Goal: Task Accomplishment & Management: Use online tool/utility

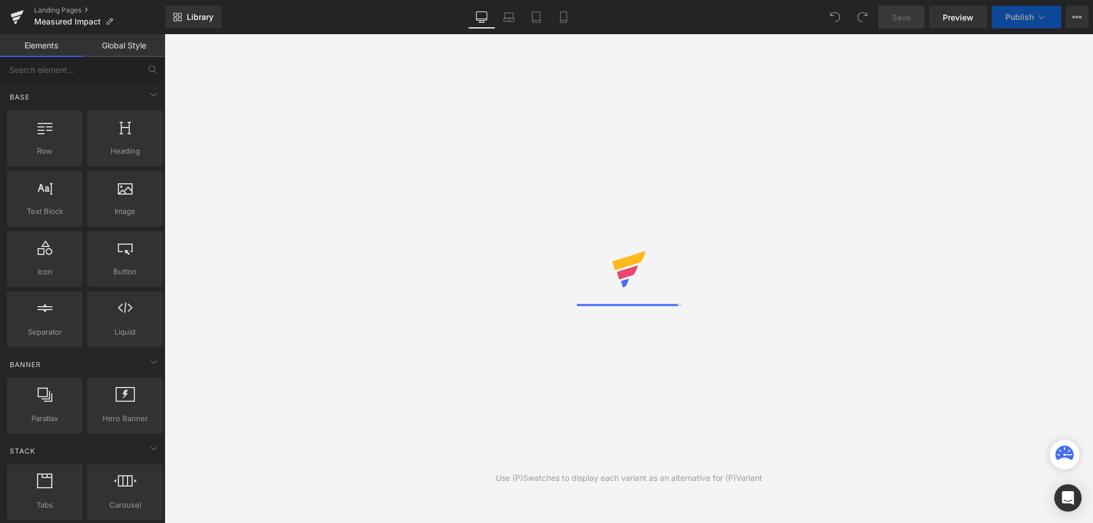
click at [563, 22] on icon at bounding box center [563, 16] width 11 height 11
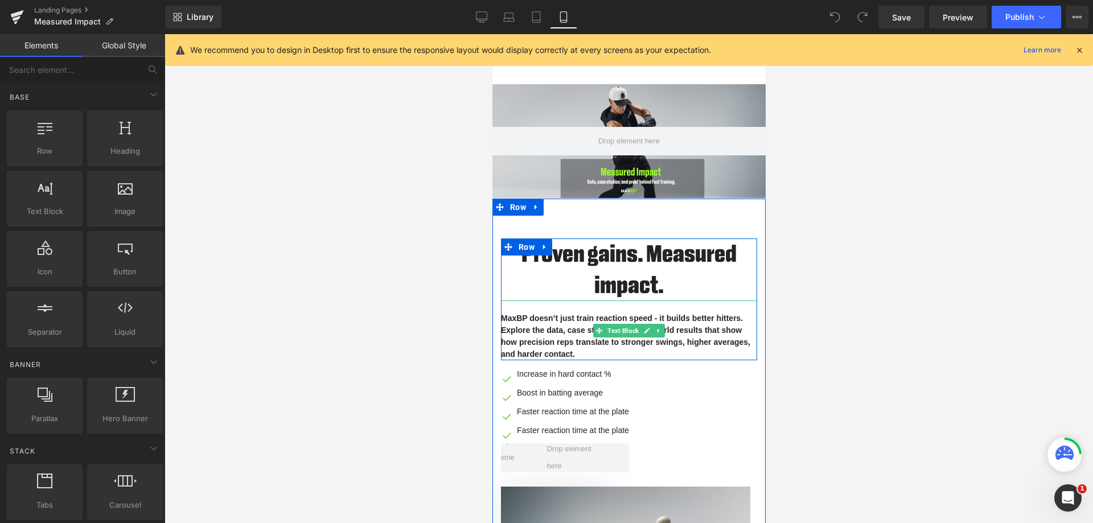
click at [562, 336] on p "MaxBP doesn’t just train reaction speed - it builds better hitters. Explore the…" at bounding box center [628, 337] width 256 height 48
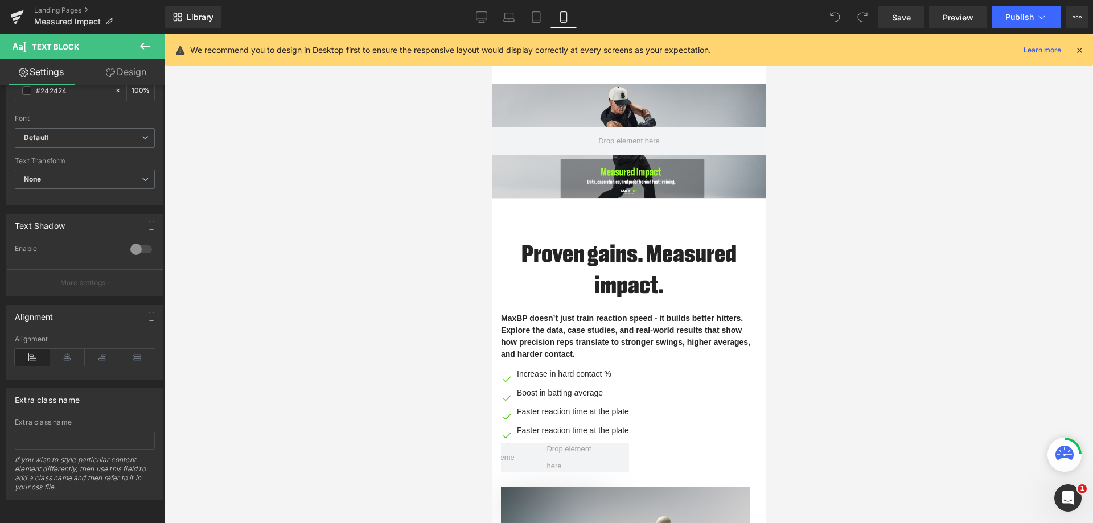
scroll to position [282, 0]
click at [336, 305] on div at bounding box center [629, 278] width 929 height 489
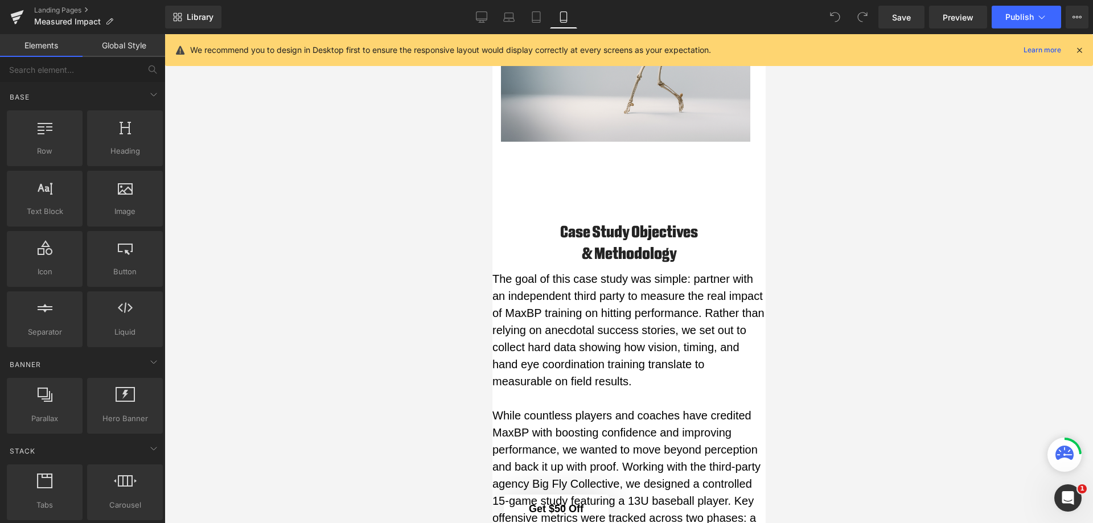
scroll to position [526, 0]
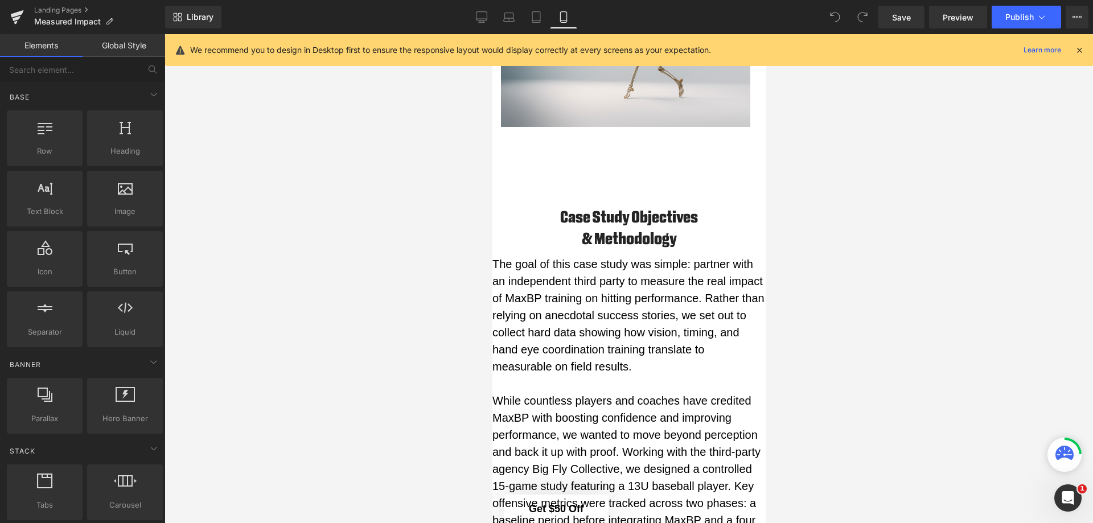
click at [601, 286] on p "The goal of this case study was simple: partner with an independent third party…" at bounding box center [628, 316] width 273 height 120
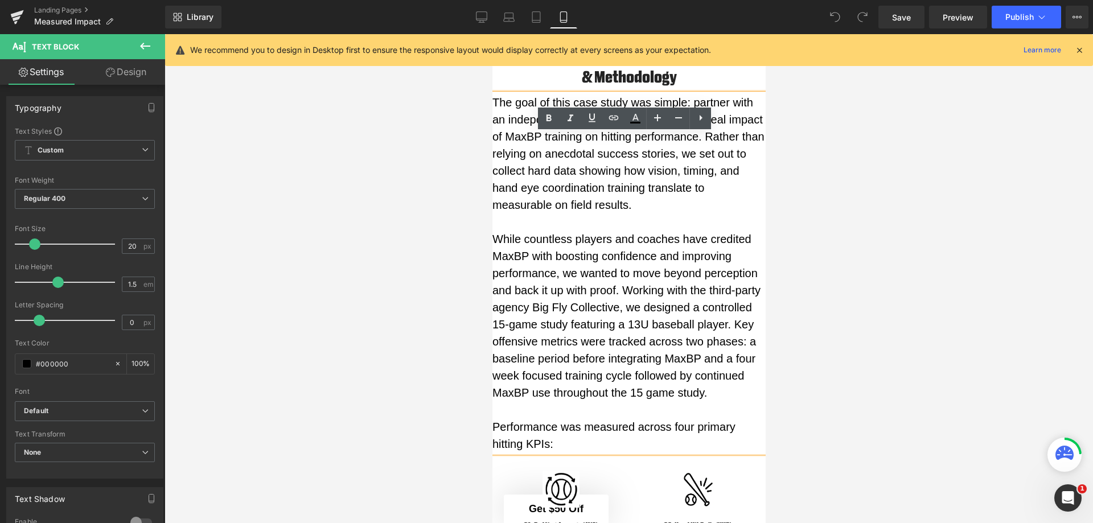
scroll to position [697, 0]
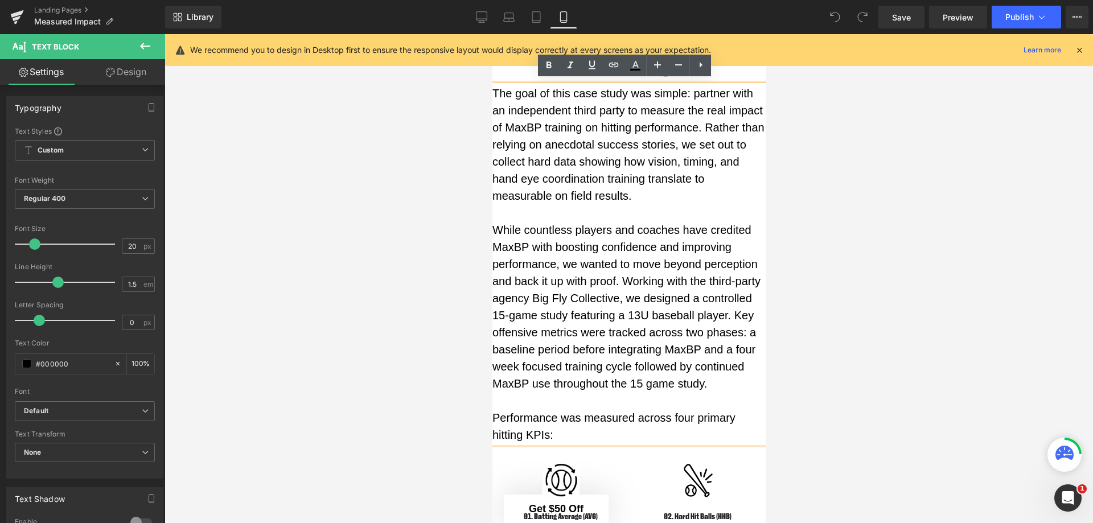
click at [593, 291] on p "While countless players and coaches have credited MaxBP with boosting confidenc…" at bounding box center [628, 306] width 273 height 171
click at [592, 161] on p "The goal of this case study was simple: partner with an independent third party…" at bounding box center [628, 145] width 273 height 120
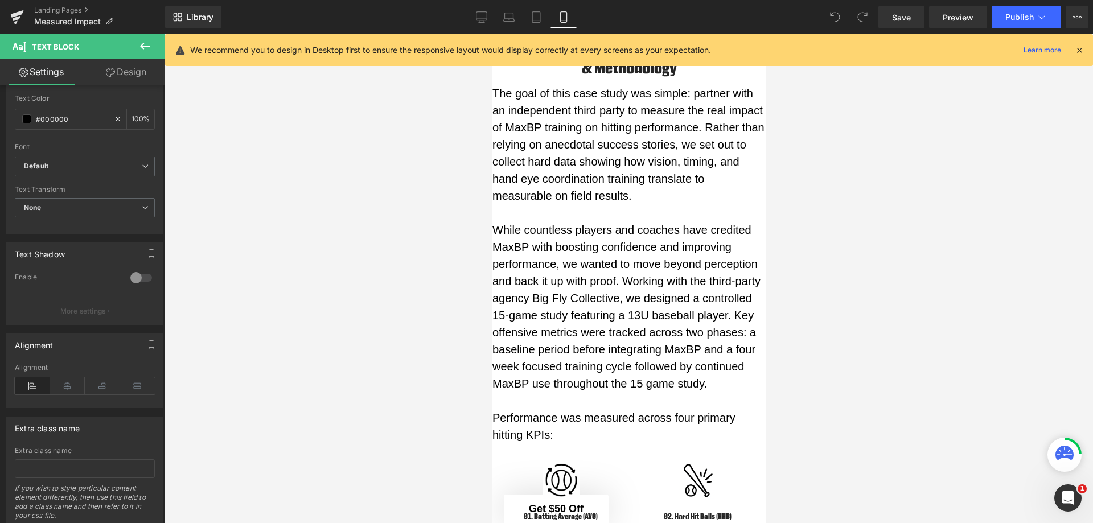
scroll to position [168, 0]
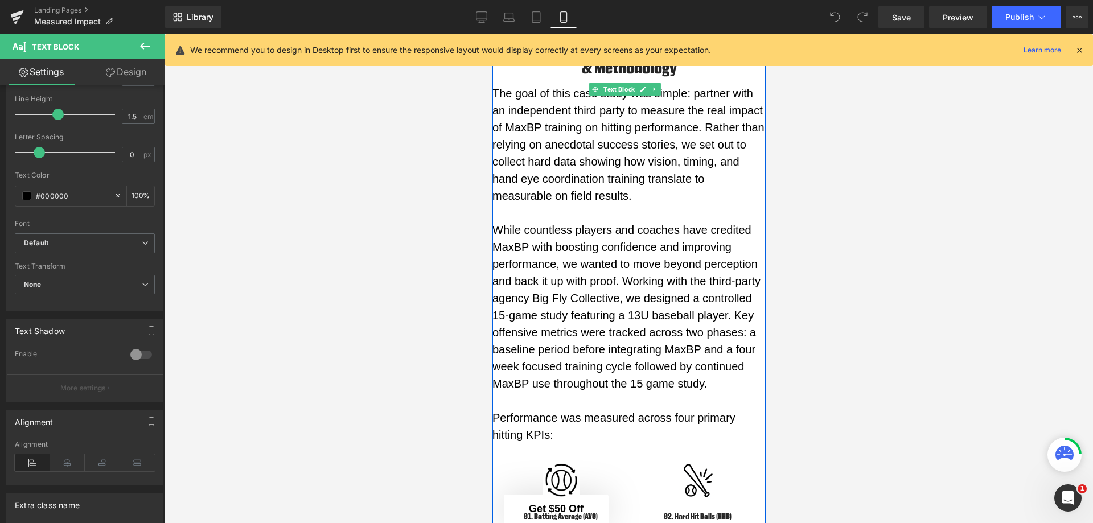
click at [539, 248] on p "While countless players and coaches have credited MaxBP with boosting confidenc…" at bounding box center [628, 306] width 273 height 171
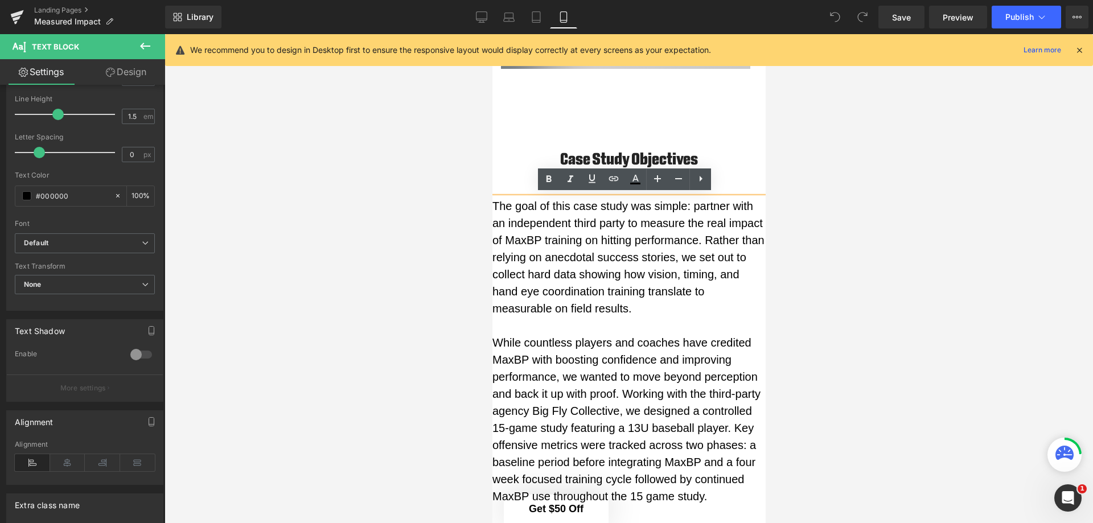
scroll to position [583, 0]
click at [536, 281] on p "The goal of this case study was simple: partner with an independent third party…" at bounding box center [628, 259] width 273 height 120
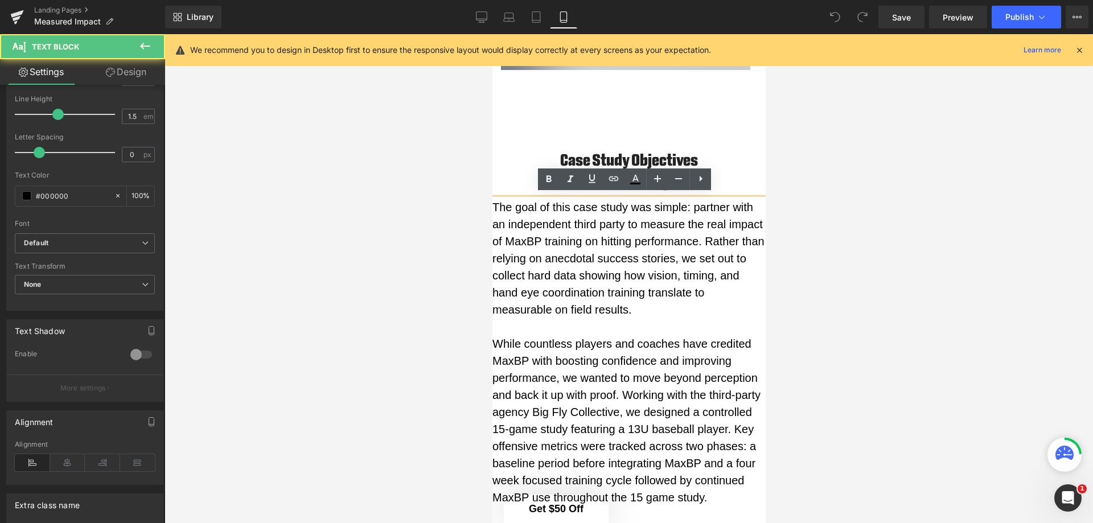
click at [519, 199] on div "The goal of this case study was simple: partner with an independent third party…" at bounding box center [628, 378] width 273 height 359
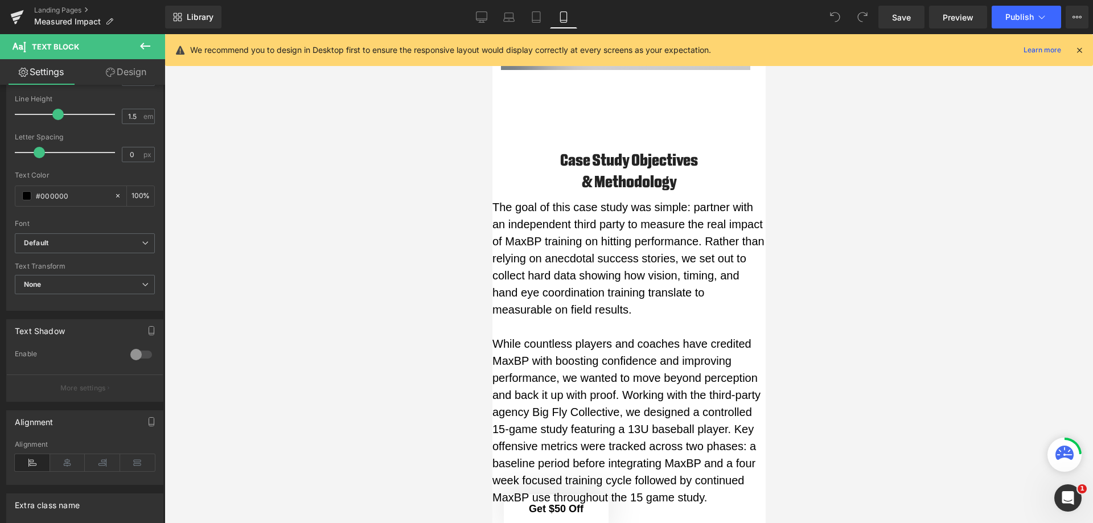
click at [134, 75] on link "Design" at bounding box center [126, 72] width 83 height 26
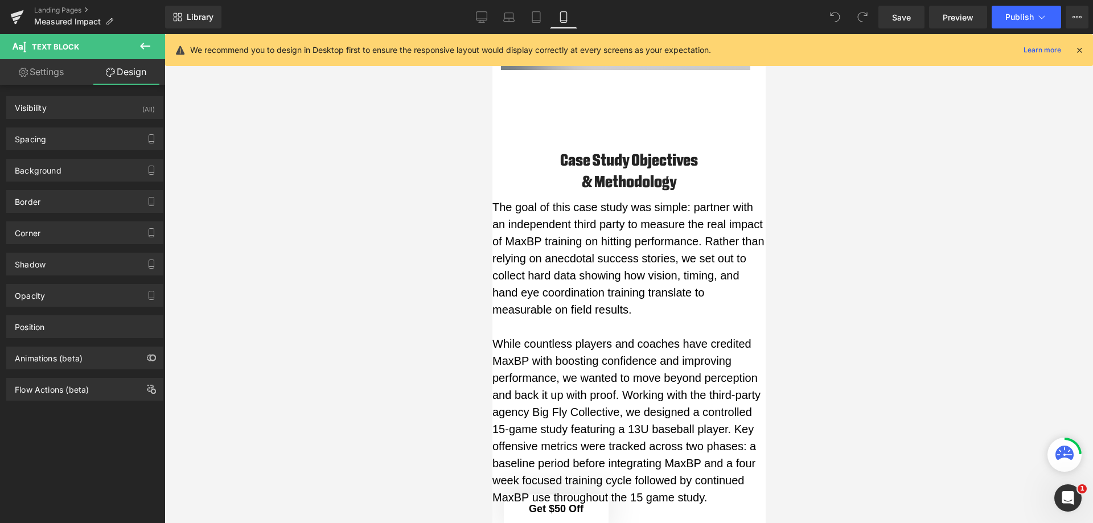
click at [120, 139] on div "Spacing" at bounding box center [85, 139] width 156 height 22
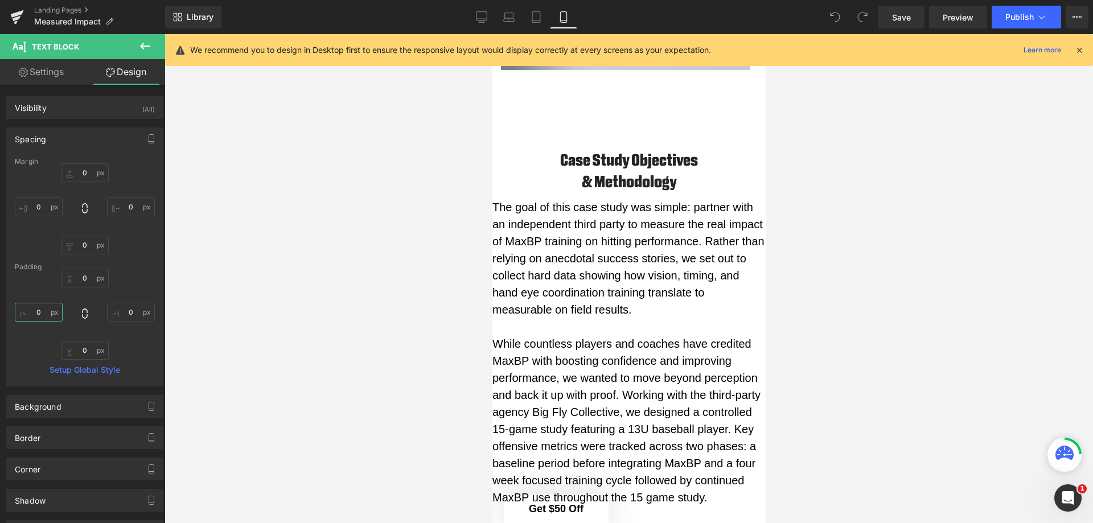
click at [46, 313] on input "0" at bounding box center [39, 312] width 48 height 19
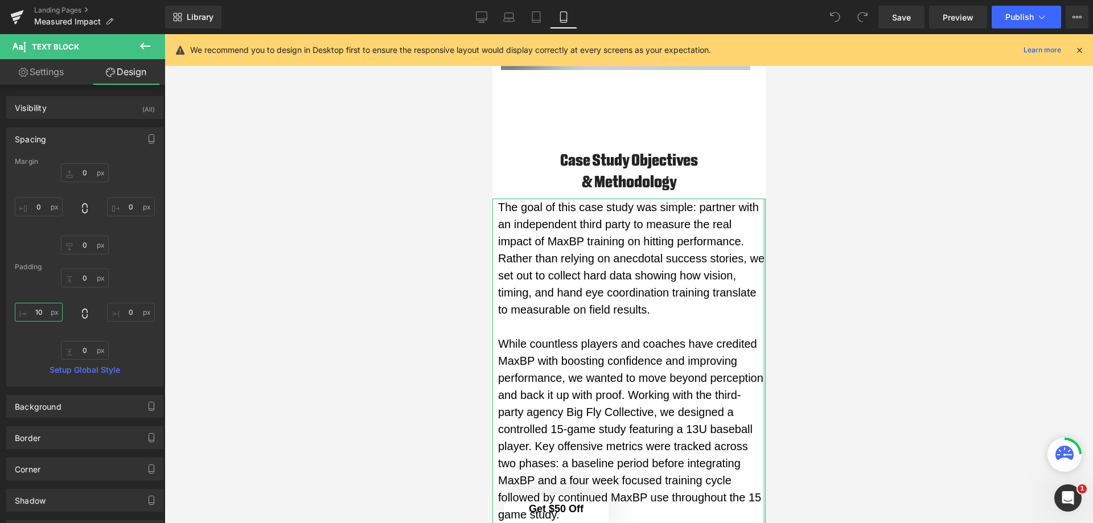
type input "10"
click at [127, 313] on input "0" at bounding box center [131, 312] width 48 height 19
click at [126, 313] on input "0" at bounding box center [131, 312] width 48 height 19
type input "0"
type input "10"
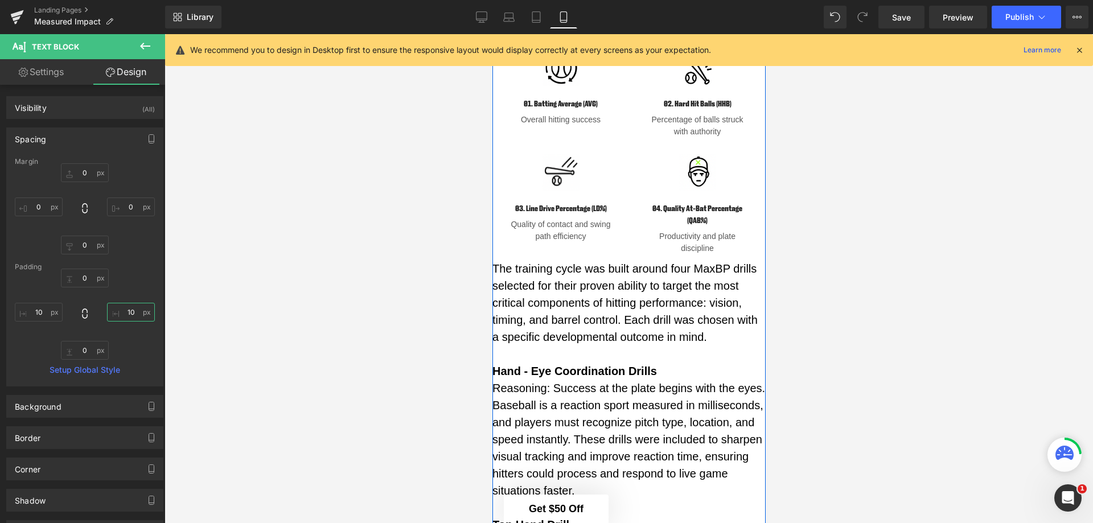
scroll to position [1209, 0]
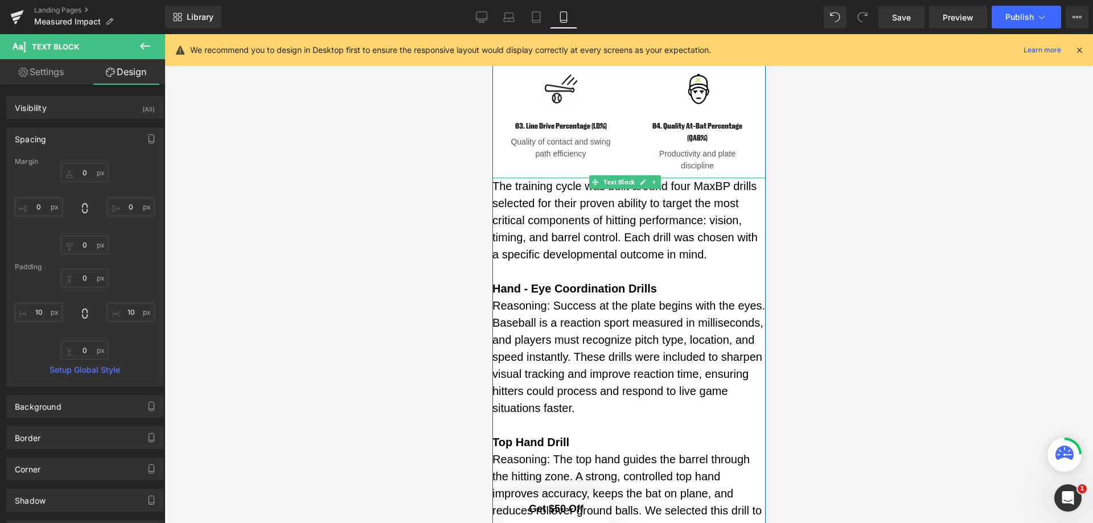
click at [565, 263] on p "The training cycle was built around four MaxBP drills selected for their proven…" at bounding box center [628, 220] width 273 height 85
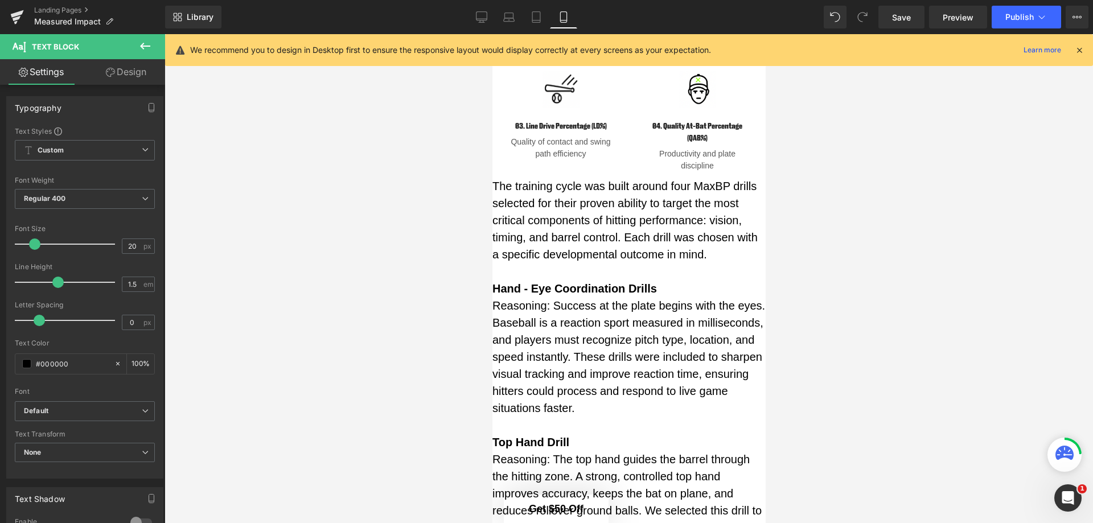
click at [142, 69] on link "Design" at bounding box center [126, 72] width 83 height 26
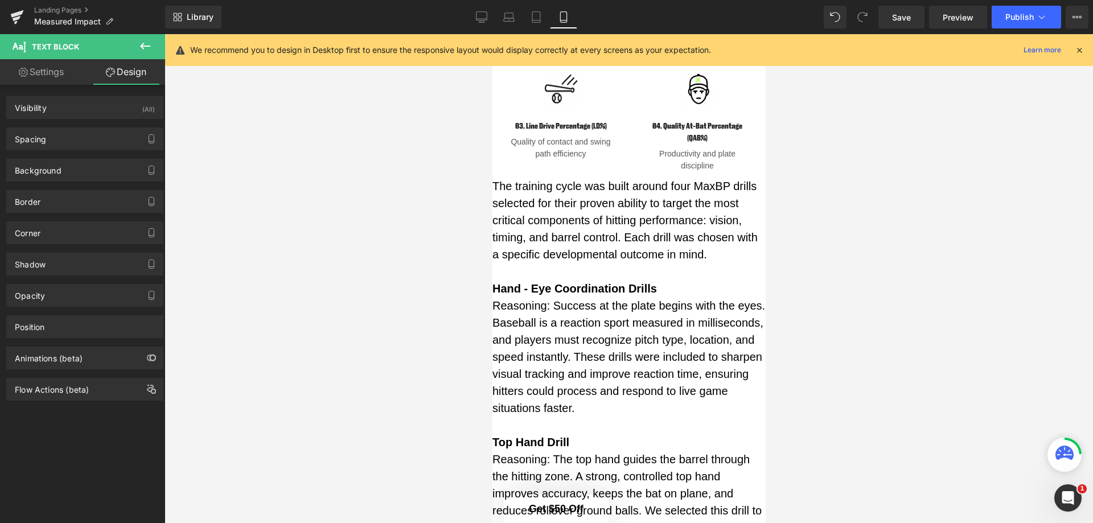
click at [142, 137] on button "button" at bounding box center [151, 139] width 18 height 22
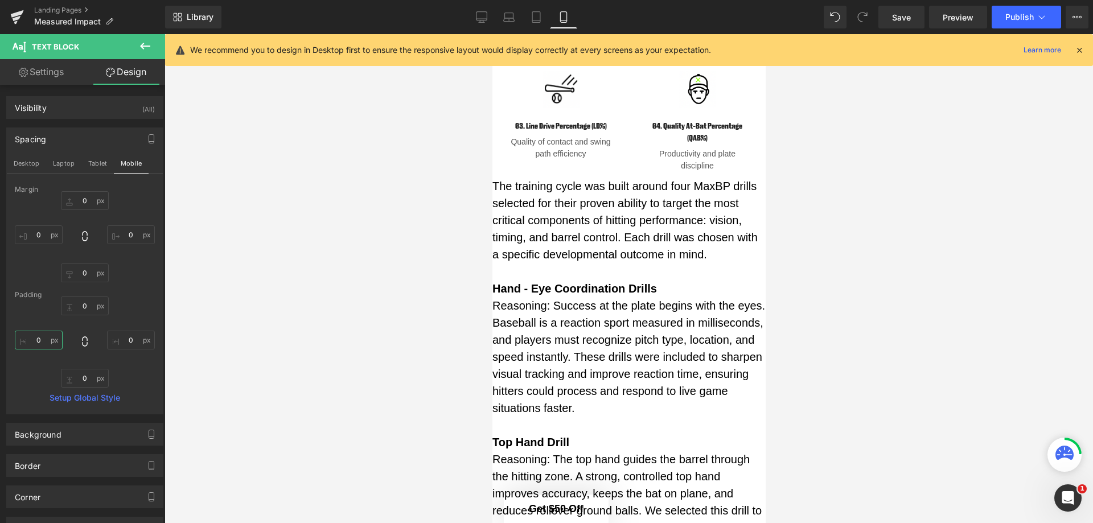
click at [39, 339] on input "0" at bounding box center [39, 340] width 48 height 19
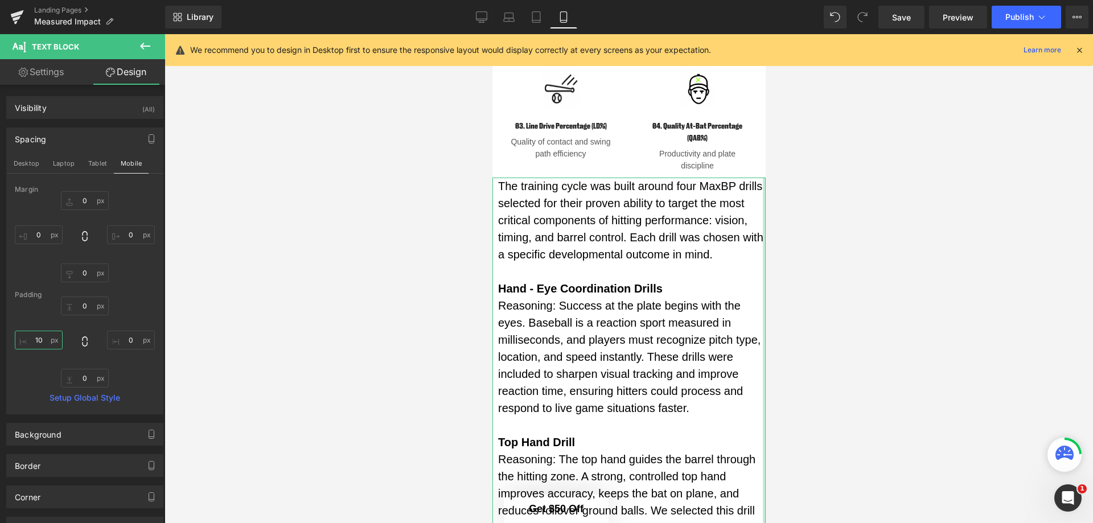
type input "10"
click at [129, 338] on input "0" at bounding box center [131, 340] width 48 height 19
type input "10"
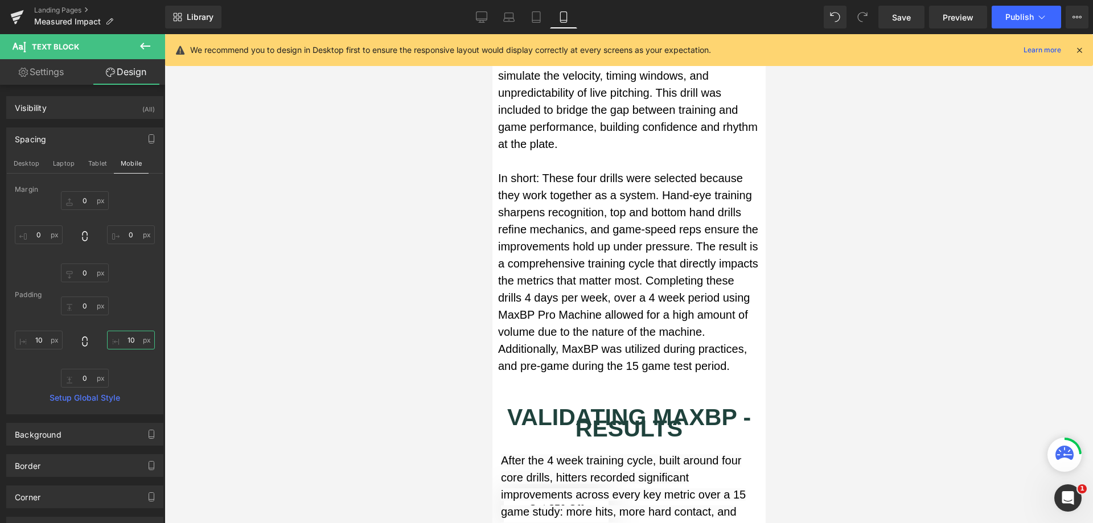
scroll to position [2234, 0]
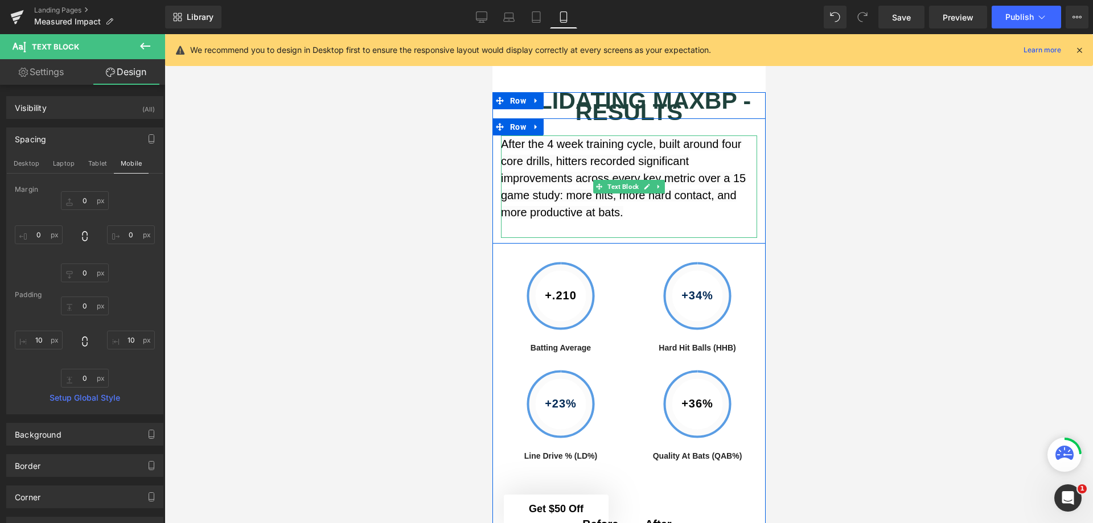
click at [622, 219] on span "After the 4 week training cycle, built around four core drills, hitters recorde…" at bounding box center [622, 178] width 245 height 81
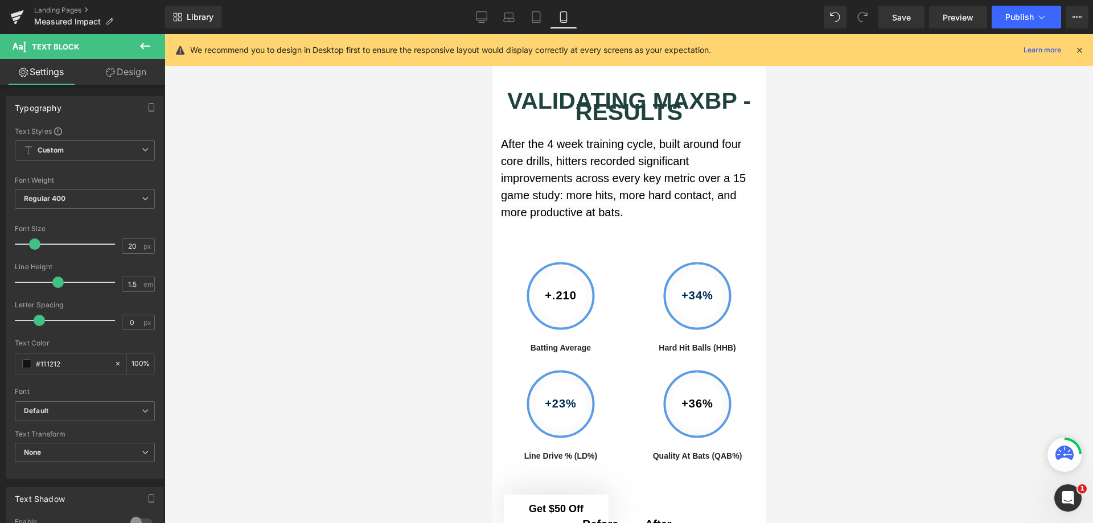
click at [131, 68] on link "Design" at bounding box center [126, 72] width 83 height 26
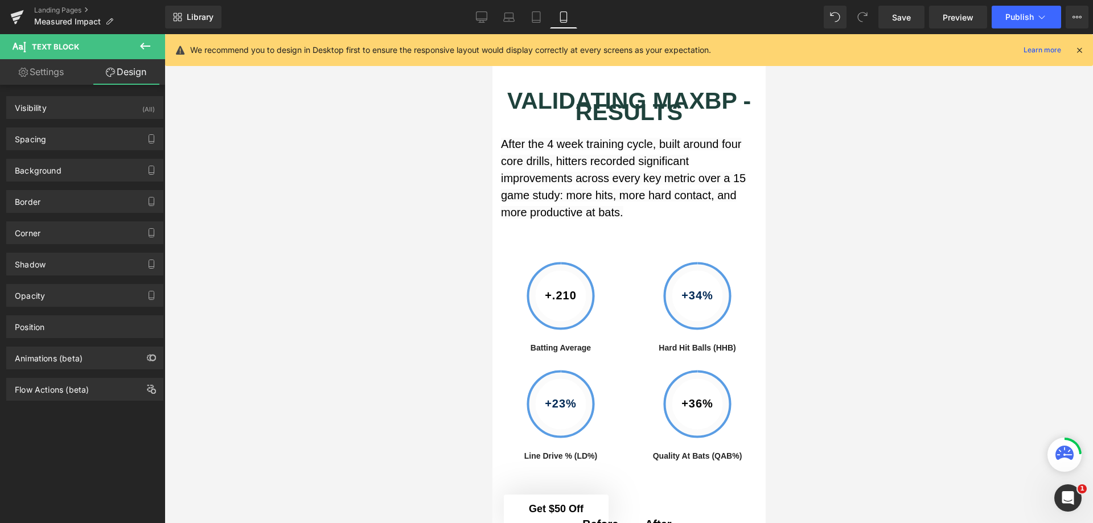
click at [89, 140] on div "Spacing" at bounding box center [85, 139] width 156 height 22
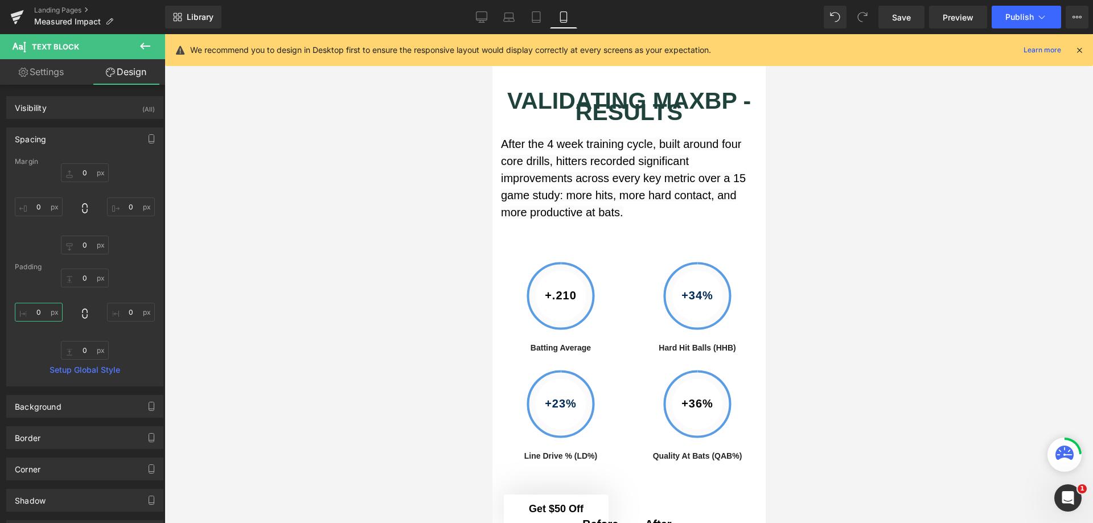
click at [40, 314] on input "0" at bounding box center [39, 312] width 48 height 19
type input "10"
click at [129, 310] on input "0" at bounding box center [131, 312] width 48 height 19
type input "10"
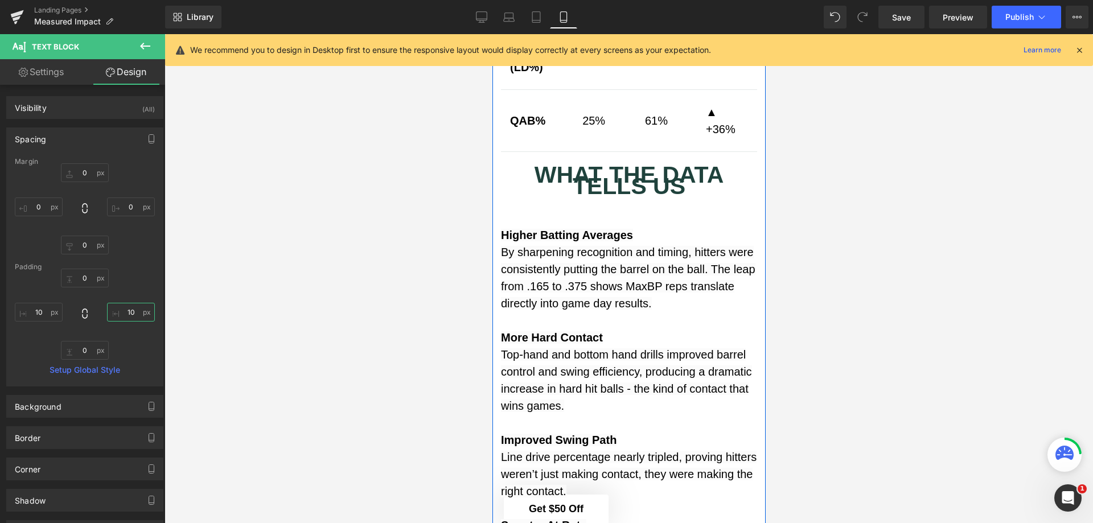
scroll to position [2918, 0]
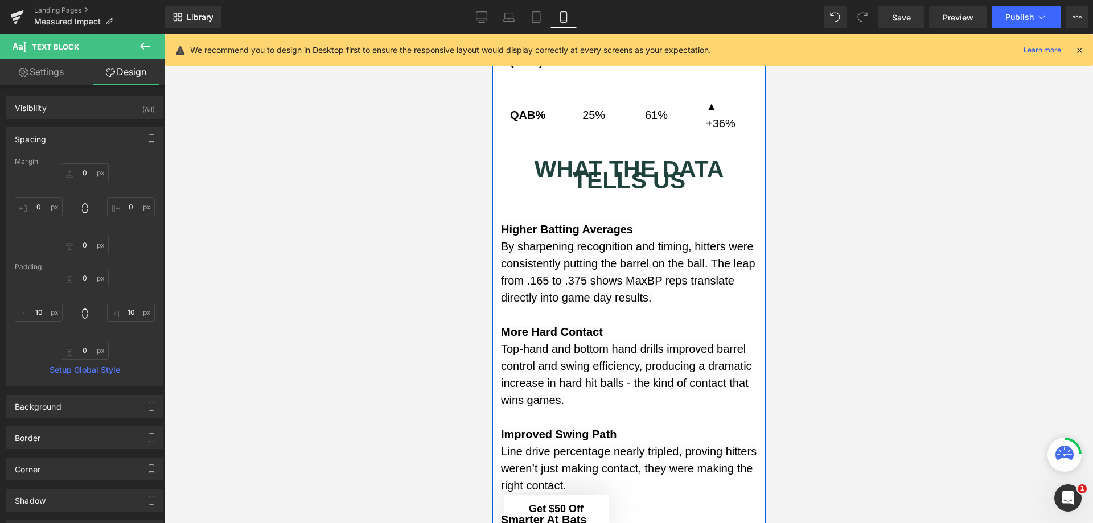
click at [623, 187] on div "WHAT THE DATA TELLS US Text Block" at bounding box center [628, 174] width 256 height 23
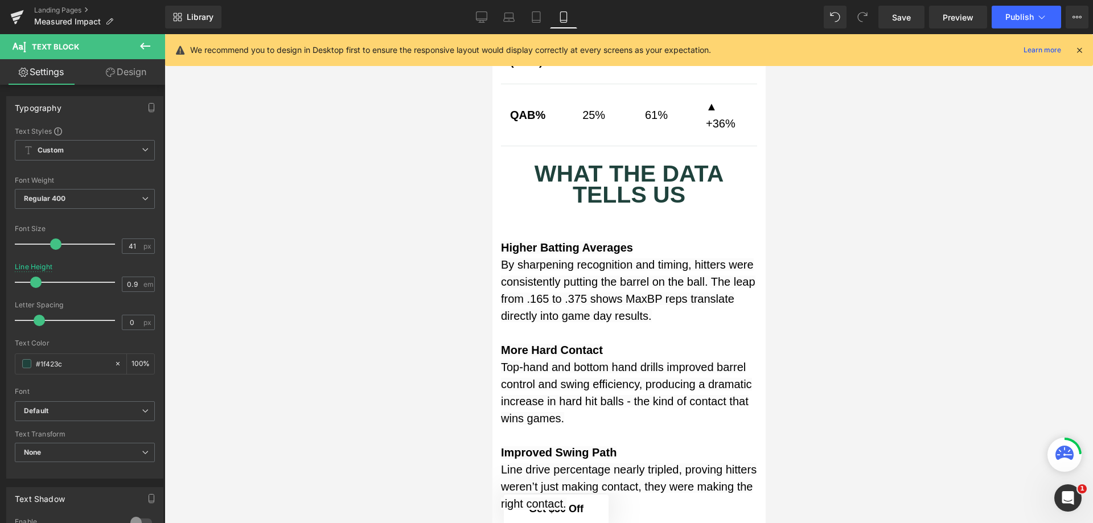
type input "1"
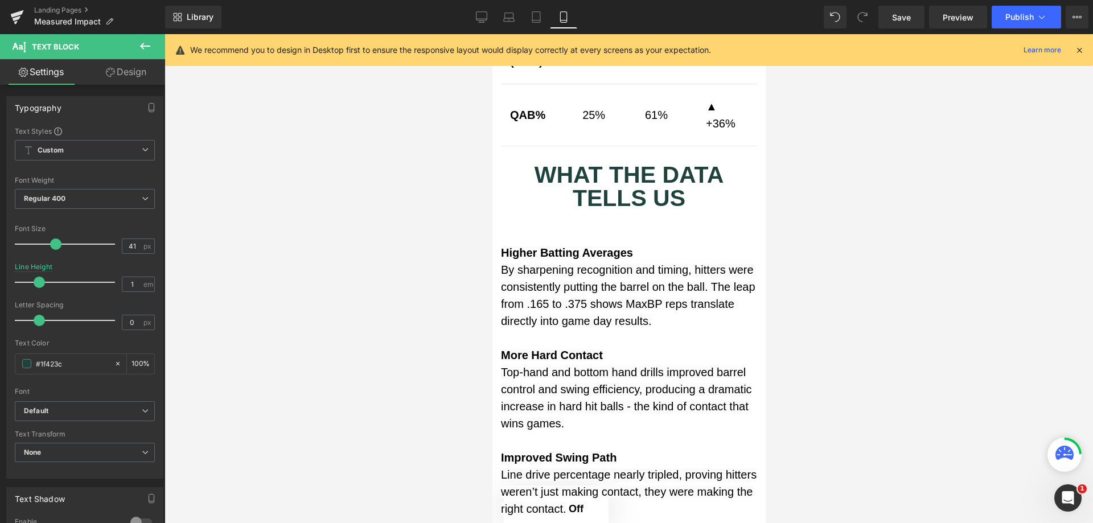
drag, startPoint x: 17, startPoint y: 282, endPoint x: 35, endPoint y: 286, distance: 18.8
click at [35, 286] on span at bounding box center [39, 282] width 11 height 11
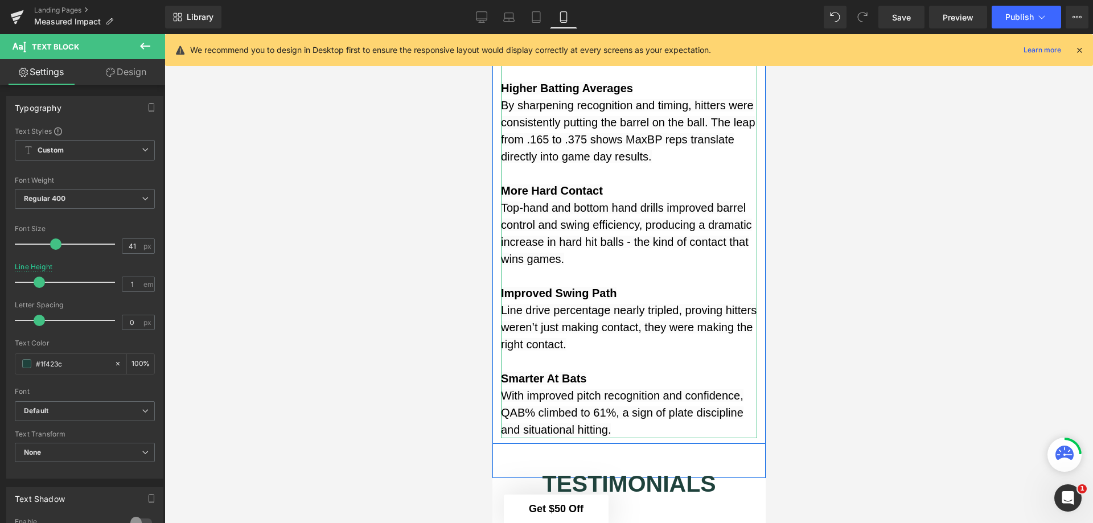
scroll to position [3088, 0]
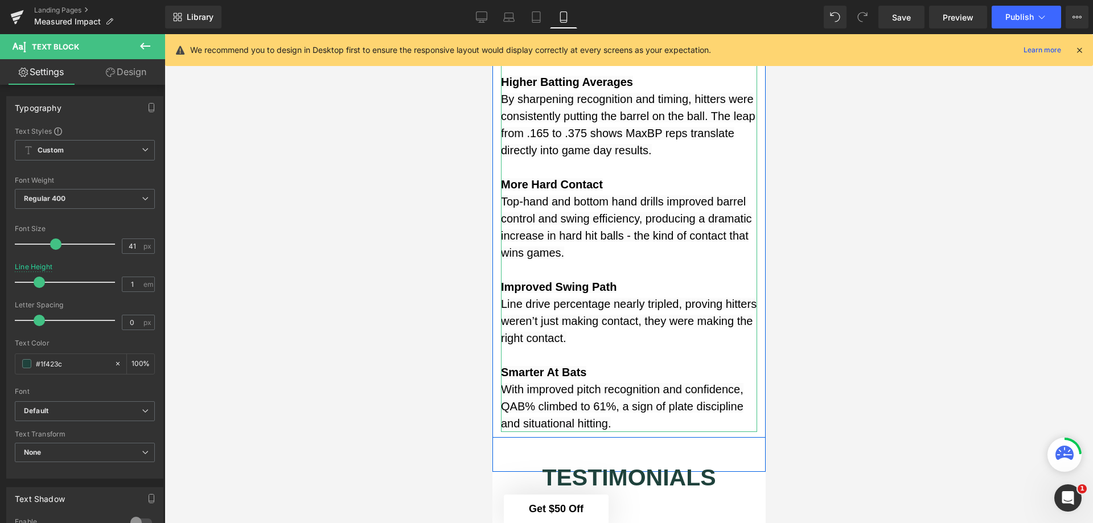
click at [622, 193] on p "More Hard Contact" at bounding box center [628, 184] width 256 height 17
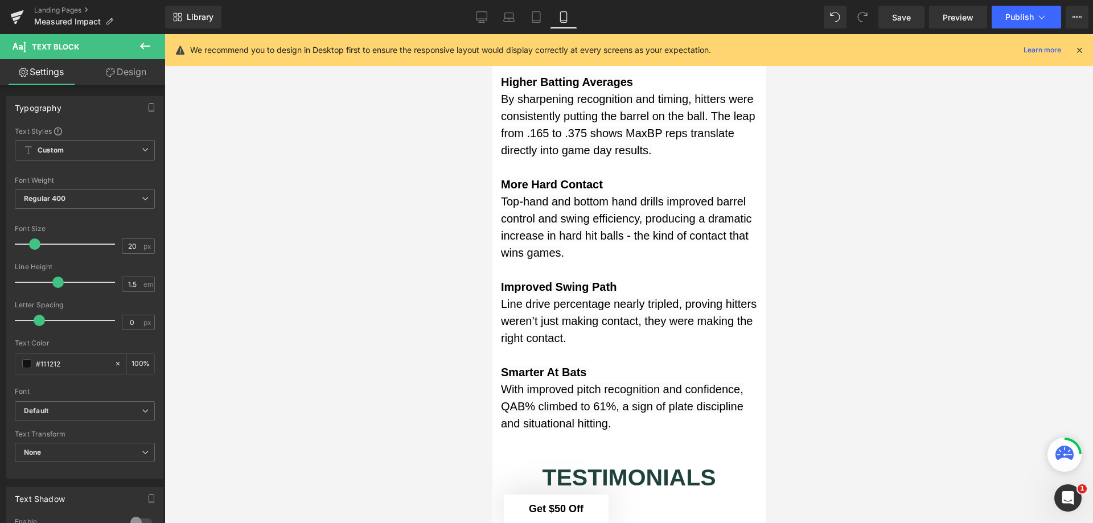
click at [124, 71] on link "Design" at bounding box center [126, 72] width 83 height 26
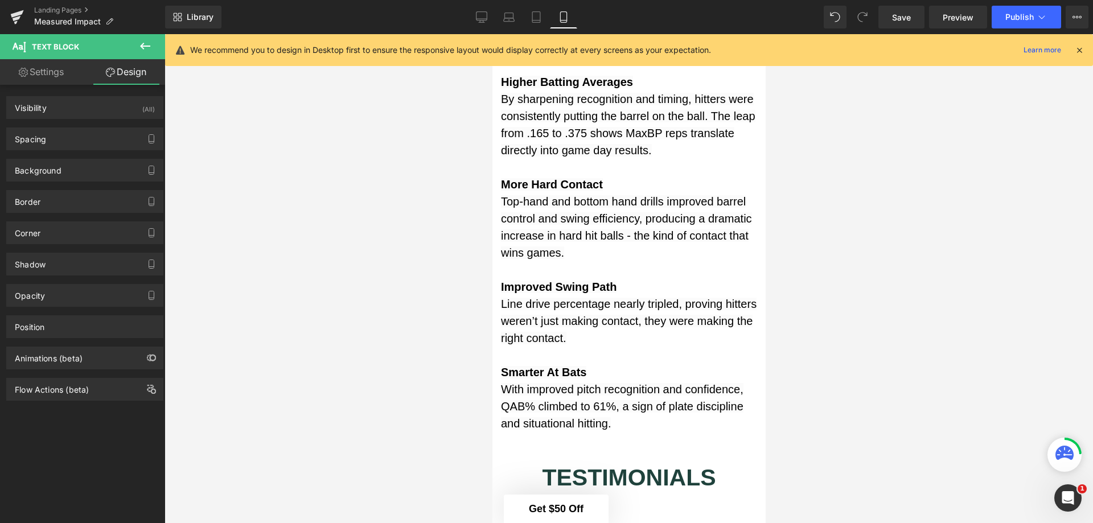
click at [109, 141] on div "Spacing" at bounding box center [85, 139] width 156 height 22
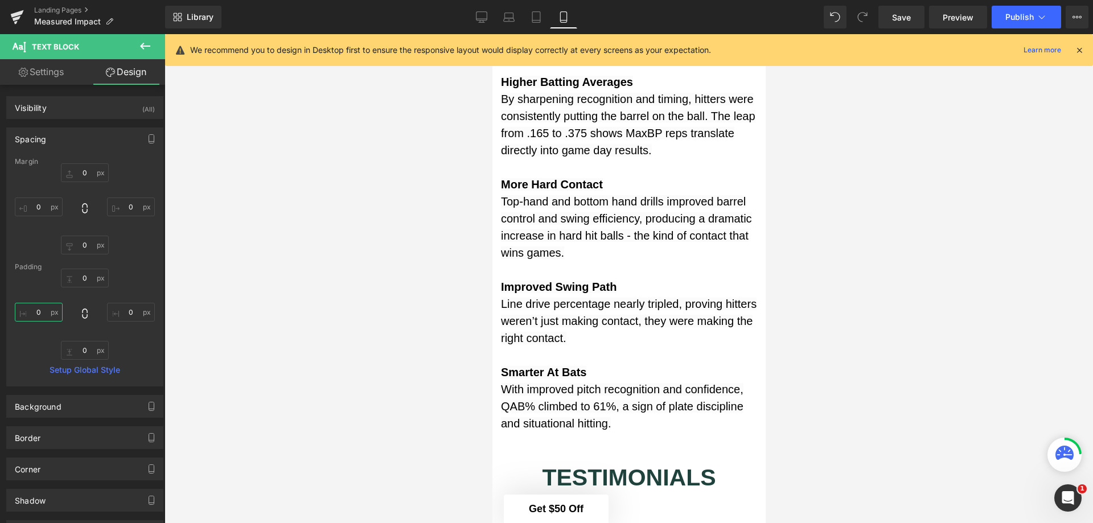
click at [40, 307] on input "0" at bounding box center [39, 312] width 48 height 19
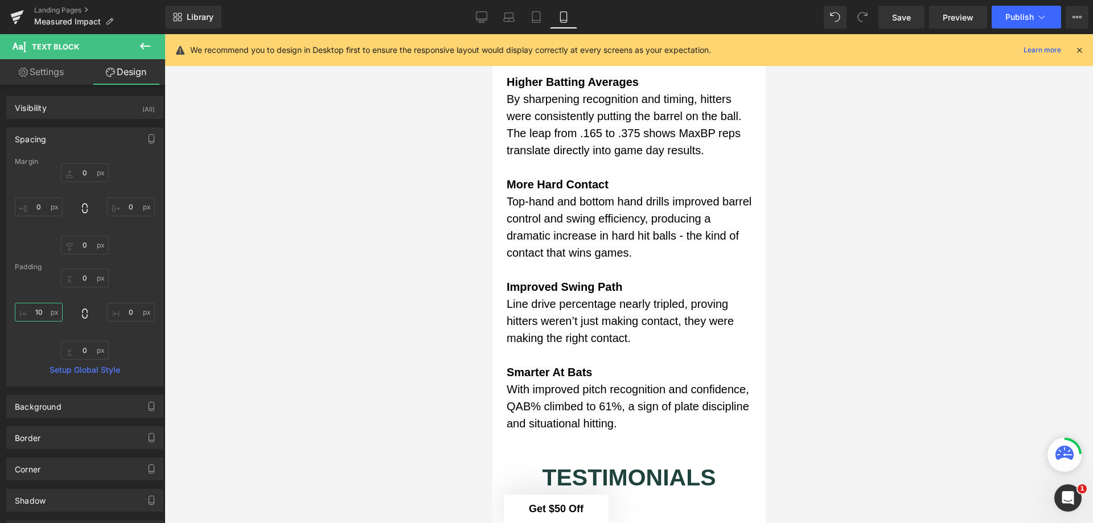
type input "10"
click at [116, 312] on input "0" at bounding box center [131, 312] width 48 height 19
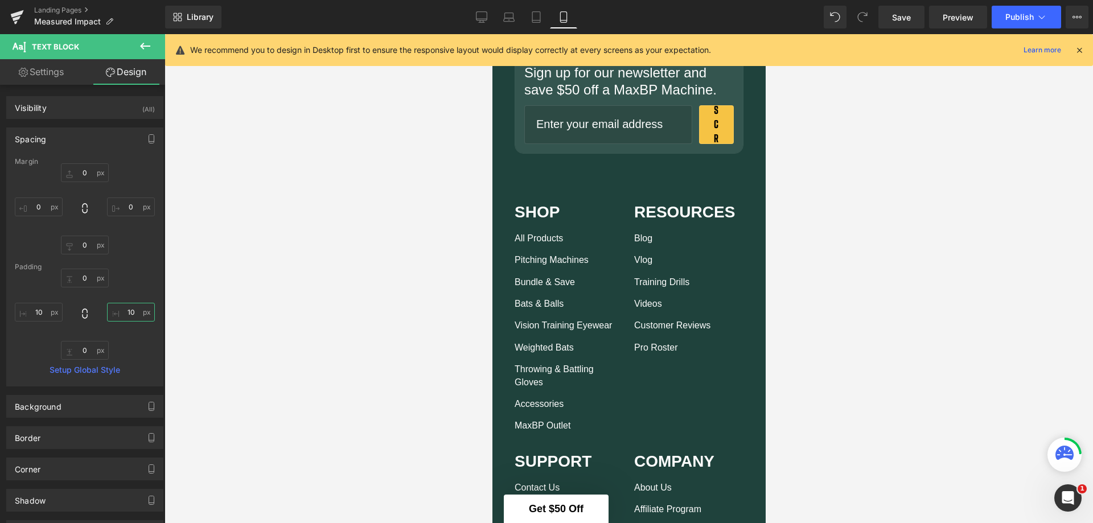
scroll to position [4683, 0]
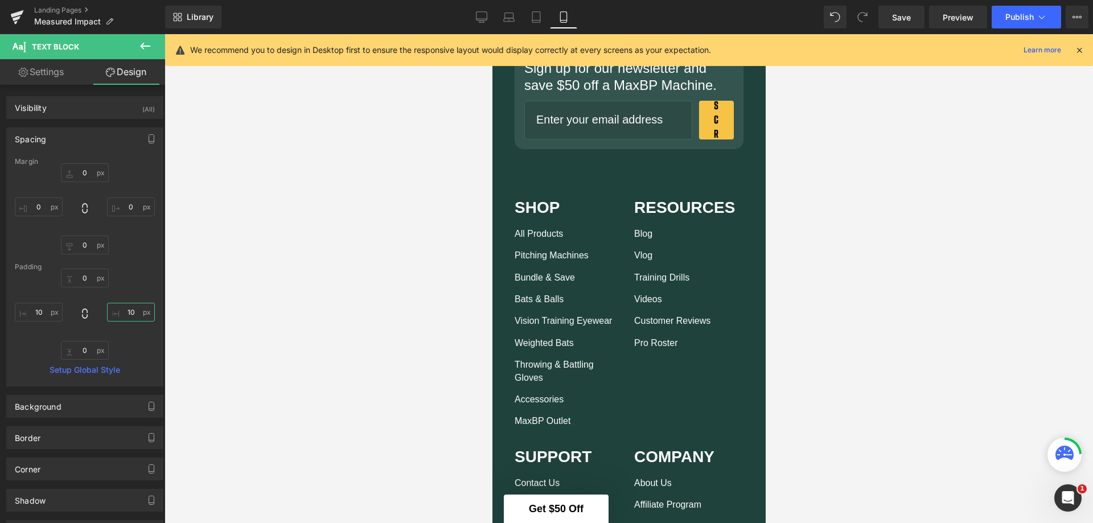
type input "10"
click at [904, 14] on span "Save" at bounding box center [901, 17] width 19 height 12
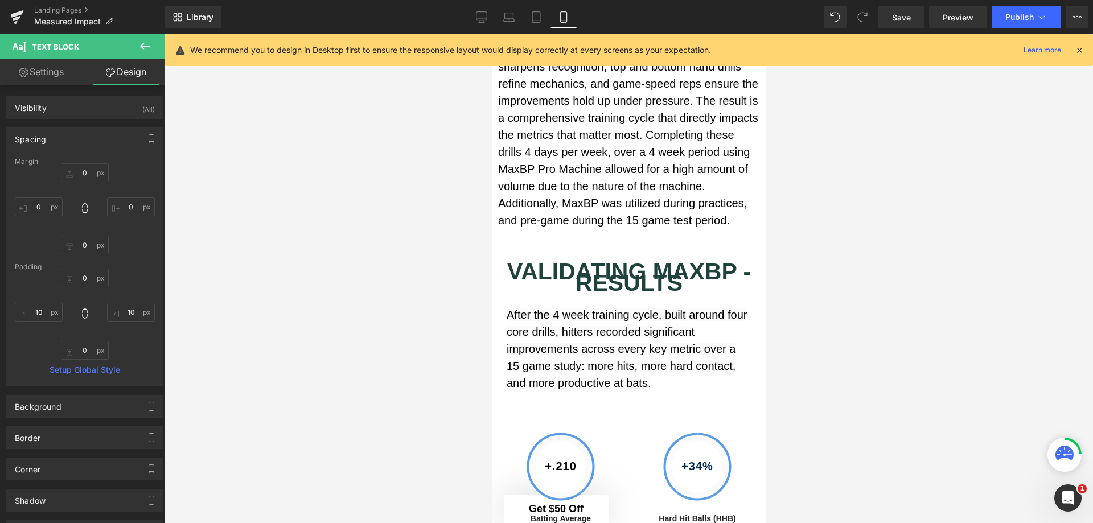
scroll to position [2234, 0]
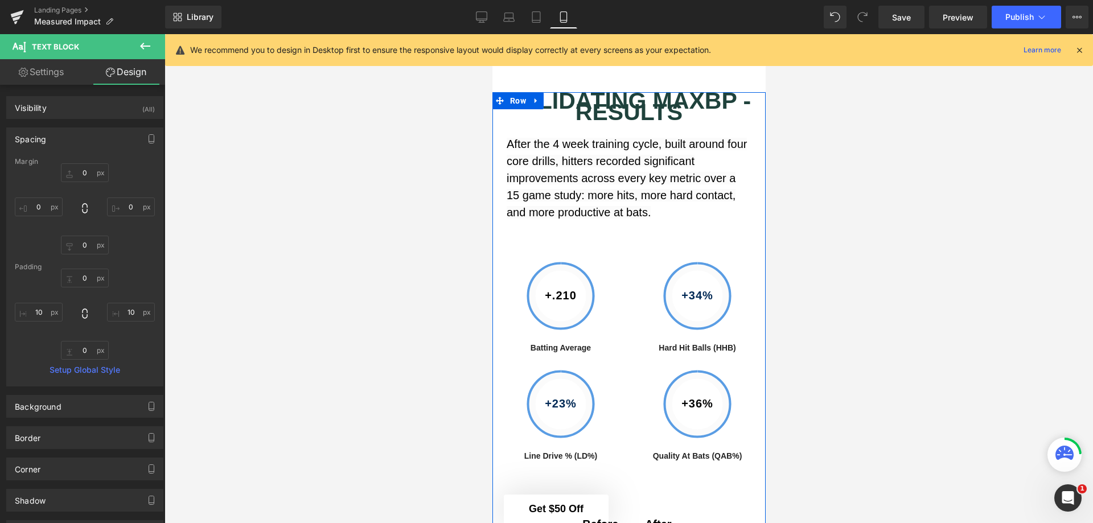
click at [635, 113] on span "Text Block" at bounding box center [623, 107] width 36 height 14
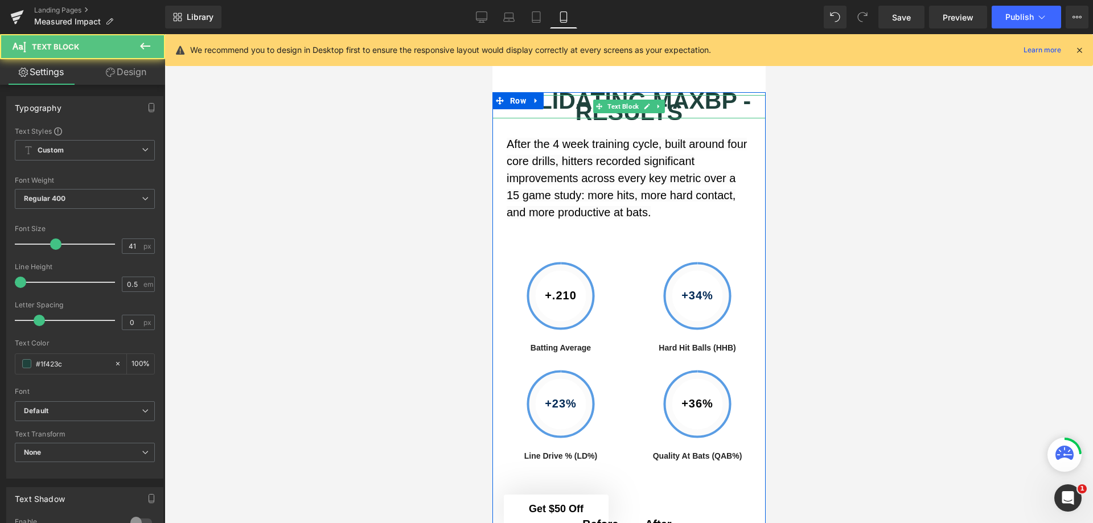
click at [700, 126] on b "VALIDATING MAXBP - RESULTS" at bounding box center [629, 107] width 244 height 38
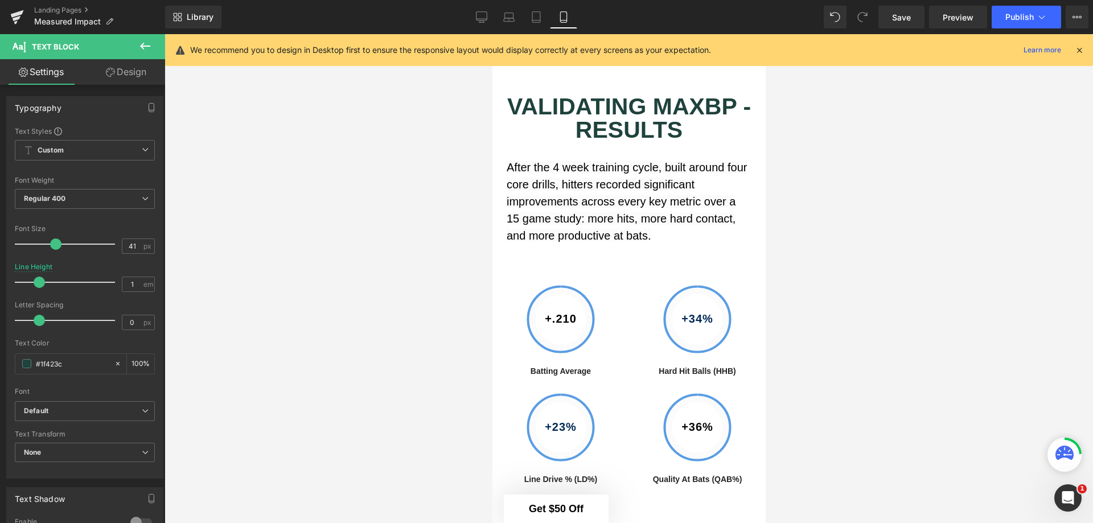
type input "1.1"
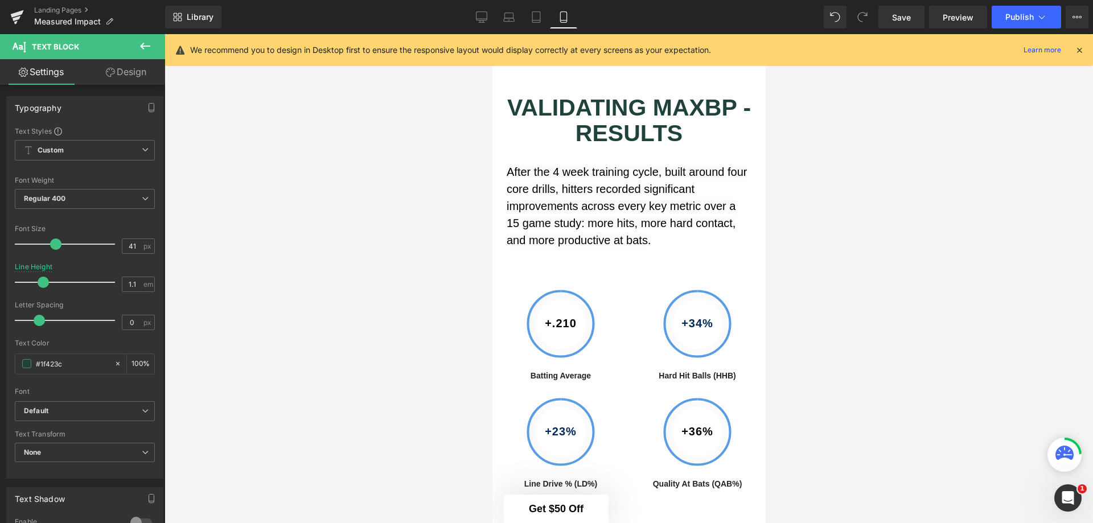
drag, startPoint x: 20, startPoint y: 283, endPoint x: 42, endPoint y: 283, distance: 21.1
click at [42, 283] on span at bounding box center [43, 282] width 11 height 11
click at [906, 18] on span "Save" at bounding box center [901, 17] width 19 height 12
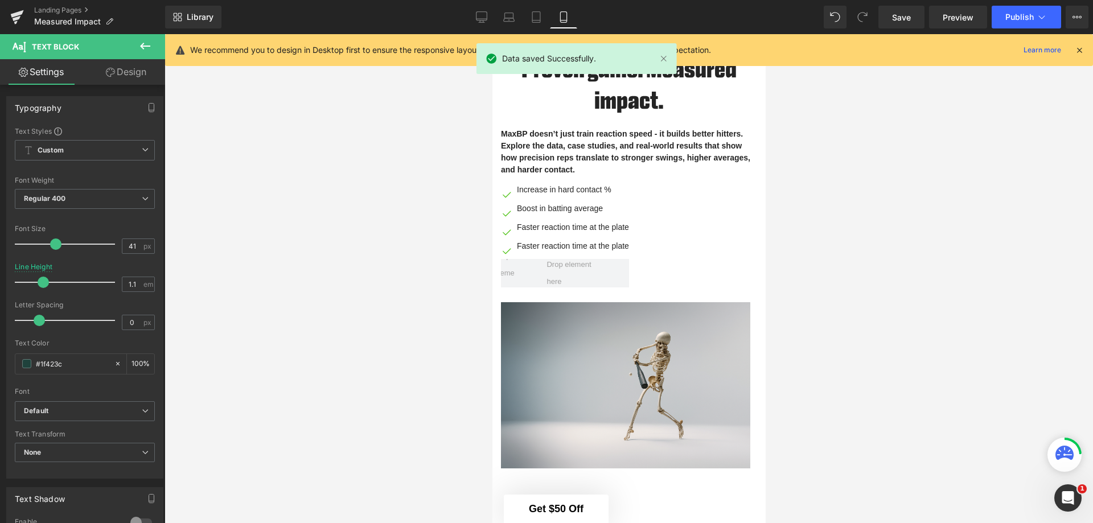
scroll to position [0, 0]
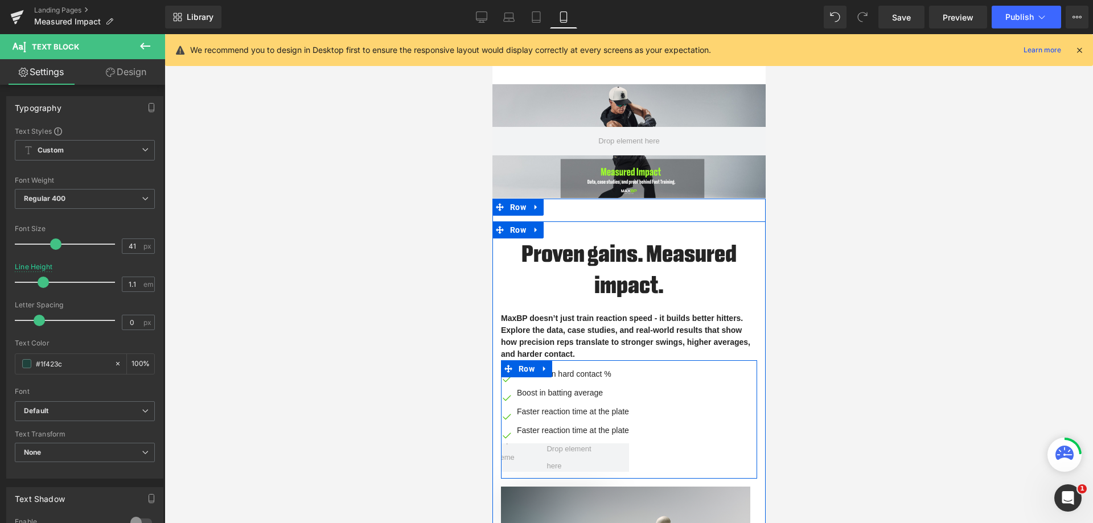
click at [727, 424] on div "Image Increase in hard contact % Text Block Image Boost in batting average Text…" at bounding box center [628, 423] width 256 height 110
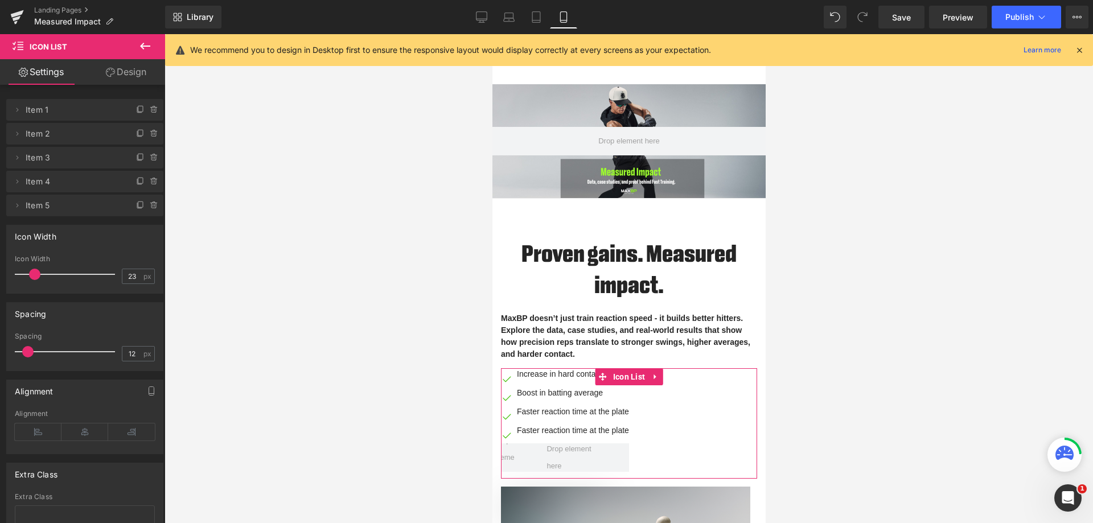
click at [135, 71] on link "Design" at bounding box center [126, 72] width 83 height 26
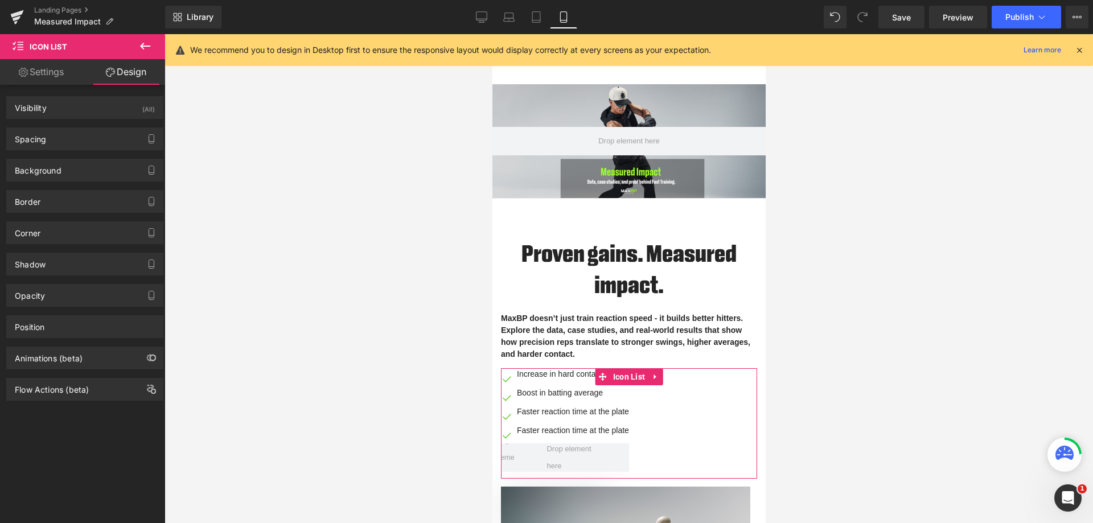
click at [106, 137] on div "Spacing" at bounding box center [85, 139] width 156 height 22
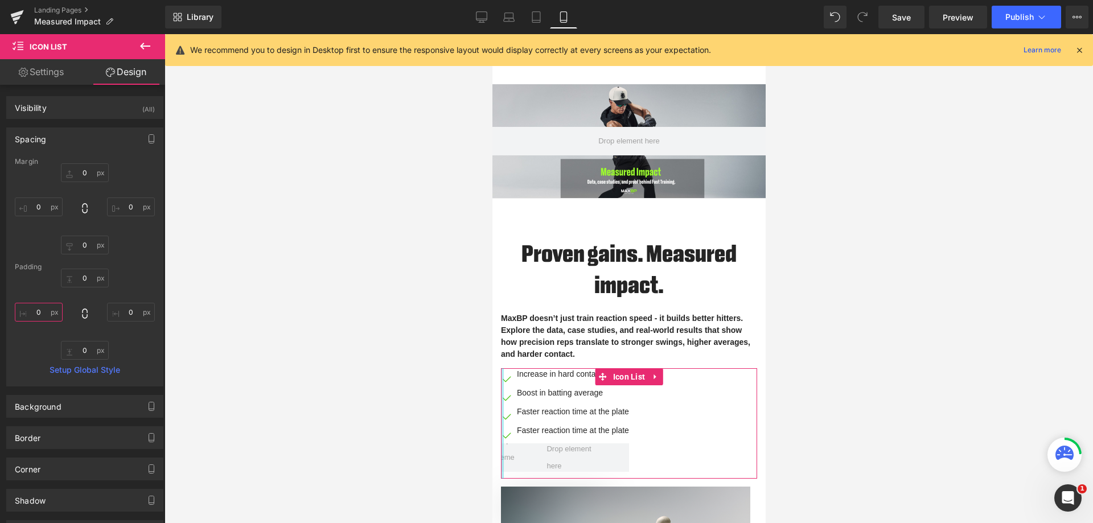
click at [44, 314] on input "0" at bounding box center [39, 312] width 48 height 19
type input "10"
click at [125, 310] on input "0" at bounding box center [131, 312] width 48 height 19
type input "10"
click at [312, 247] on div at bounding box center [629, 278] width 929 height 489
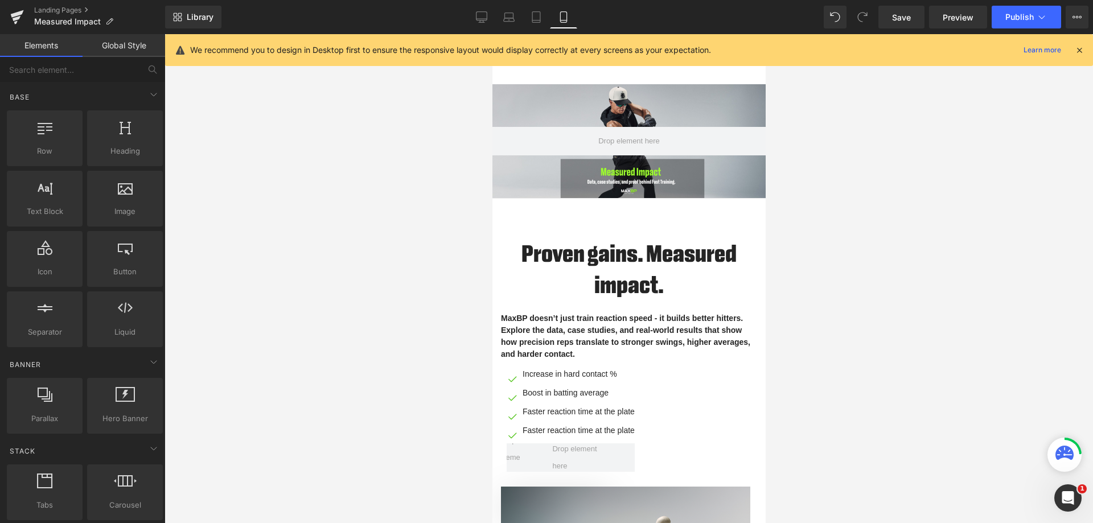
click at [900, 20] on span "Save" at bounding box center [901, 17] width 19 height 12
click at [481, 14] on icon at bounding box center [481, 16] width 11 height 11
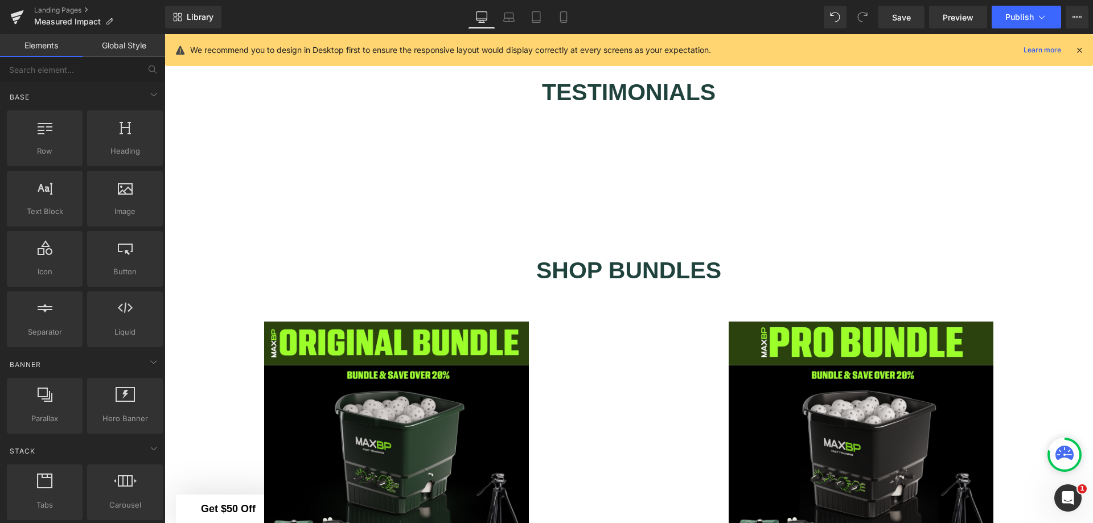
scroll to position [2676, 0]
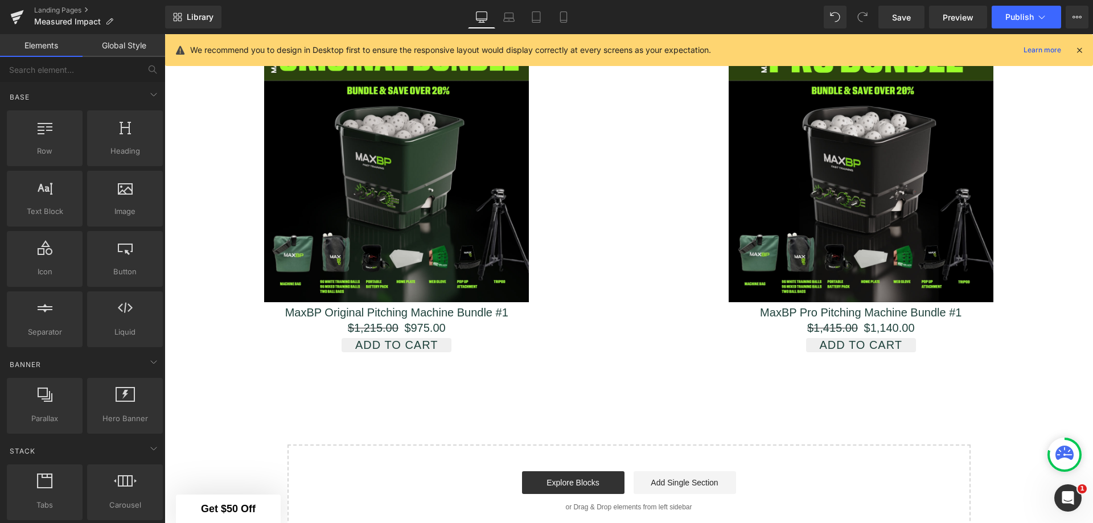
click at [67, 9] on link "Landing Pages" at bounding box center [99, 10] width 131 height 9
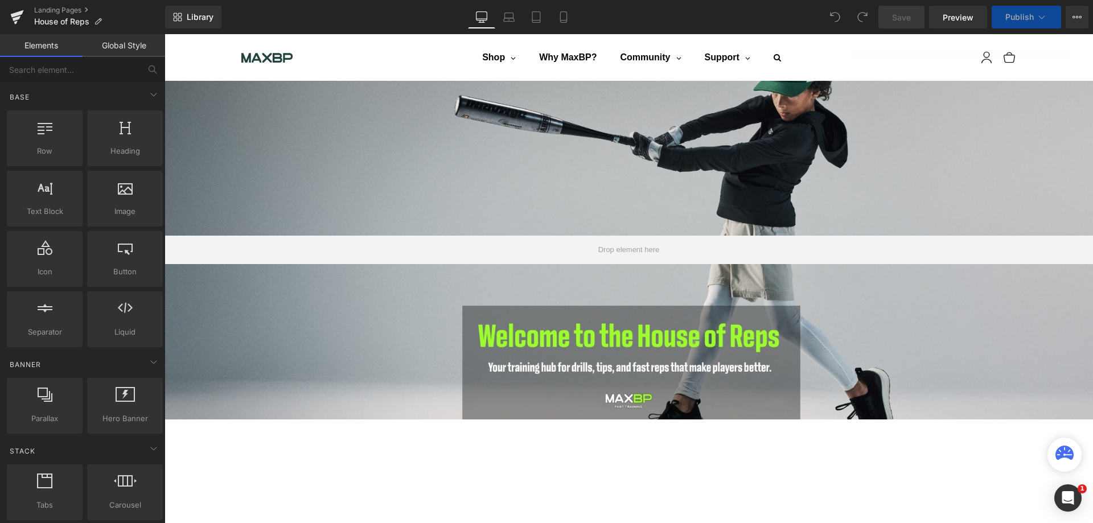
click at [564, 14] on icon at bounding box center [563, 16] width 11 height 11
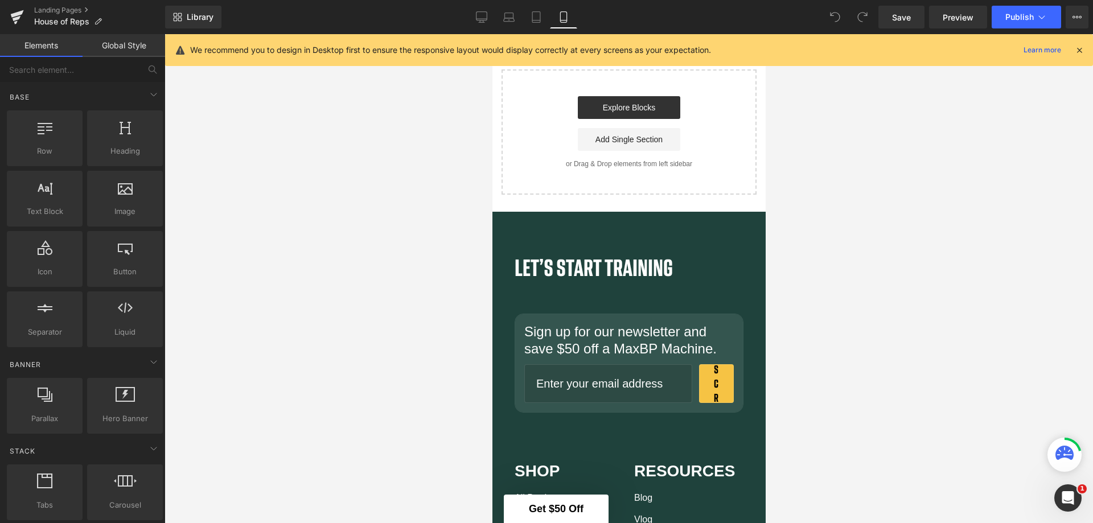
scroll to position [4284, 0]
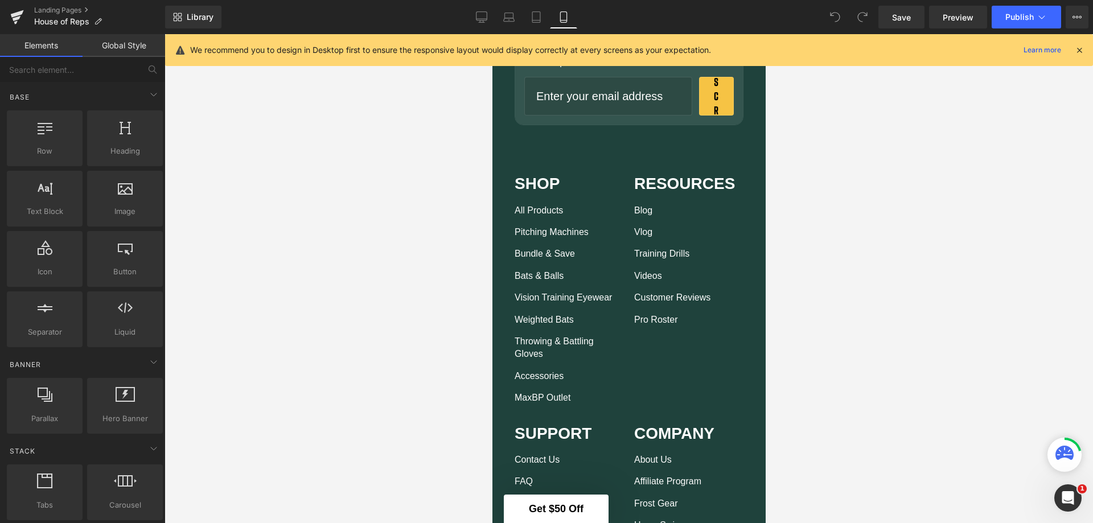
click at [67, 6] on link "Landing Pages" at bounding box center [99, 10] width 131 height 9
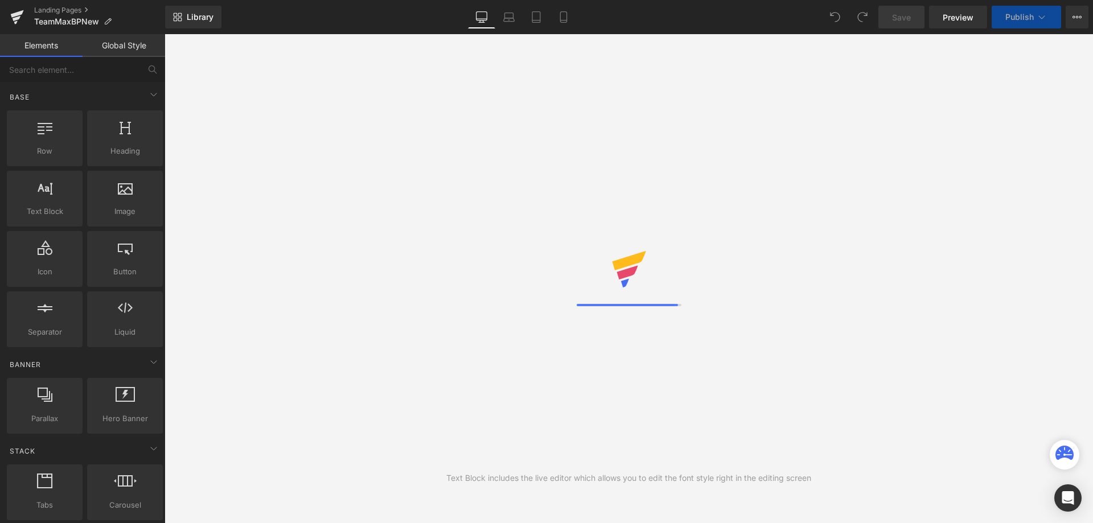
click at [560, 16] on icon at bounding box center [563, 16] width 11 height 11
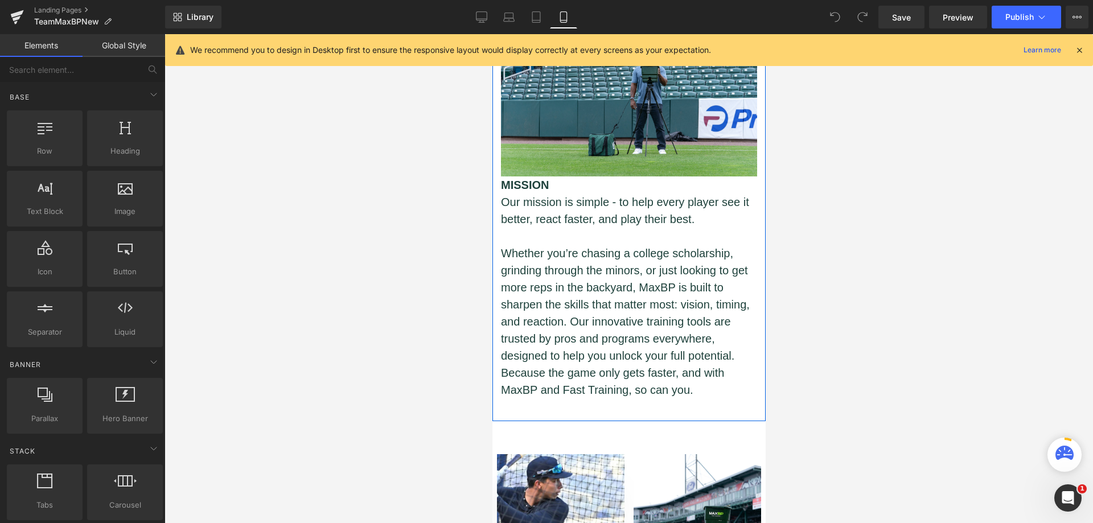
scroll to position [241, 0]
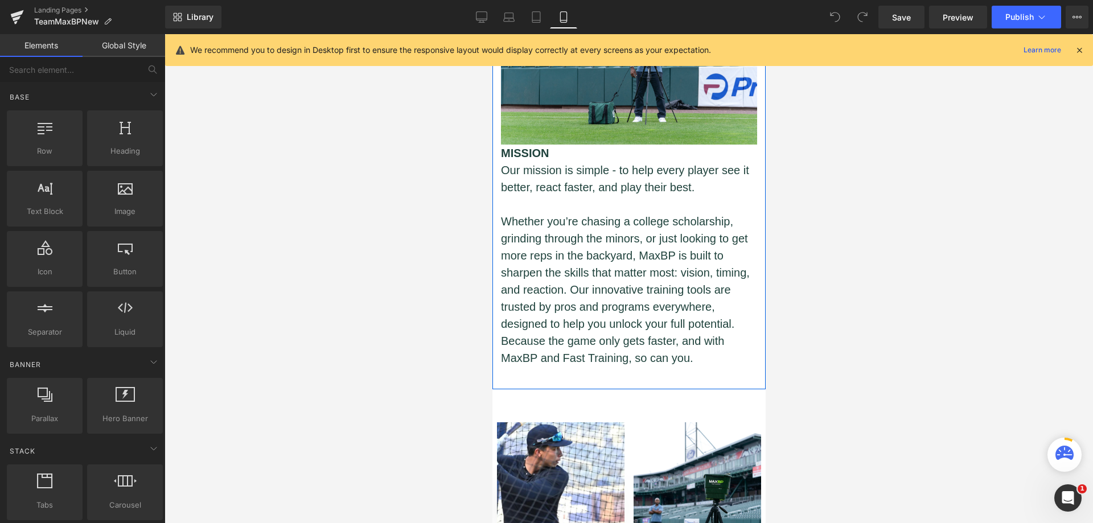
click at [663, 256] on p "Whether you’re chasing a college scholarship, grinding through the minors, or j…" at bounding box center [628, 290] width 256 height 154
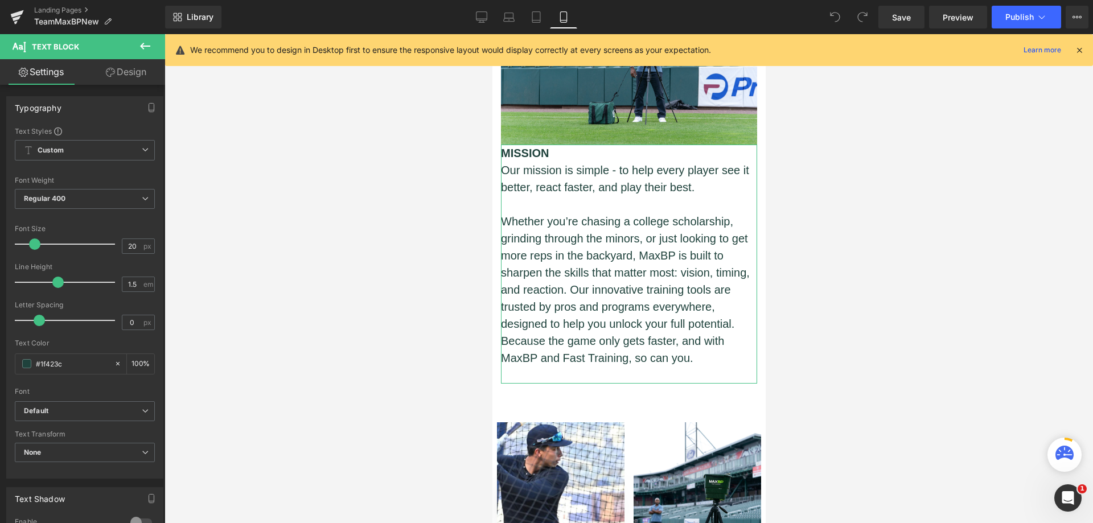
click at [125, 69] on link "Design" at bounding box center [126, 72] width 83 height 26
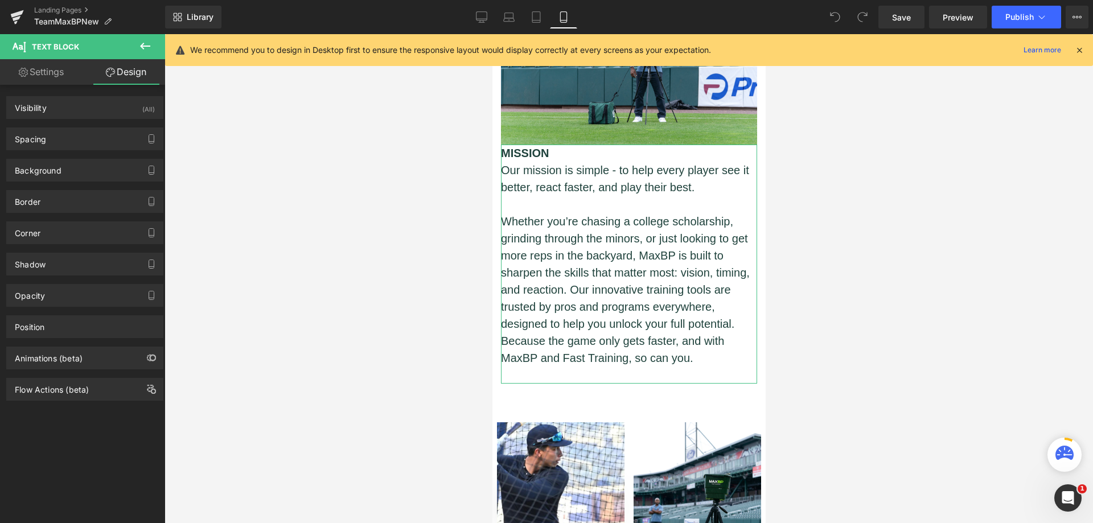
click at [114, 143] on div "Spacing" at bounding box center [85, 139] width 156 height 22
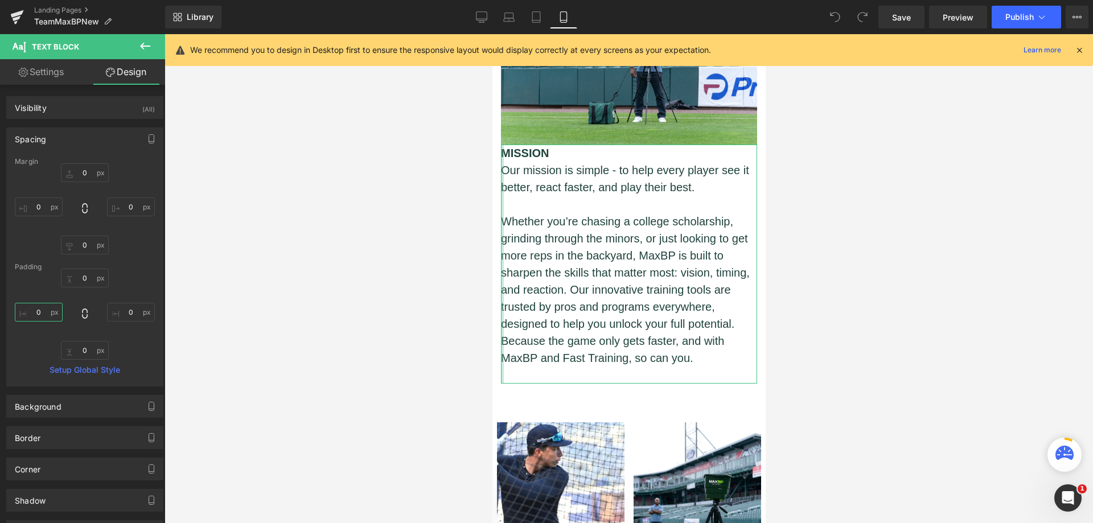
click at [40, 310] on input "0" at bounding box center [39, 312] width 48 height 19
type input "10"
click at [125, 313] on input "0" at bounding box center [131, 312] width 48 height 19
type input "10"
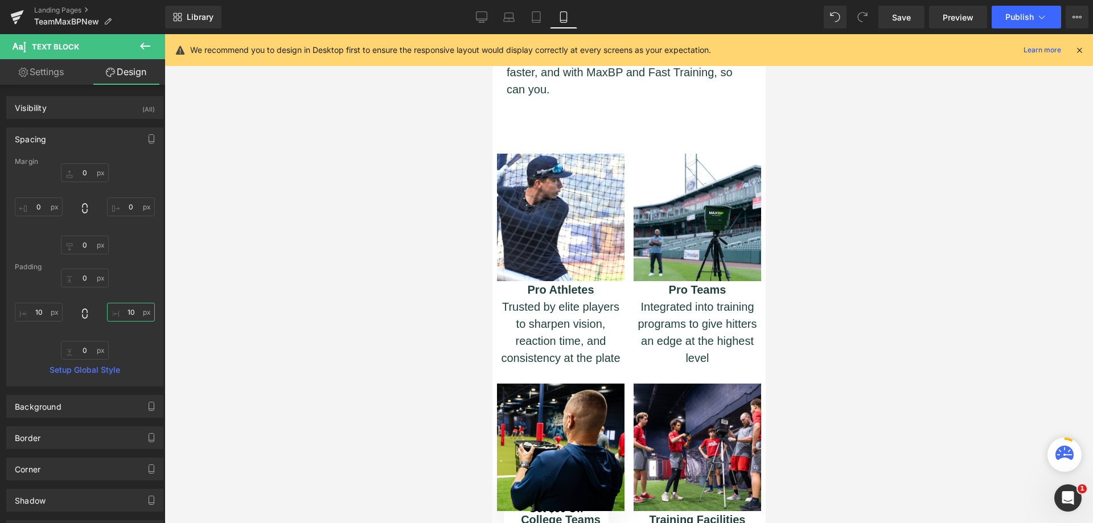
scroll to position [526, 0]
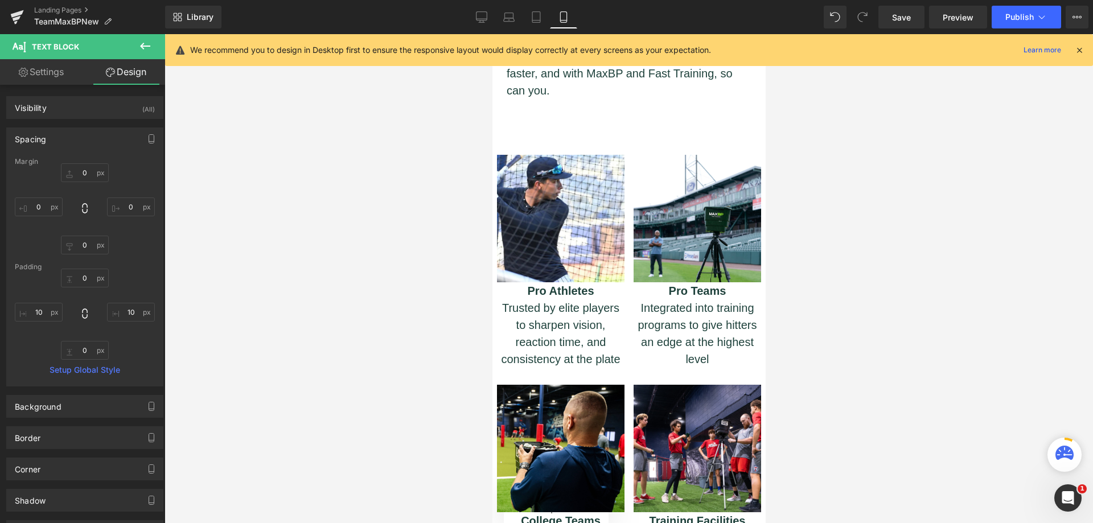
click at [543, 211] on div "Image" at bounding box center [561, 219] width 128 height 128
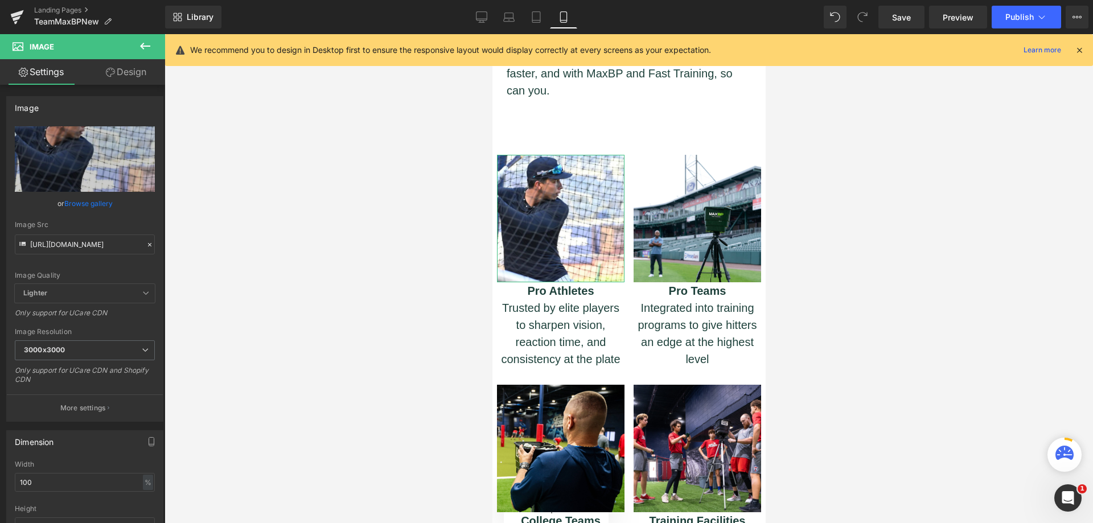
click at [119, 69] on link "Design" at bounding box center [126, 72] width 83 height 26
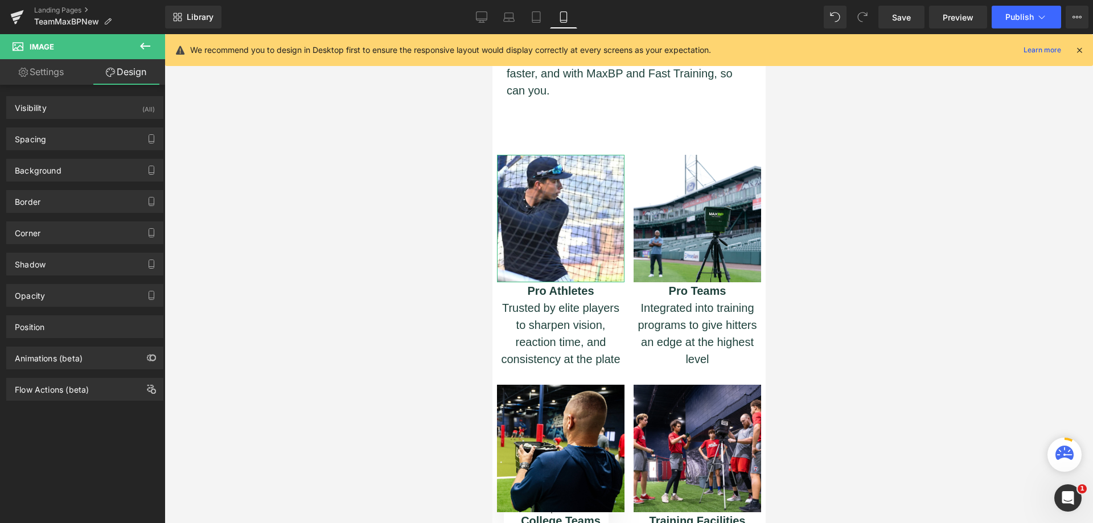
click at [147, 139] on icon "button" at bounding box center [151, 138] width 9 height 9
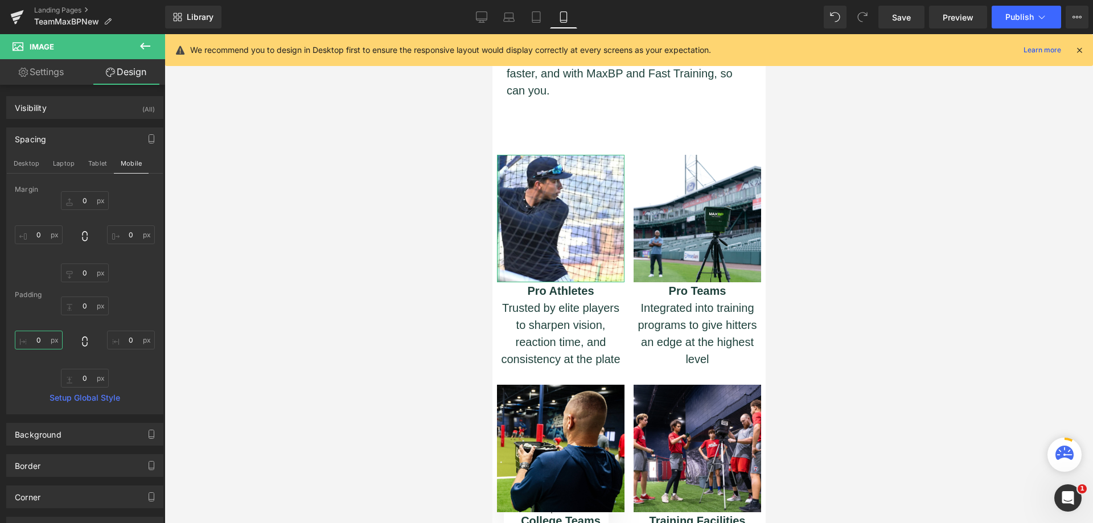
click at [44, 344] on input "0" at bounding box center [39, 340] width 48 height 19
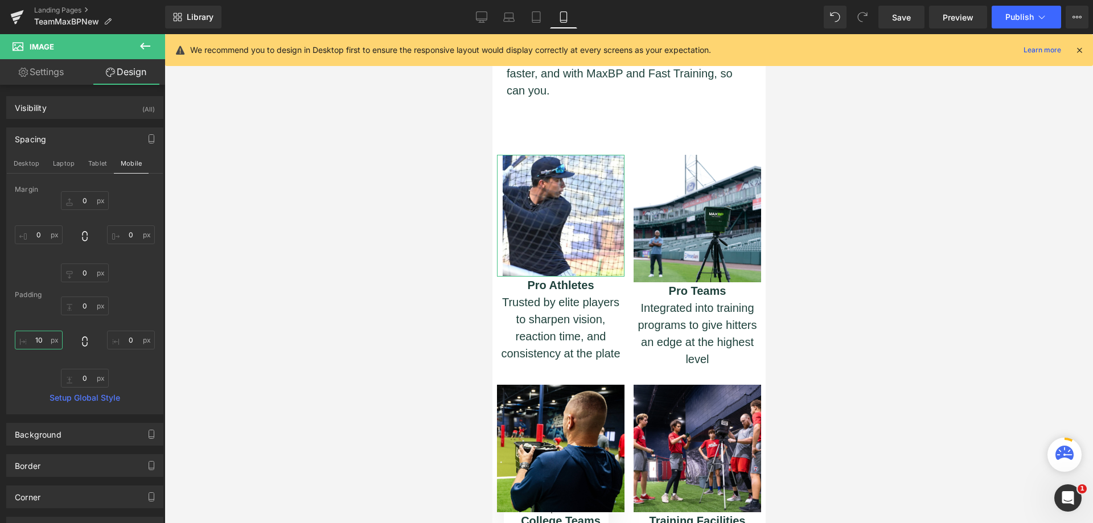
type input "10"
click at [126, 341] on input "0" at bounding box center [131, 340] width 48 height 19
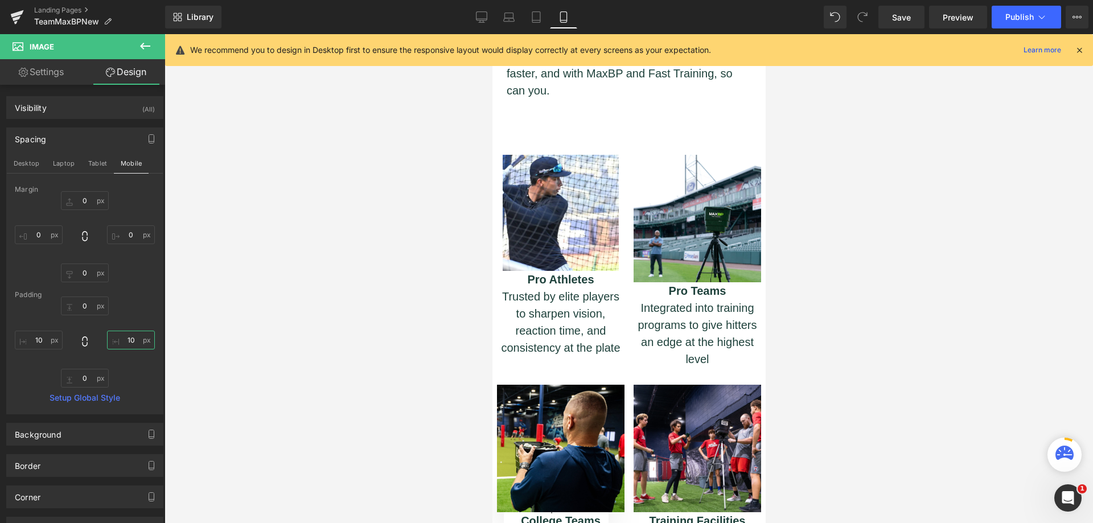
type input "1"
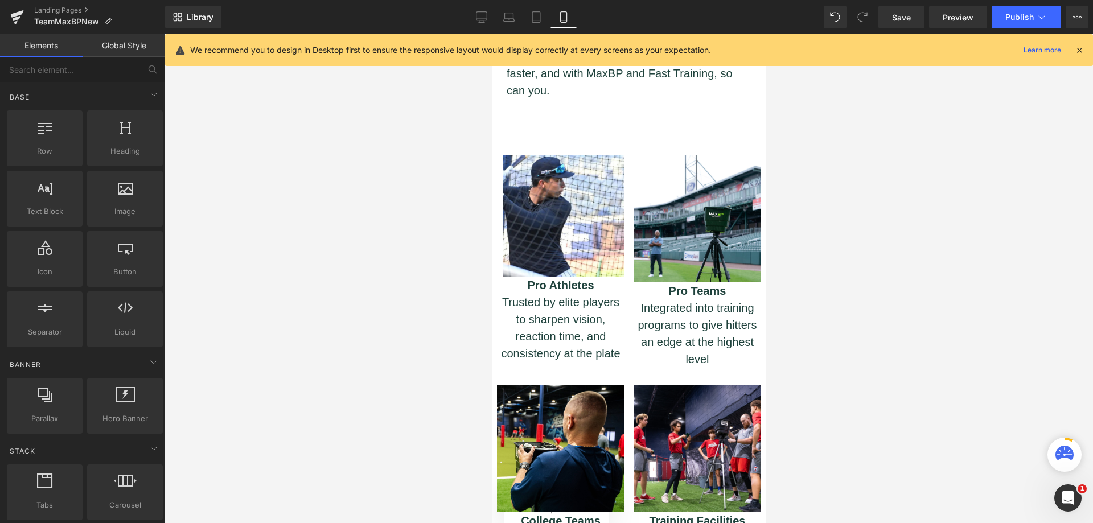
click at [290, 327] on div at bounding box center [629, 278] width 929 height 489
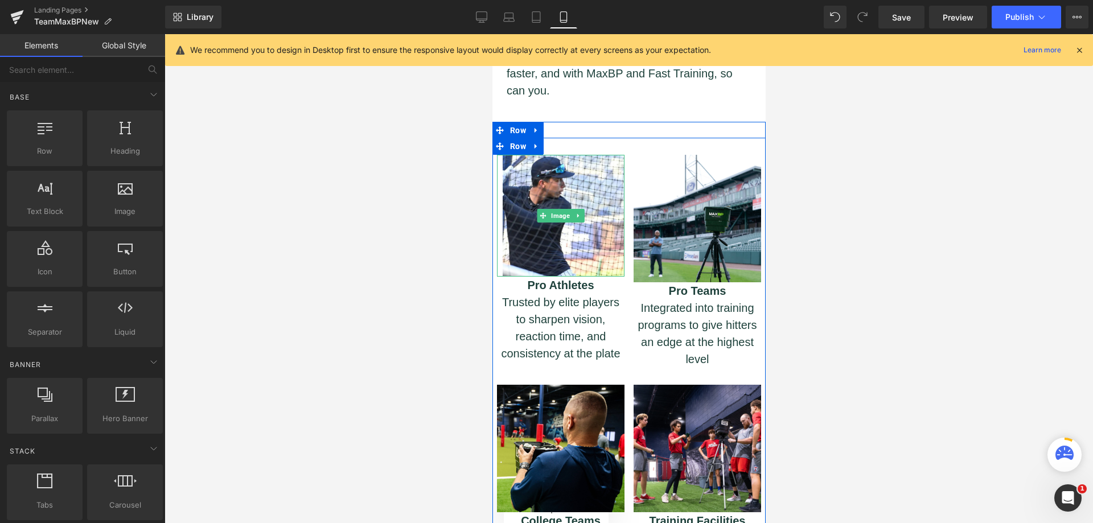
click at [544, 226] on img at bounding box center [561, 216] width 128 height 122
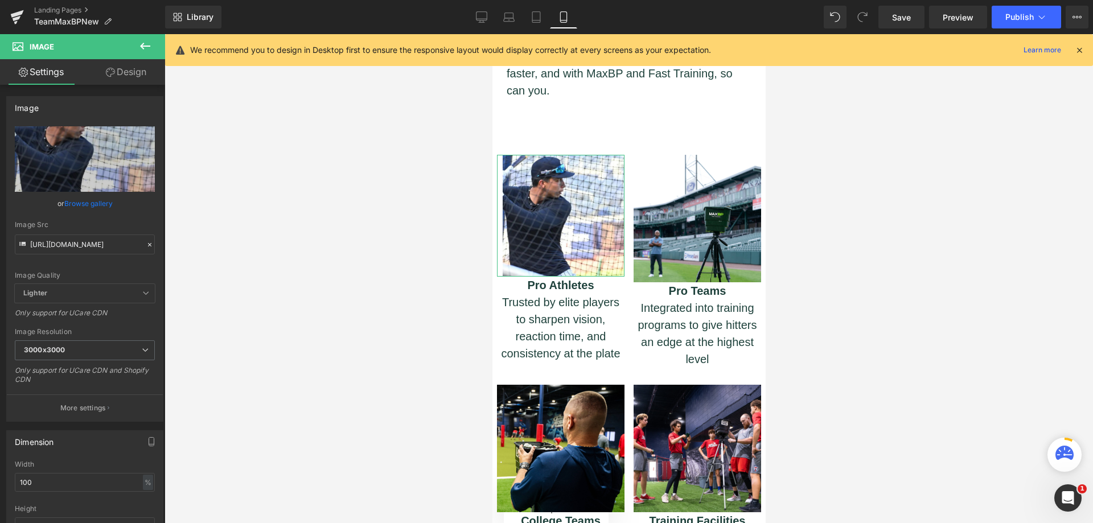
click at [120, 70] on link "Design" at bounding box center [126, 72] width 83 height 26
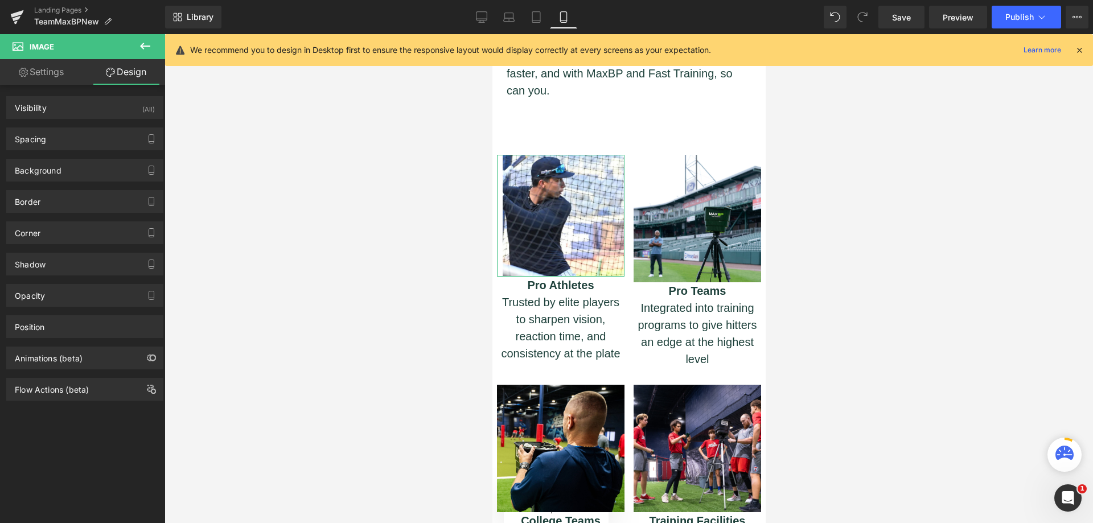
click at [147, 141] on icon "button" at bounding box center [151, 138] width 9 height 9
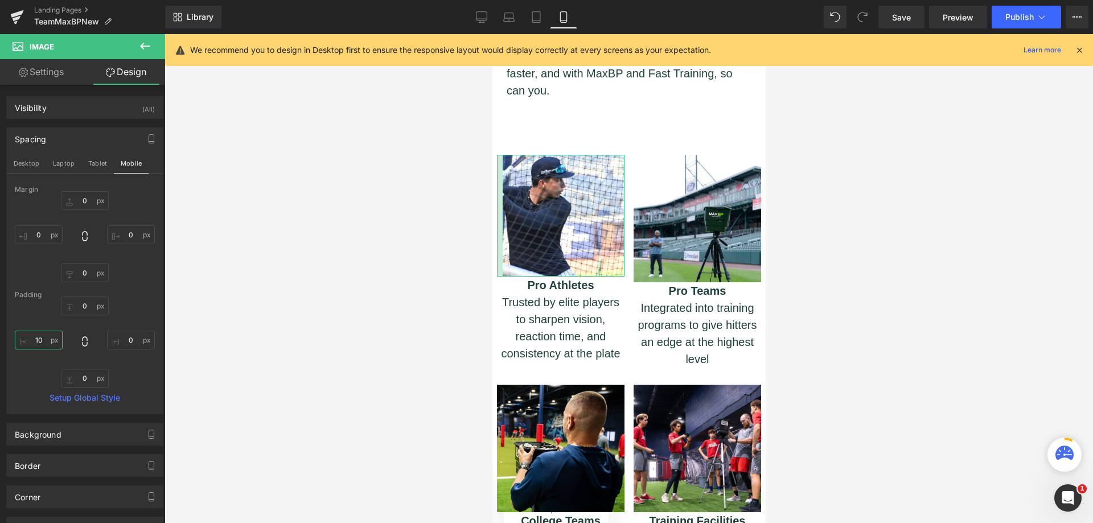
click at [40, 338] on input "10" at bounding box center [39, 340] width 48 height 19
type input "1"
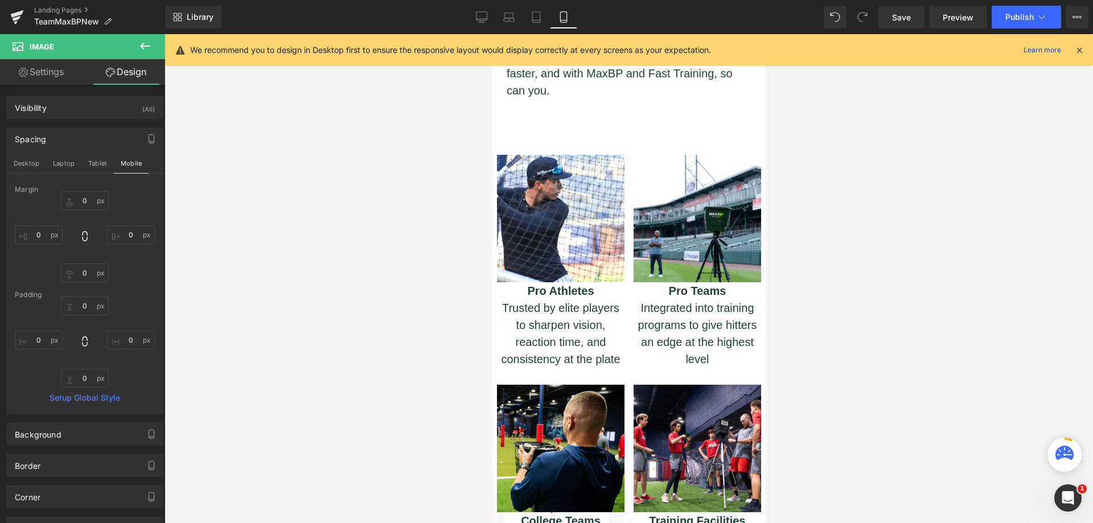
click at [224, 368] on div at bounding box center [629, 278] width 929 height 489
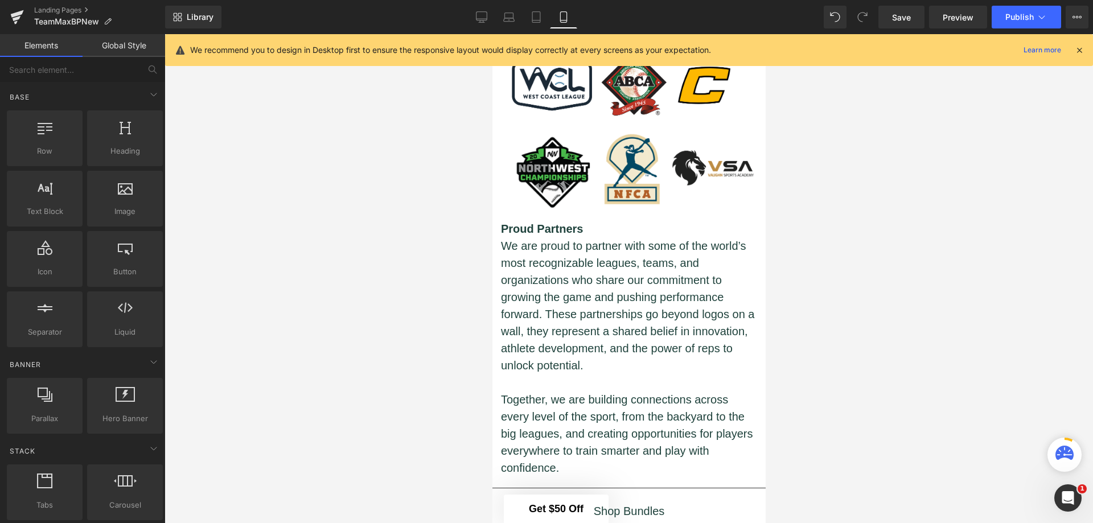
scroll to position [1437, 0]
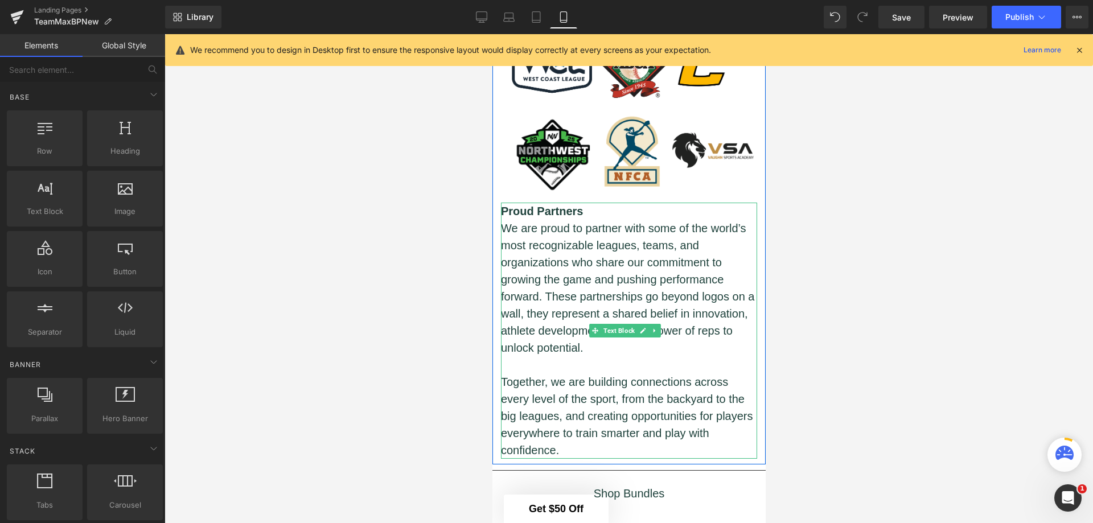
click at [666, 327] on p "We are proud to partner with some of the world’s most recognizable leagues, tea…" at bounding box center [628, 288] width 256 height 137
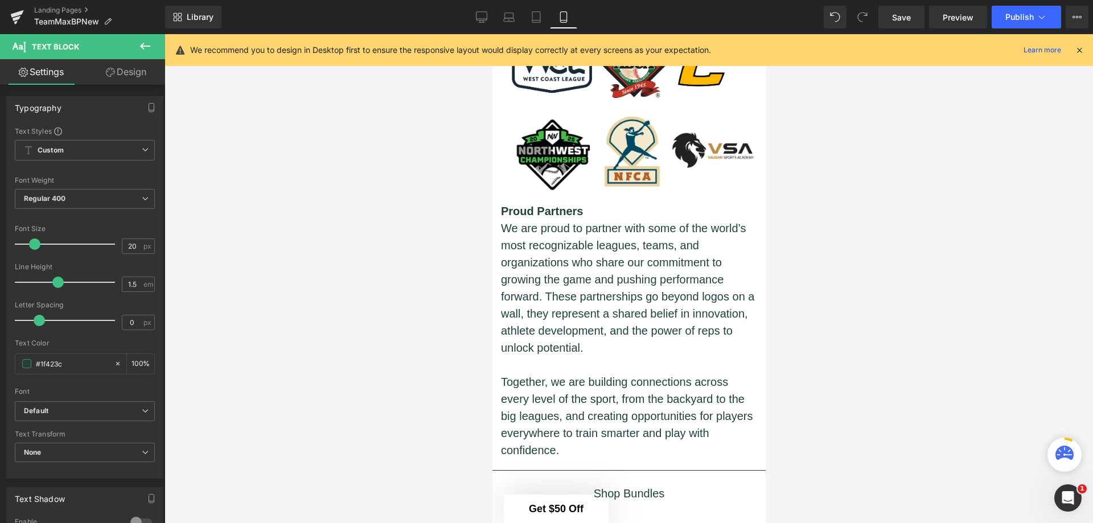
click at [125, 69] on link "Design" at bounding box center [126, 72] width 83 height 26
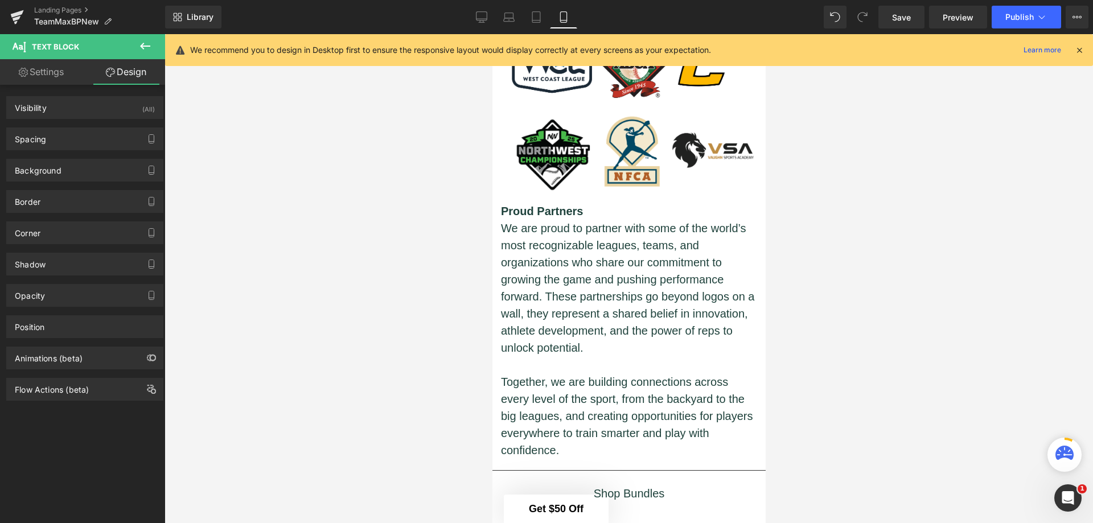
click at [147, 136] on icon "button" at bounding box center [151, 138] width 9 height 9
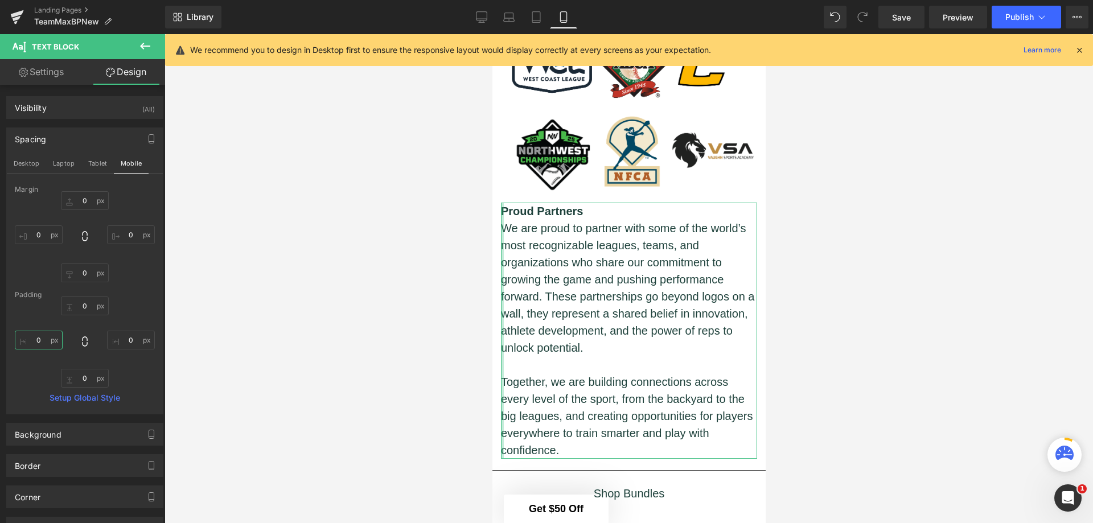
click at [46, 345] on input "0" at bounding box center [39, 340] width 48 height 19
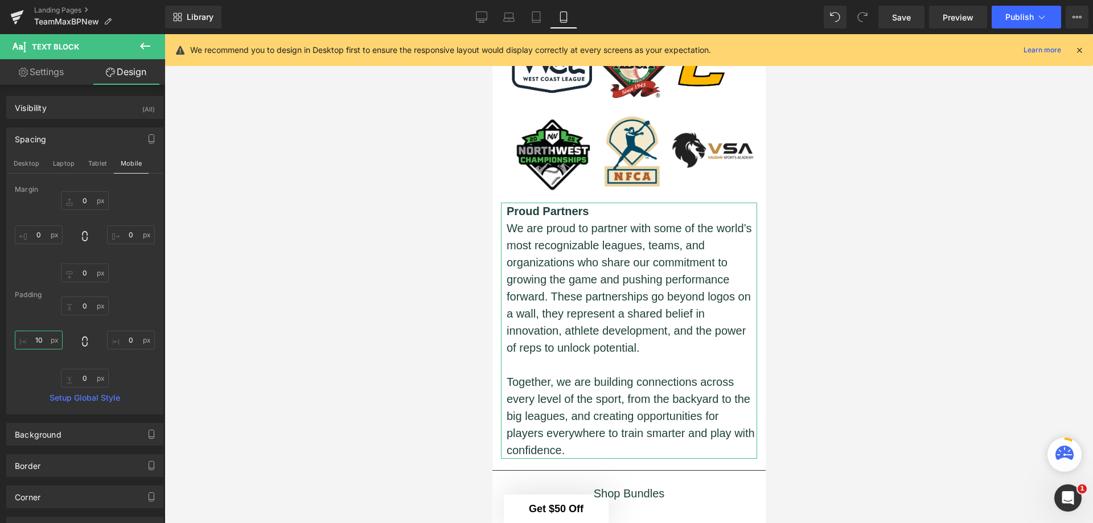
type input "10"
click at [132, 340] on input "0" at bounding box center [131, 340] width 48 height 19
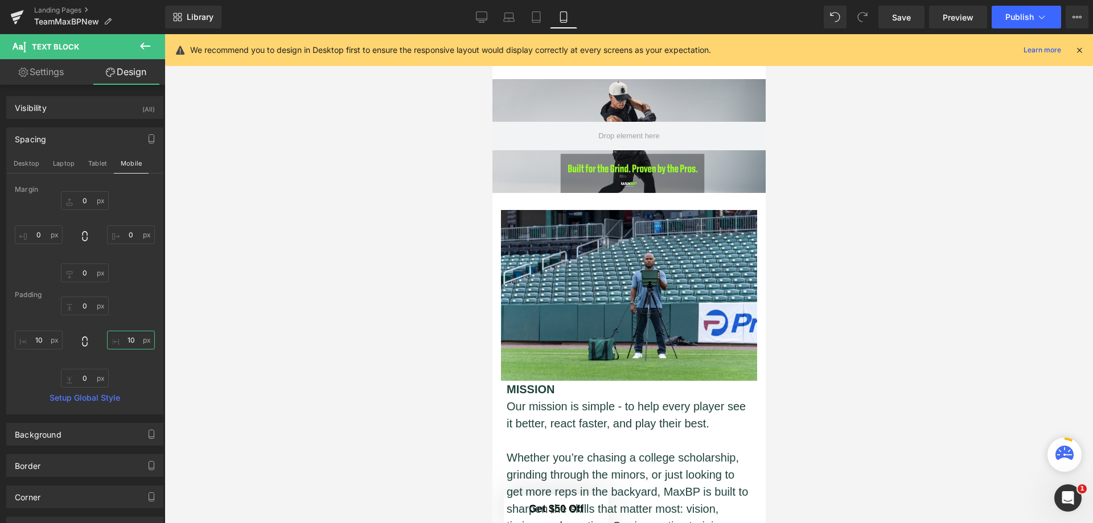
scroll to position [0, 0]
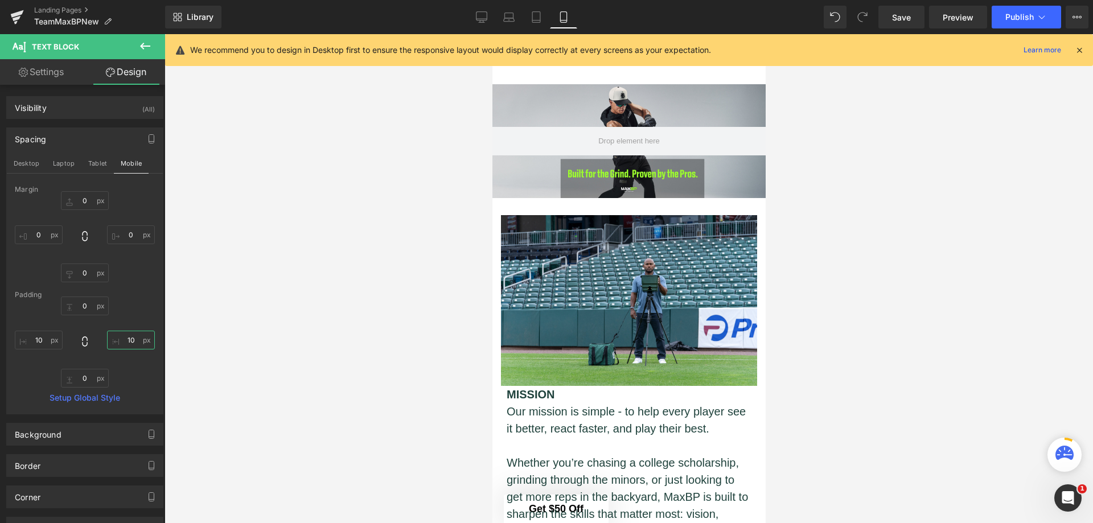
type input "10"
click at [891, 19] on link "Save" at bounding box center [902, 17] width 46 height 23
click at [70, 9] on link "Landing Pages" at bounding box center [99, 10] width 131 height 9
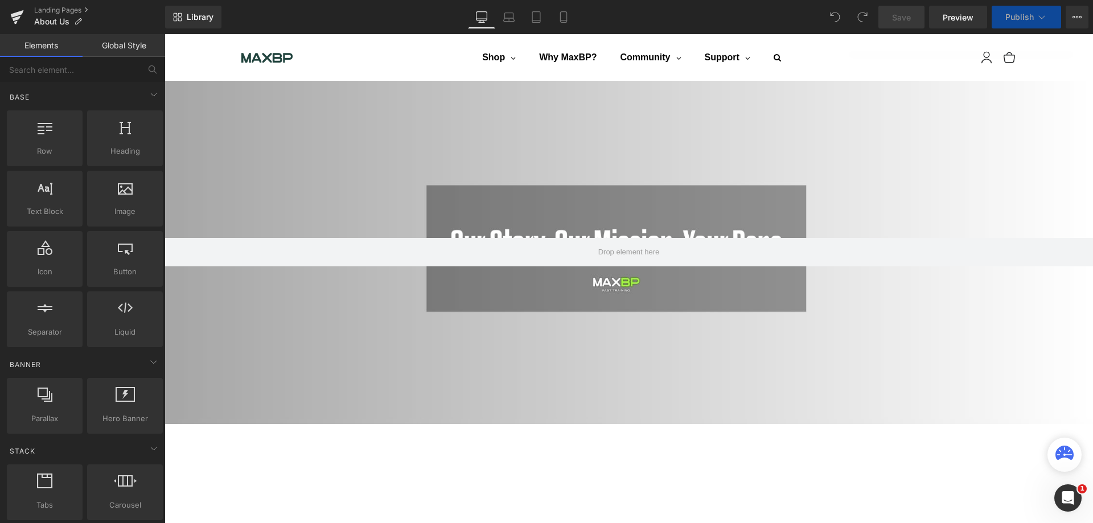
click at [567, 18] on icon at bounding box center [563, 17] width 6 height 11
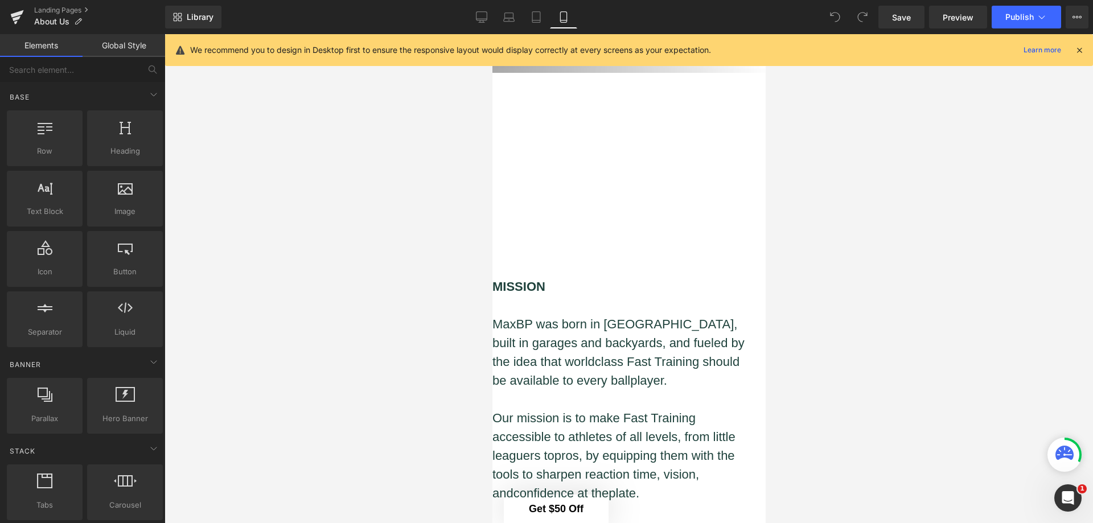
scroll to position [128, 0]
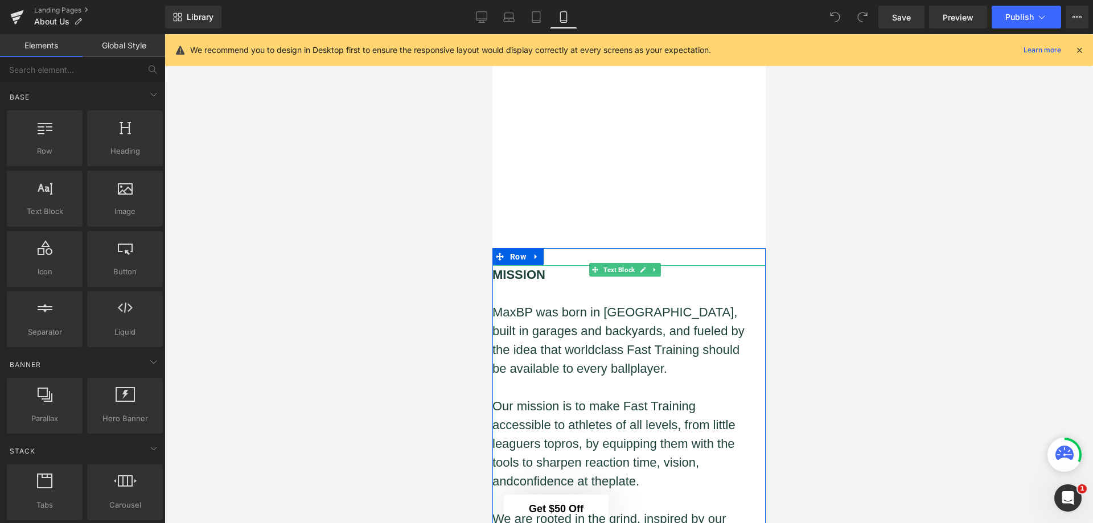
click at [630, 290] on p at bounding box center [622, 293] width 260 height 19
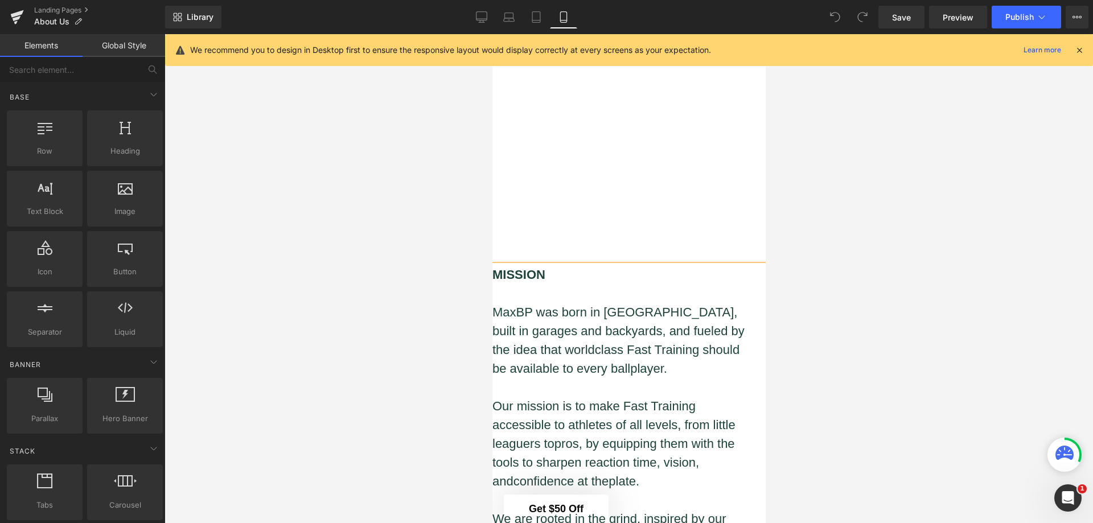
click at [823, 265] on div at bounding box center [629, 278] width 929 height 489
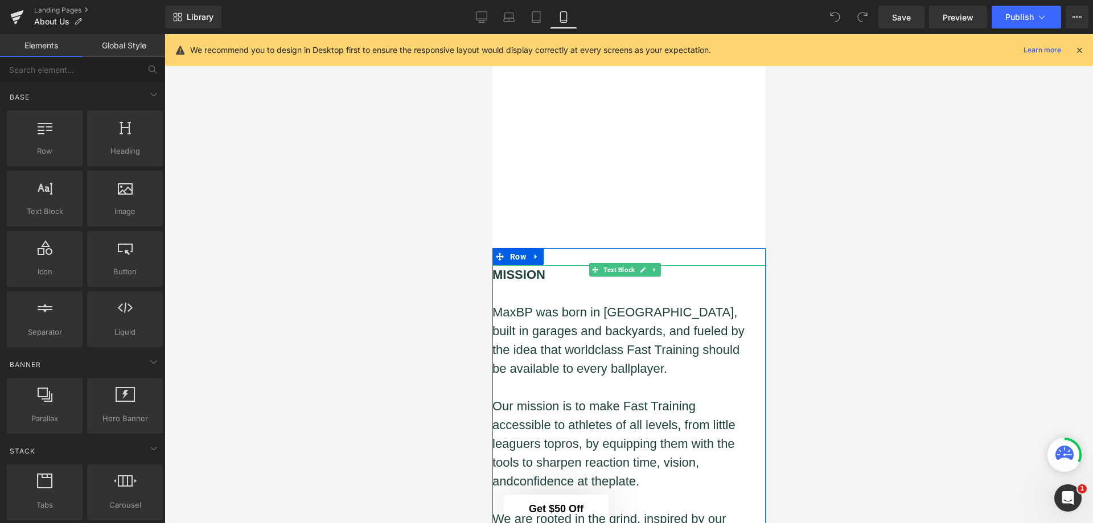
click at [654, 263] on link at bounding box center [655, 270] width 12 height 14
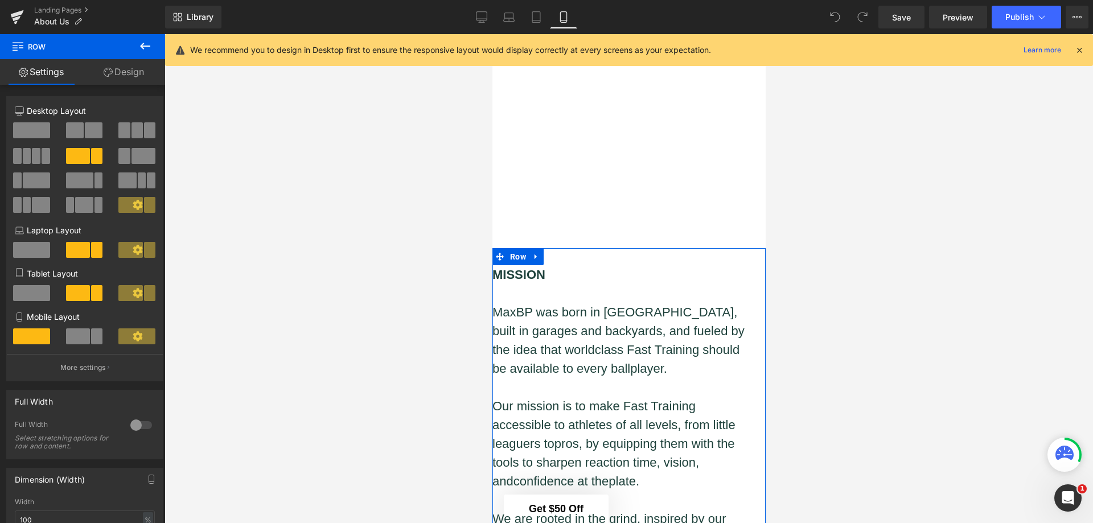
click at [133, 76] on link "Design" at bounding box center [124, 72] width 83 height 26
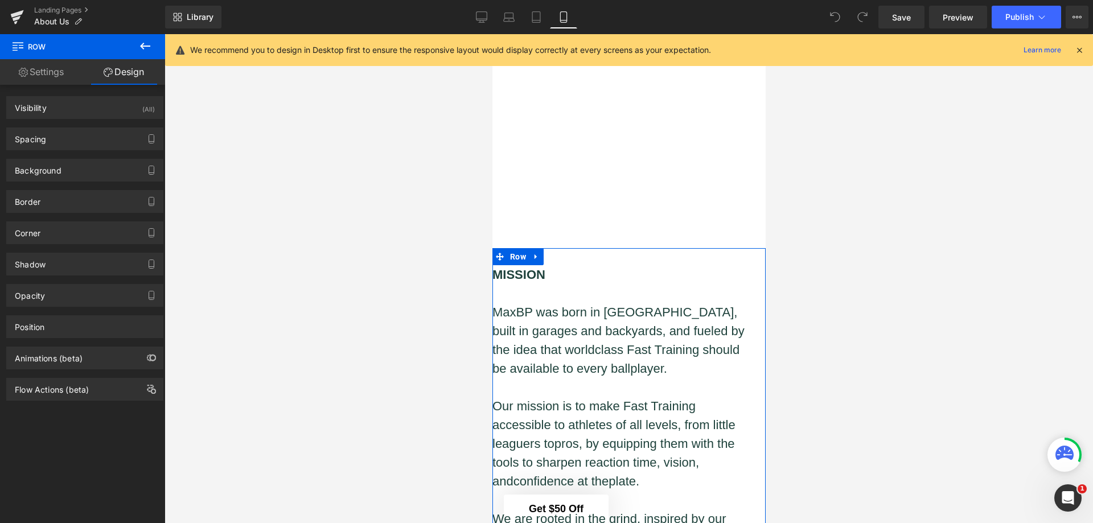
click at [150, 144] on button "button" at bounding box center [151, 139] width 18 height 22
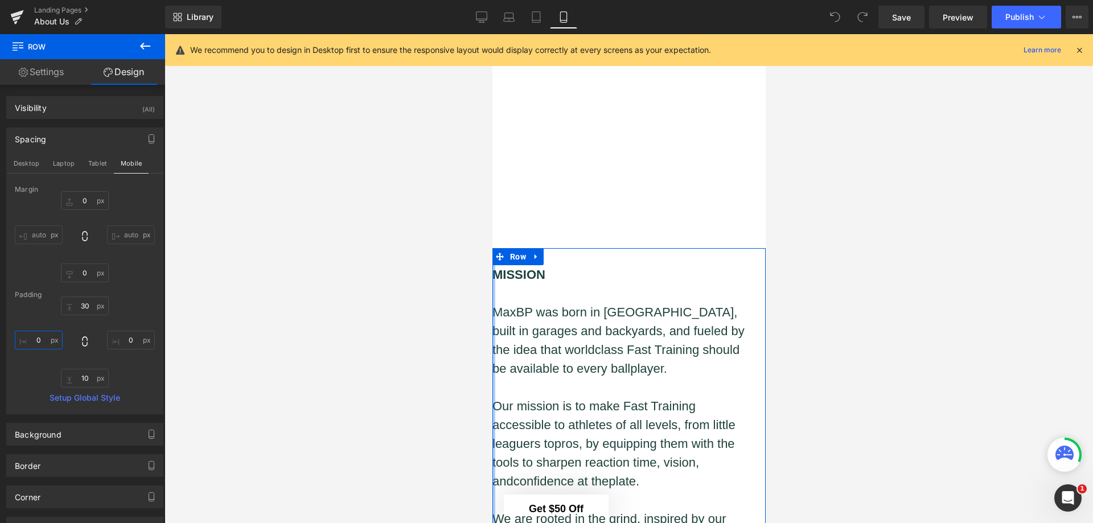
click at [37, 345] on input "0" at bounding box center [39, 340] width 48 height 19
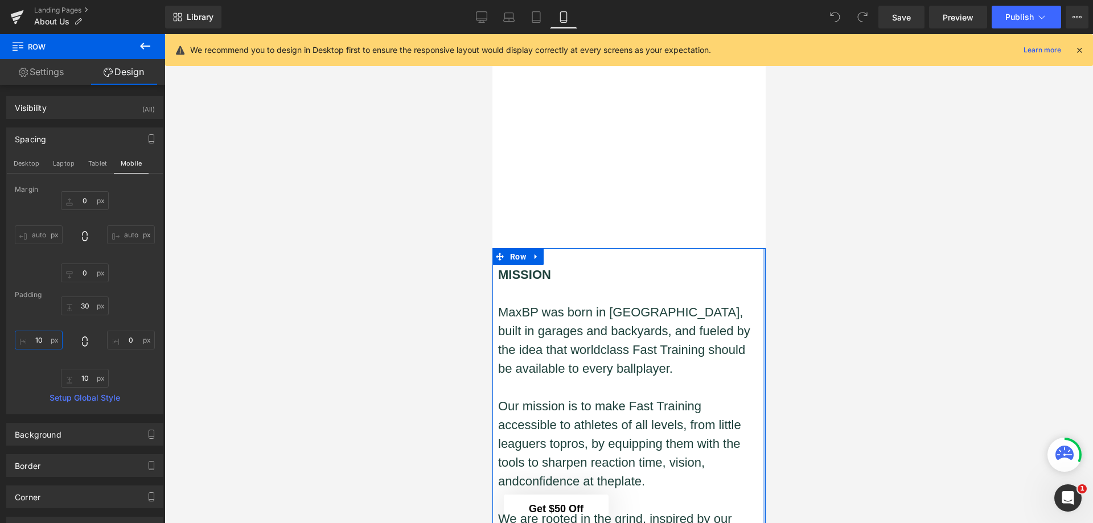
type input "10"
click at [120, 336] on input "0" at bounding box center [131, 340] width 48 height 19
type input "10"
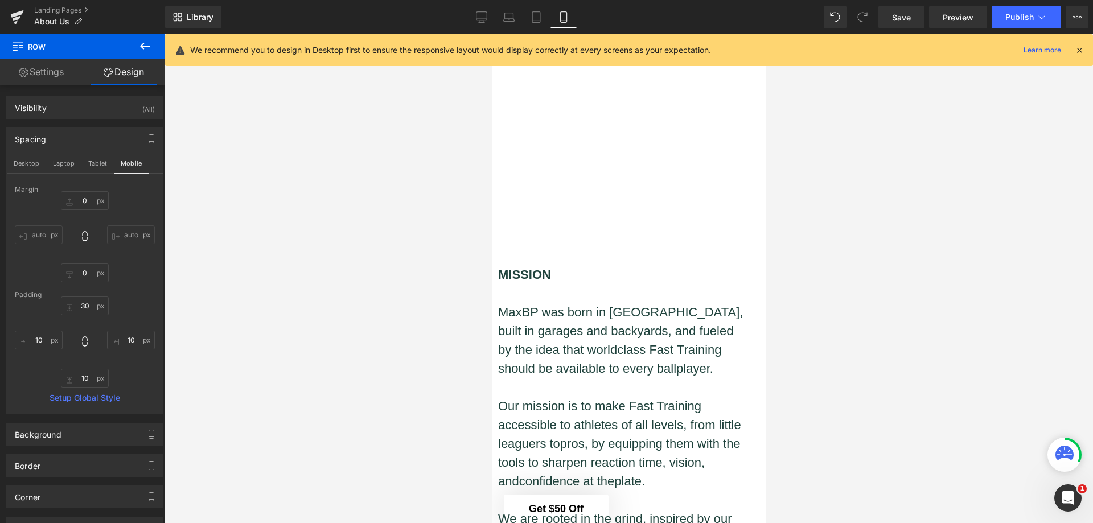
click at [323, 309] on div at bounding box center [629, 278] width 929 height 489
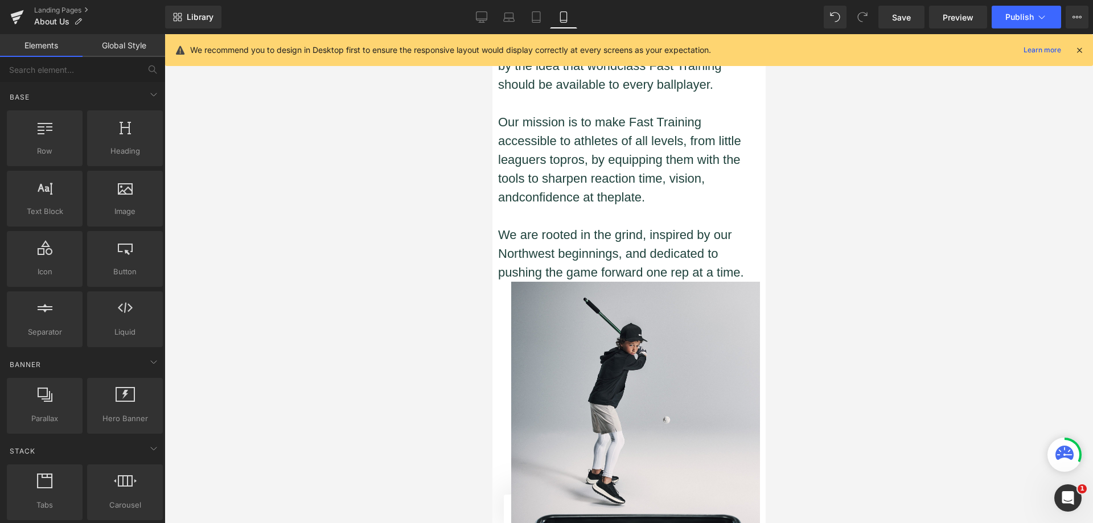
scroll to position [412, 0]
click at [545, 293] on div "Image" at bounding box center [629, 423] width 262 height 285
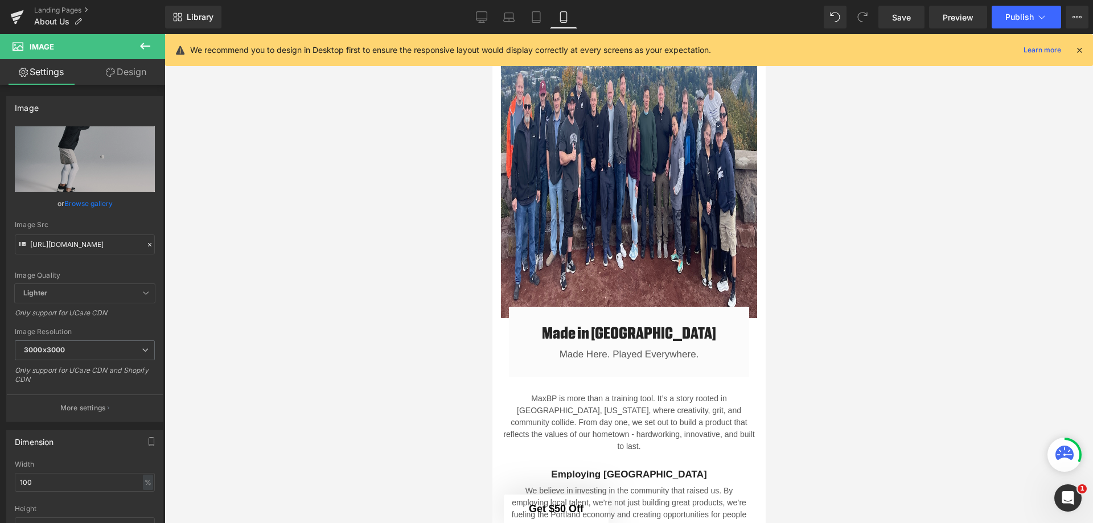
scroll to position [1095, 0]
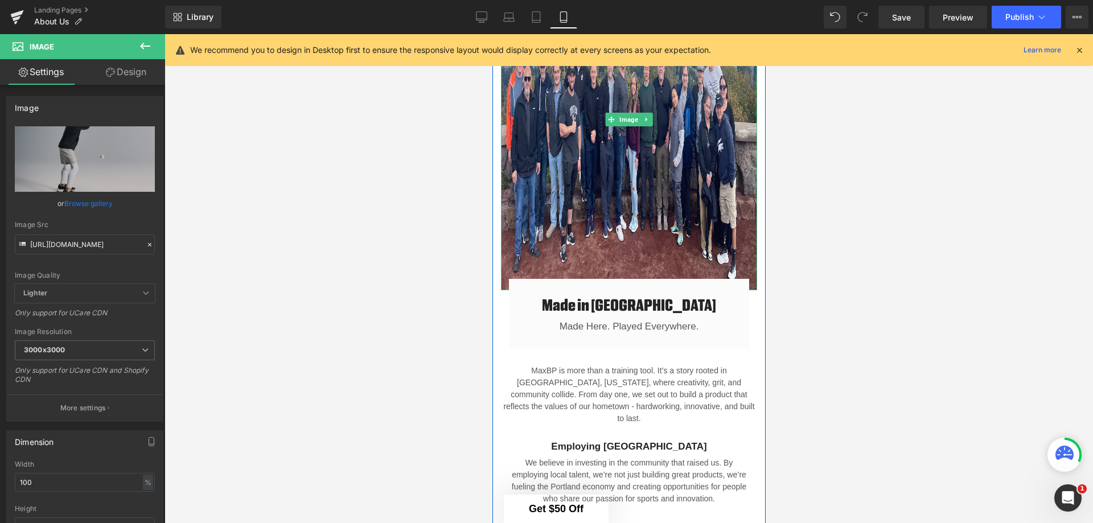
click at [695, 224] on img at bounding box center [628, 120] width 256 height 342
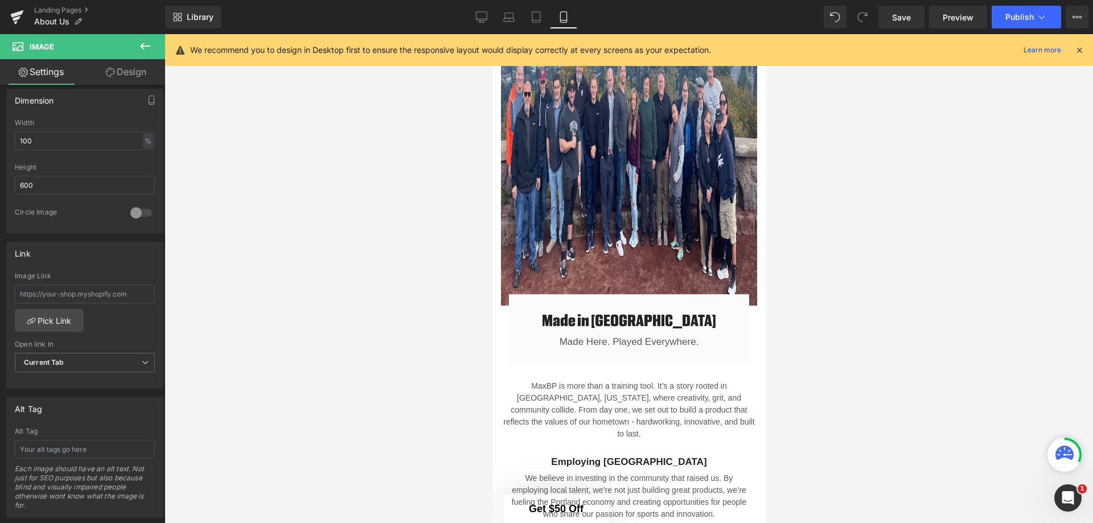
scroll to position [1039, 0]
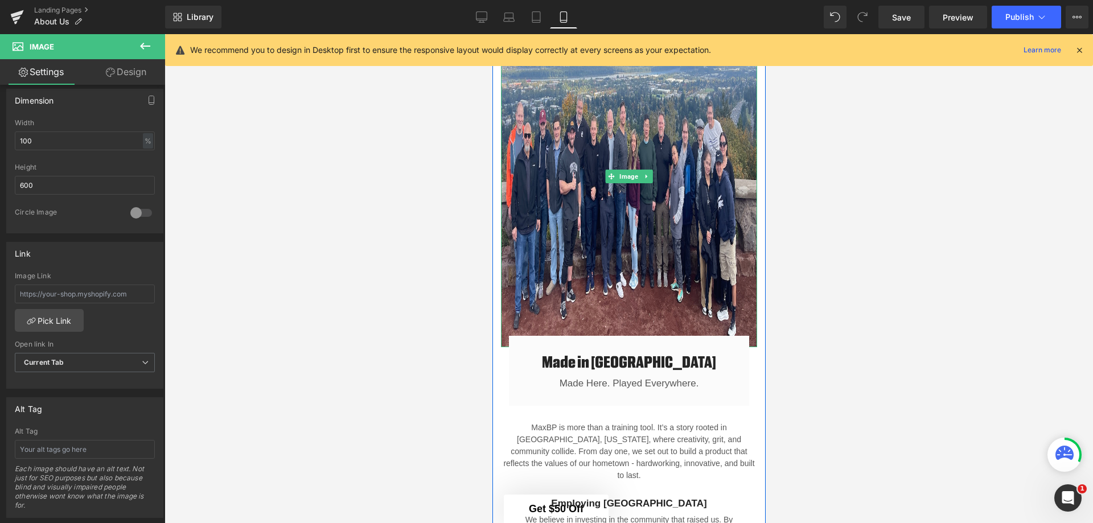
click at [668, 184] on img at bounding box center [628, 177] width 256 height 342
click at [632, 183] on span "Image" at bounding box center [628, 177] width 23 height 14
click at [567, 248] on img at bounding box center [628, 177] width 256 height 342
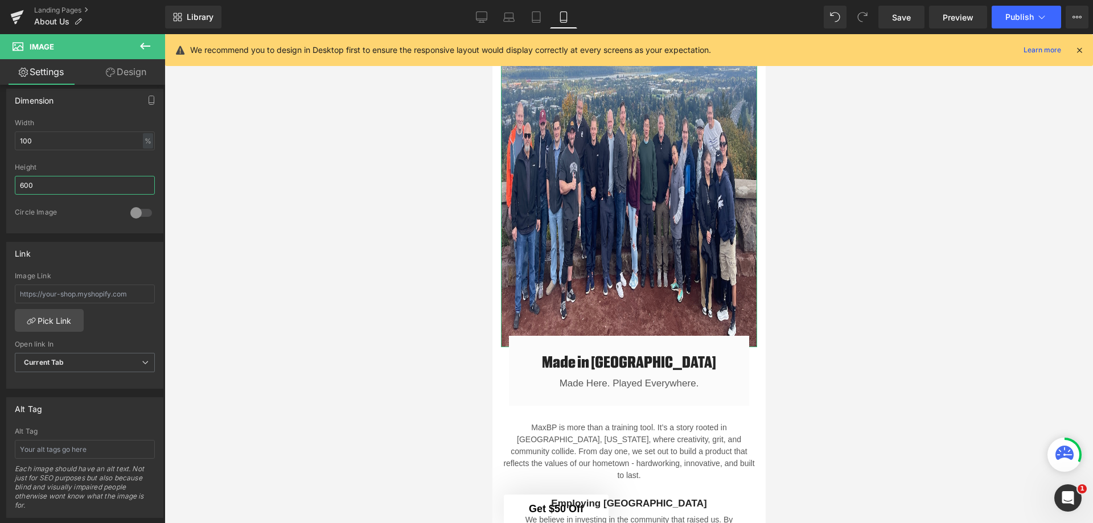
drag, startPoint x: 88, startPoint y: 186, endPoint x: 0, endPoint y: 185, distance: 87.7
click at [0, 185] on div "Dimension 100% Width 100 % % px 600px Height 600 0 Circle Image" at bounding box center [85, 156] width 170 height 153
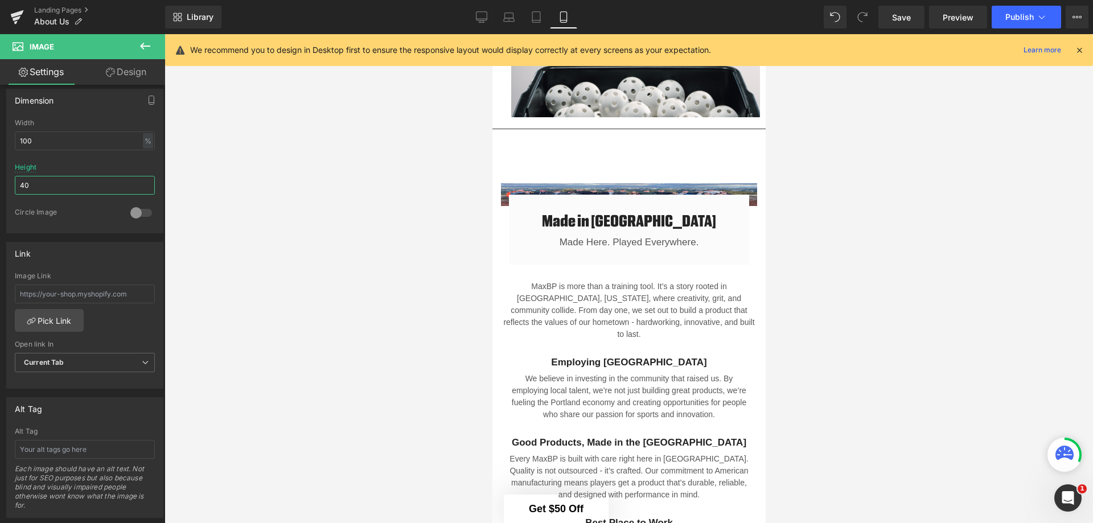
scroll to position [873, 0]
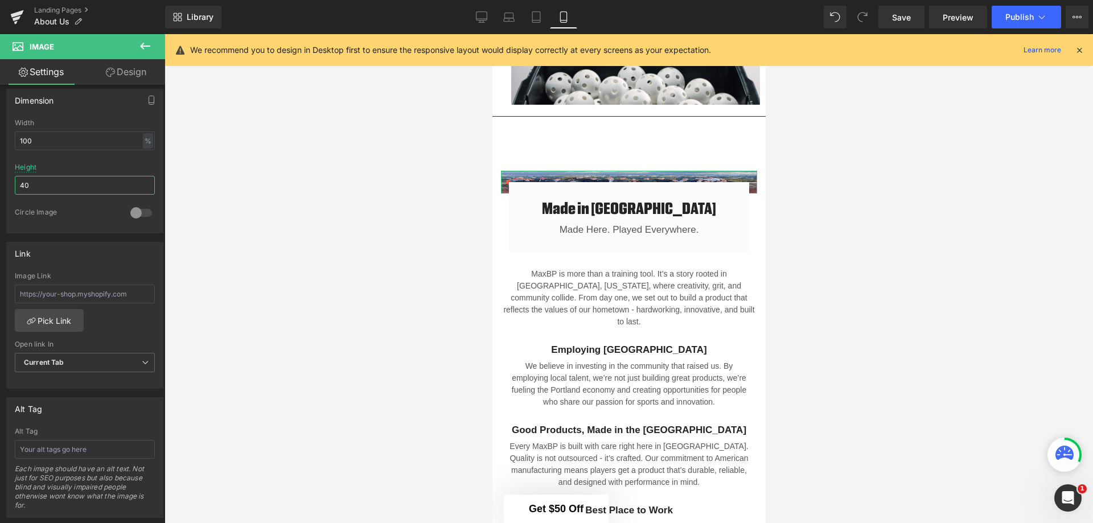
drag, startPoint x: 57, startPoint y: 184, endPoint x: 40, endPoint y: 187, distance: 16.8
click at [35, 187] on input "40" at bounding box center [85, 185] width 140 height 19
click at [45, 188] on input "40" at bounding box center [85, 185] width 140 height 19
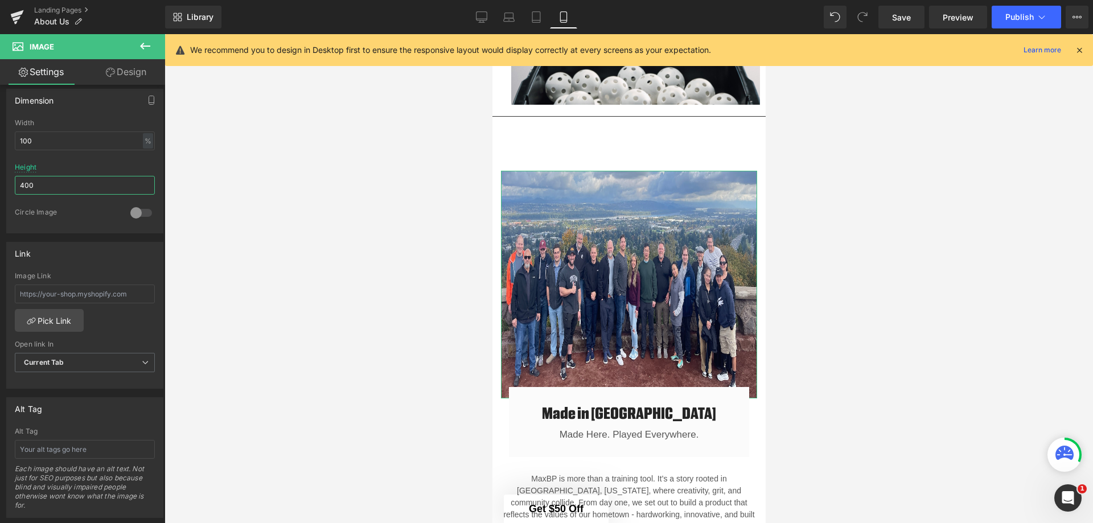
drag, startPoint x: 42, startPoint y: 185, endPoint x: 14, endPoint y: 184, distance: 28.5
click at [14, 184] on div "100% Width 100 % % px 400px Height 400 0 Circle Image" at bounding box center [85, 176] width 156 height 114
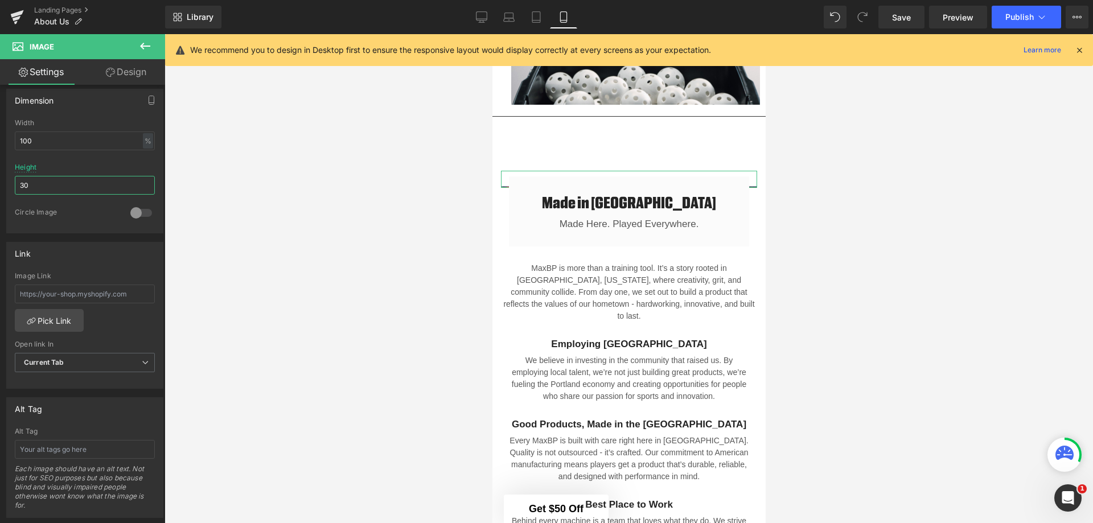
type input "300"
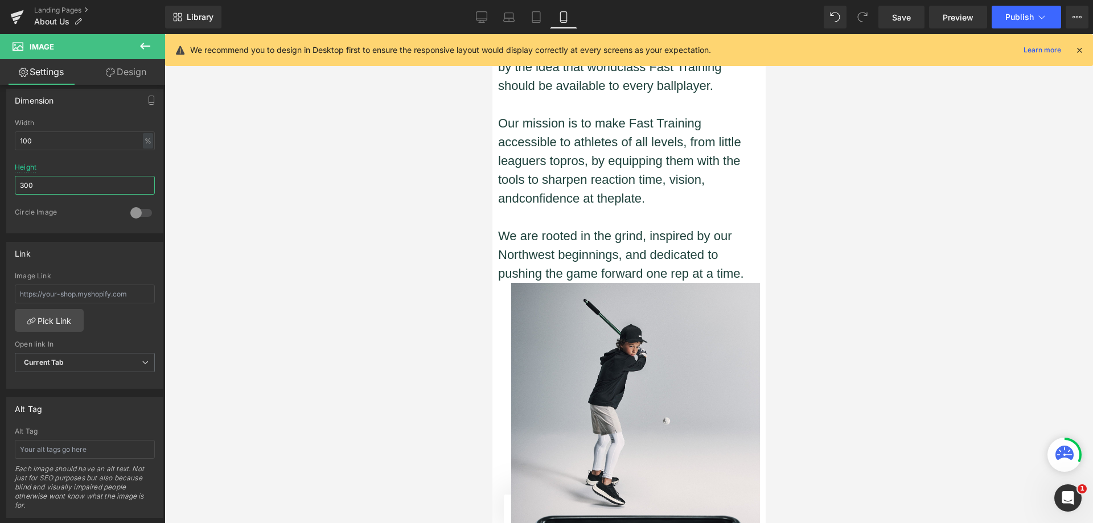
scroll to position [412, 0]
click at [649, 272] on p "We are rooted in the grind, inspired by our Northwest beginnings, and dedicated…" at bounding box center [622, 253] width 249 height 56
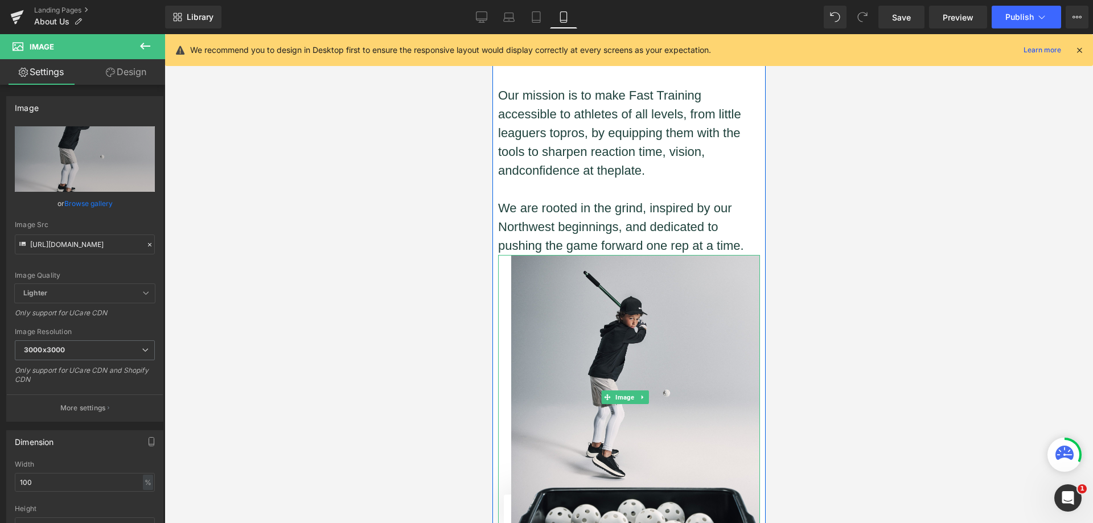
scroll to position [412, 0]
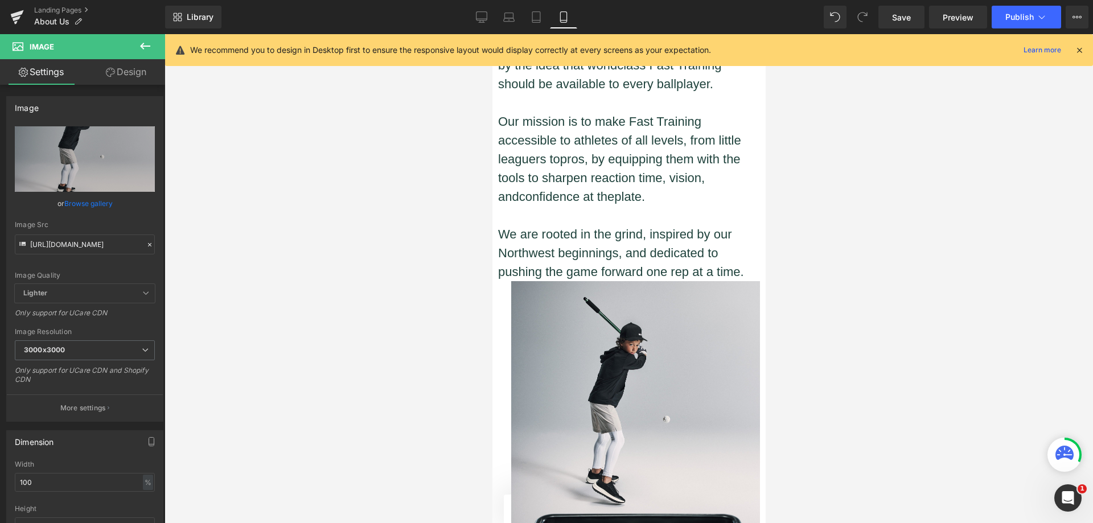
click at [907, 15] on span "Save" at bounding box center [901, 17] width 19 height 12
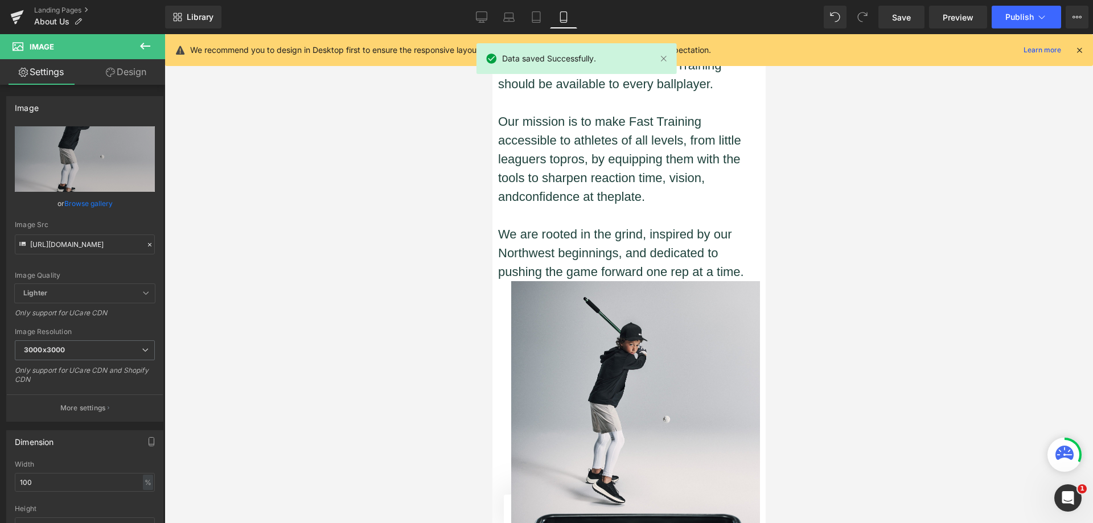
click at [958, 10] on link "Preview" at bounding box center [958, 17] width 58 height 23
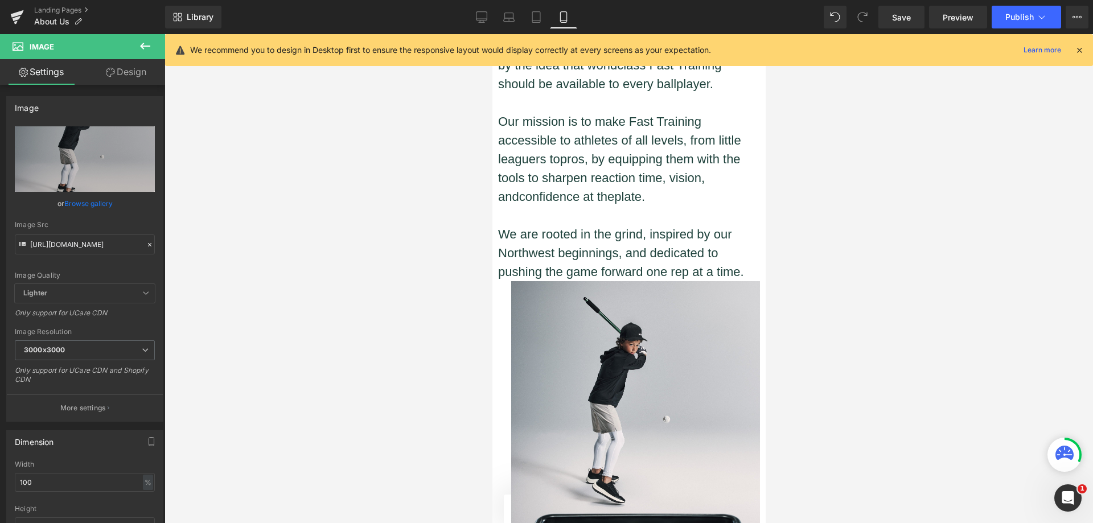
click at [479, 11] on link "Desktop" at bounding box center [481, 17] width 27 height 23
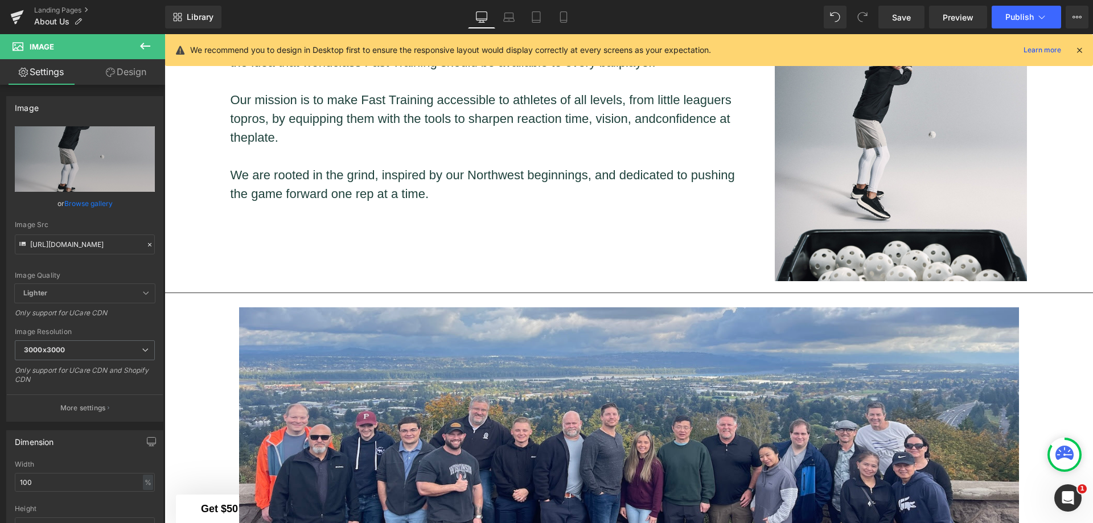
scroll to position [1148, 0]
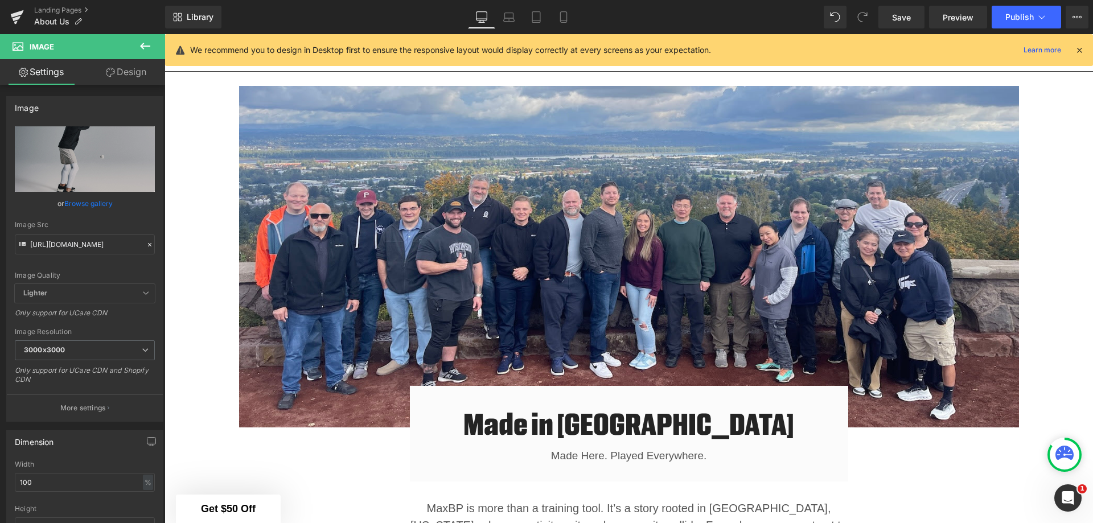
click at [575, 218] on img at bounding box center [629, 257] width 780 height 342
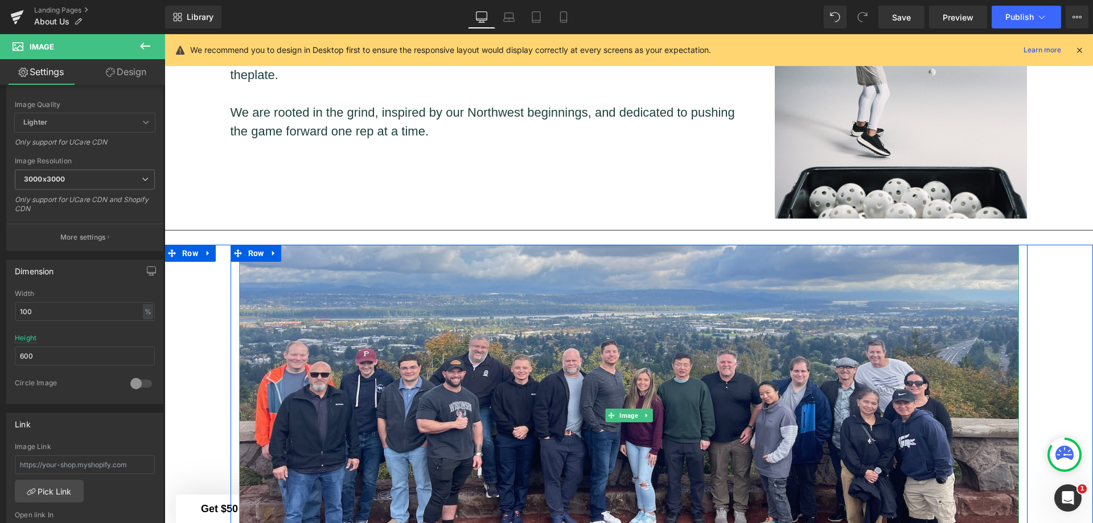
scroll to position [978, 0]
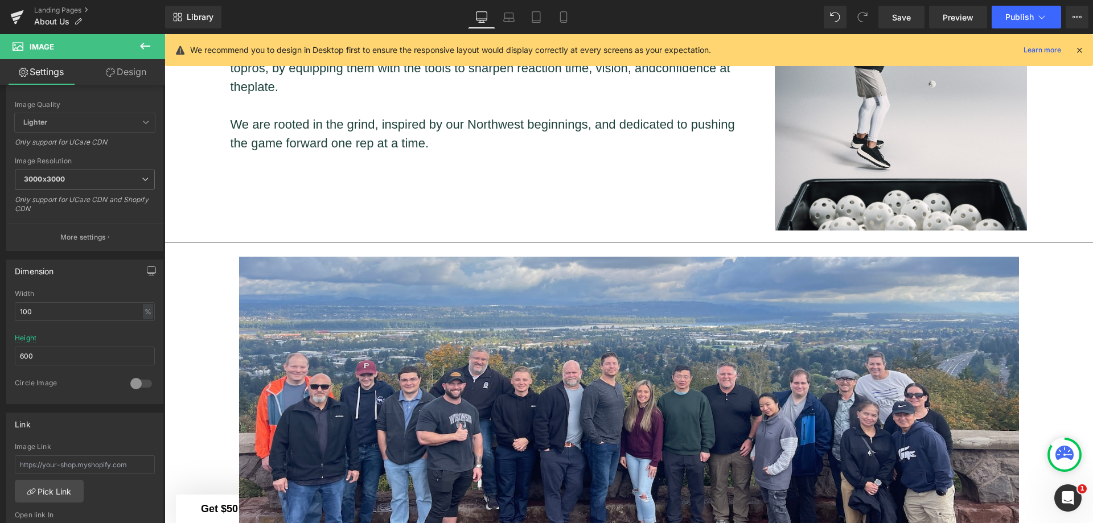
click at [567, 15] on icon at bounding box center [563, 17] width 6 height 11
type input "300"
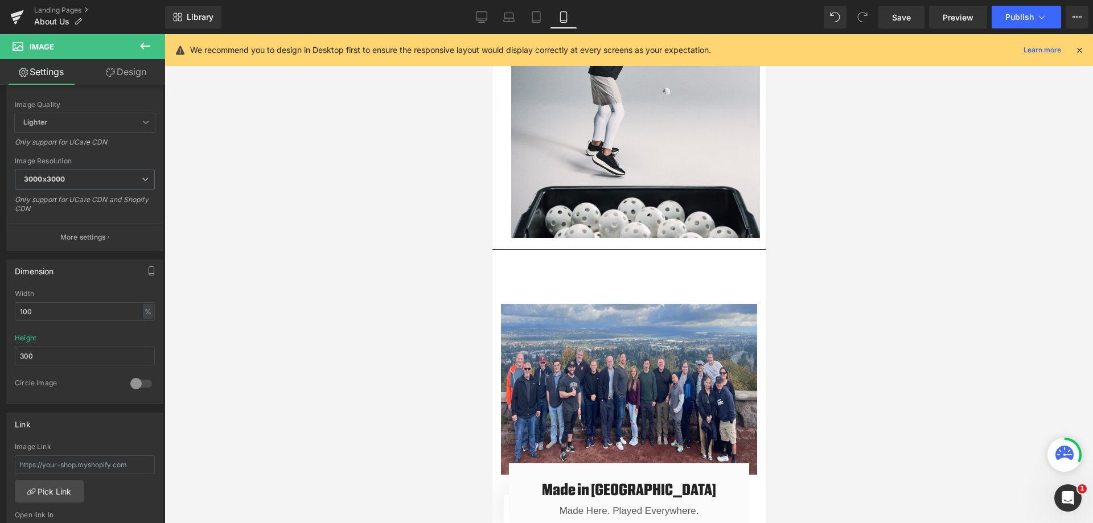
scroll to position [517, 0]
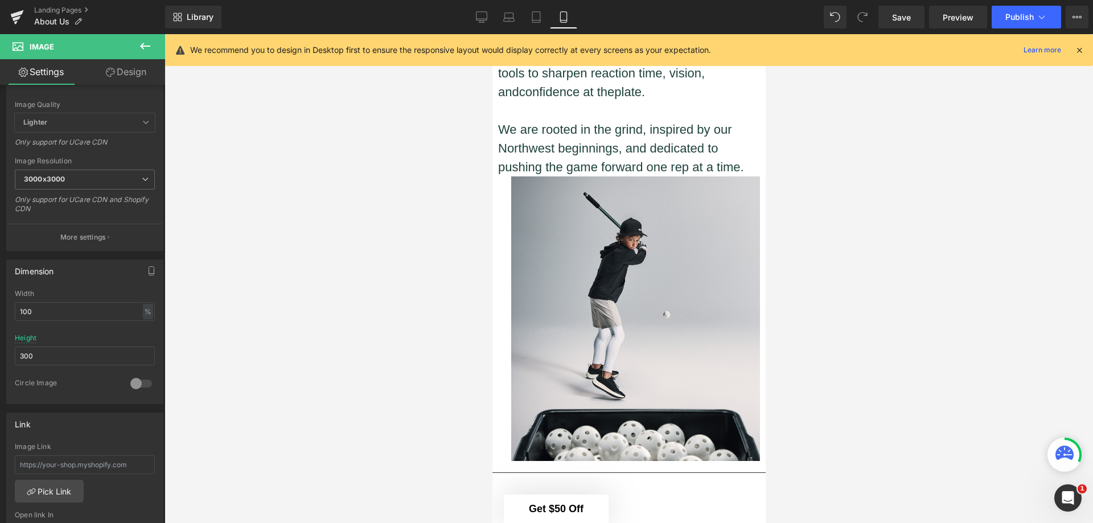
click at [667, 308] on img at bounding box center [629, 319] width 262 height 285
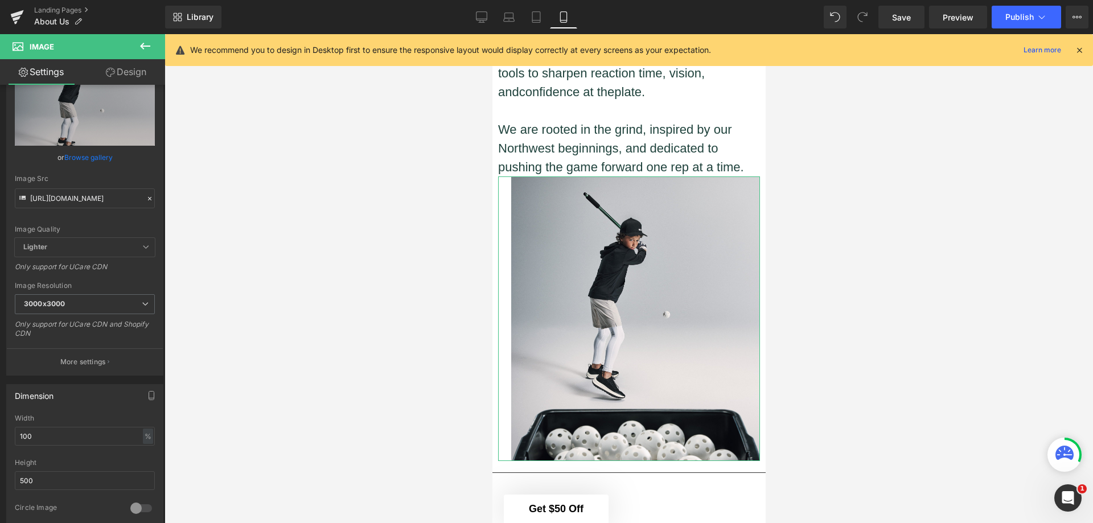
scroll to position [114, 0]
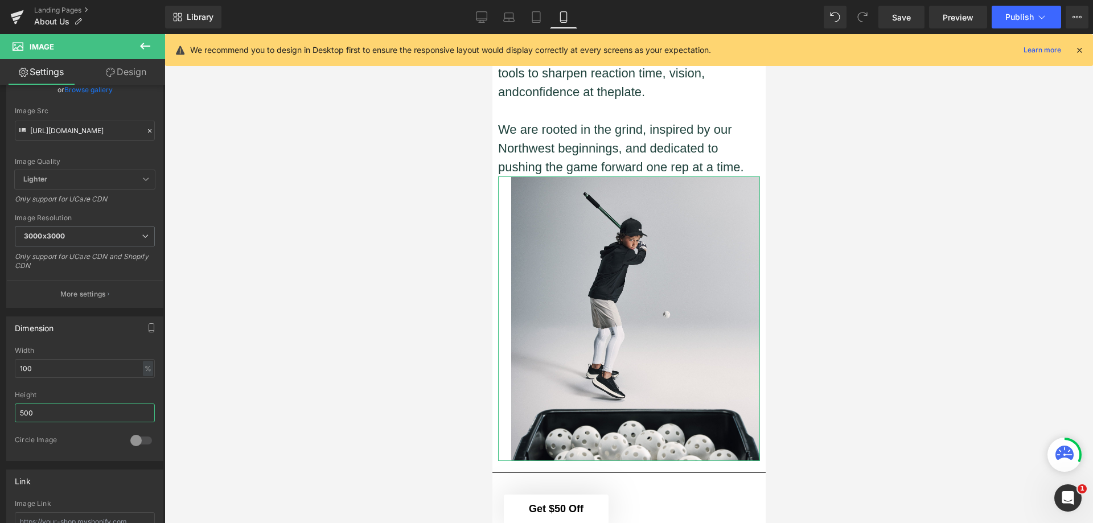
drag, startPoint x: 73, startPoint y: 410, endPoint x: 20, endPoint y: 410, distance: 53.5
click at [20, 410] on input "500" at bounding box center [85, 413] width 140 height 19
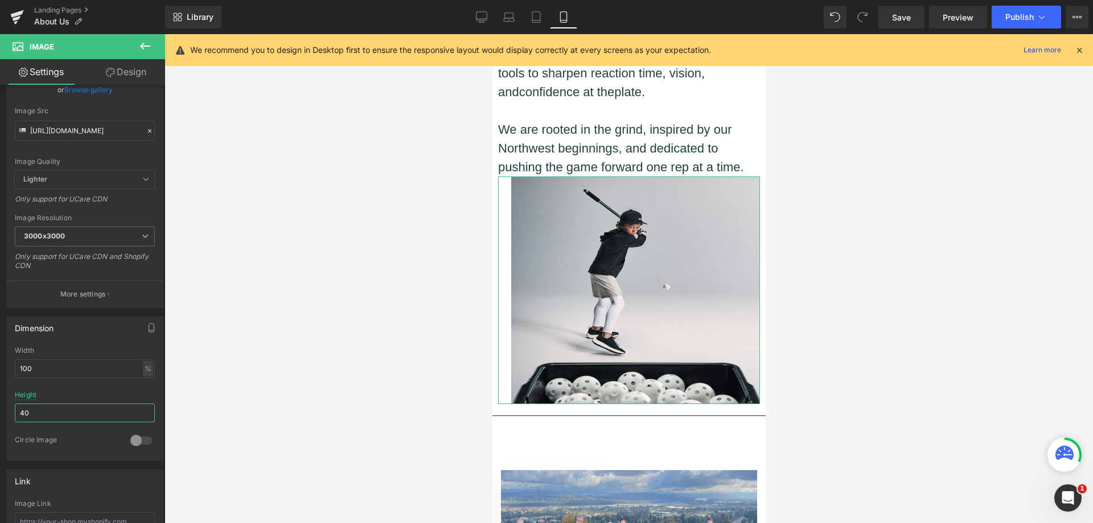
type input "4"
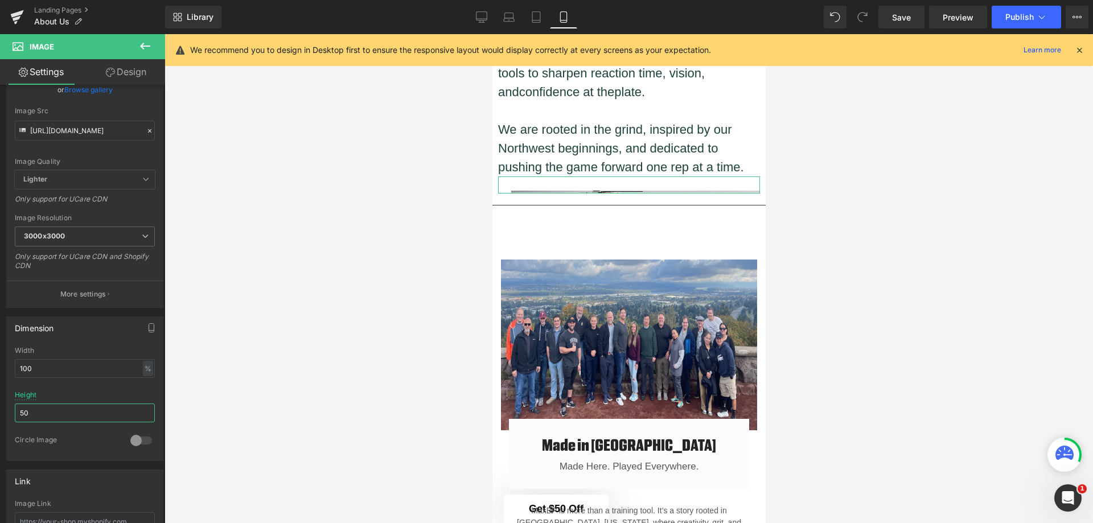
type input "500"
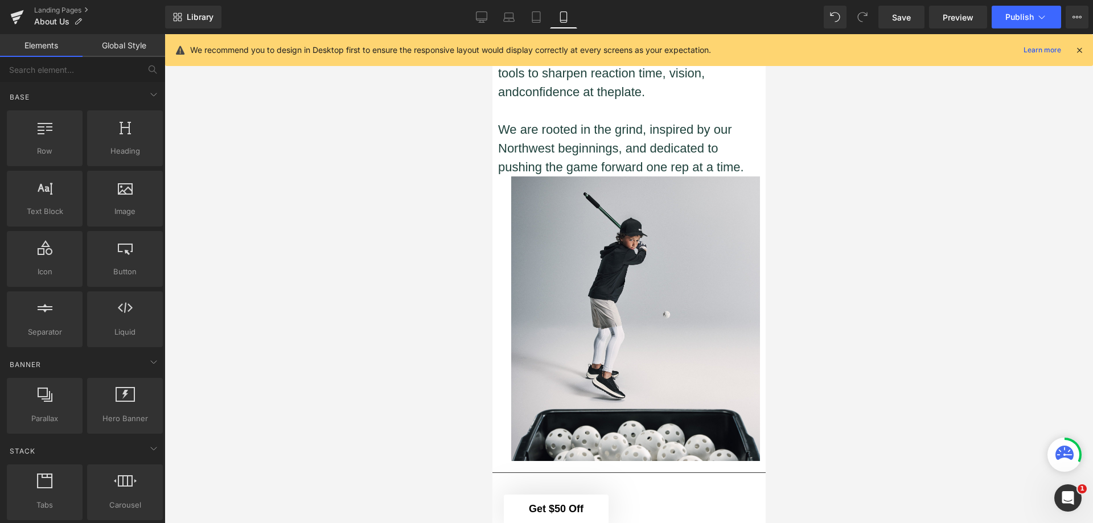
click at [331, 400] on div at bounding box center [629, 278] width 929 height 489
click at [858, 286] on div at bounding box center [629, 278] width 929 height 489
click at [904, 15] on span "Save" at bounding box center [901, 17] width 19 height 12
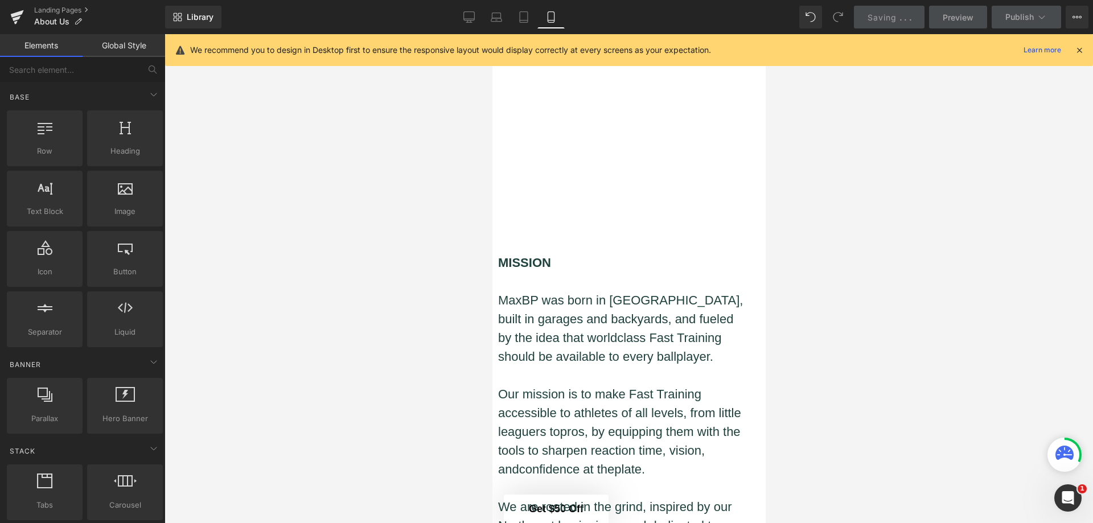
scroll to position [0, 0]
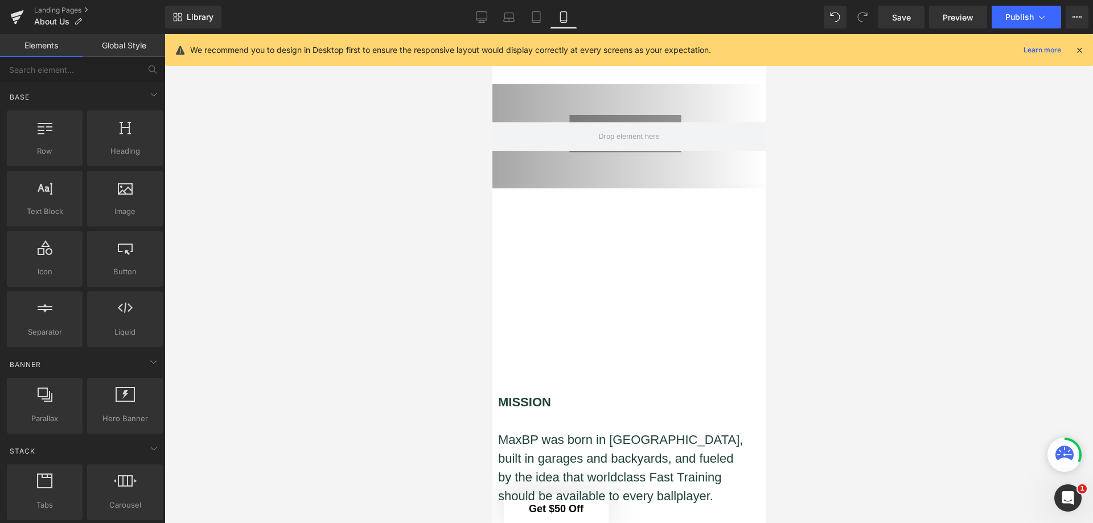
click at [74, 7] on link "Landing Pages" at bounding box center [99, 10] width 131 height 9
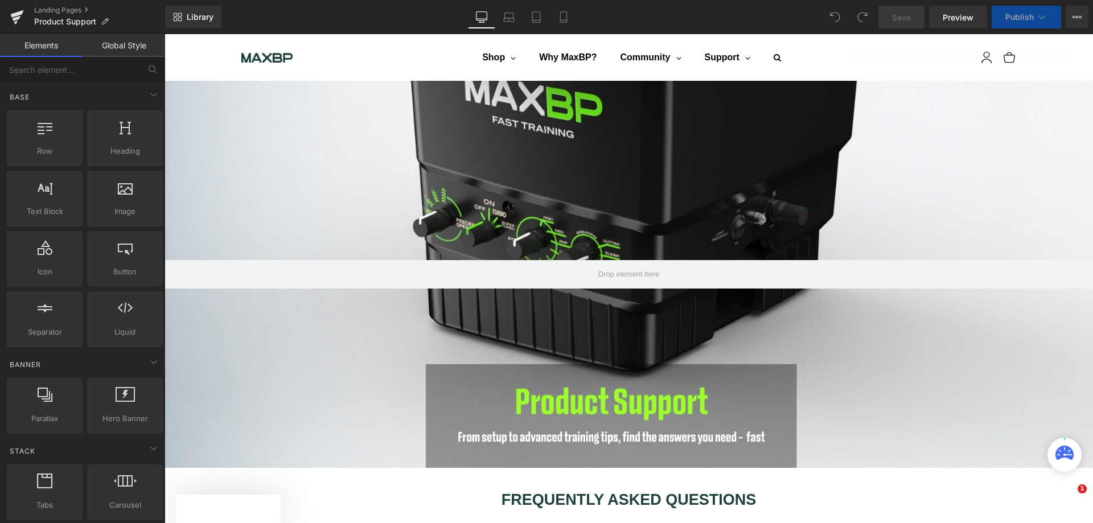
click at [567, 15] on icon at bounding box center [563, 17] width 6 height 11
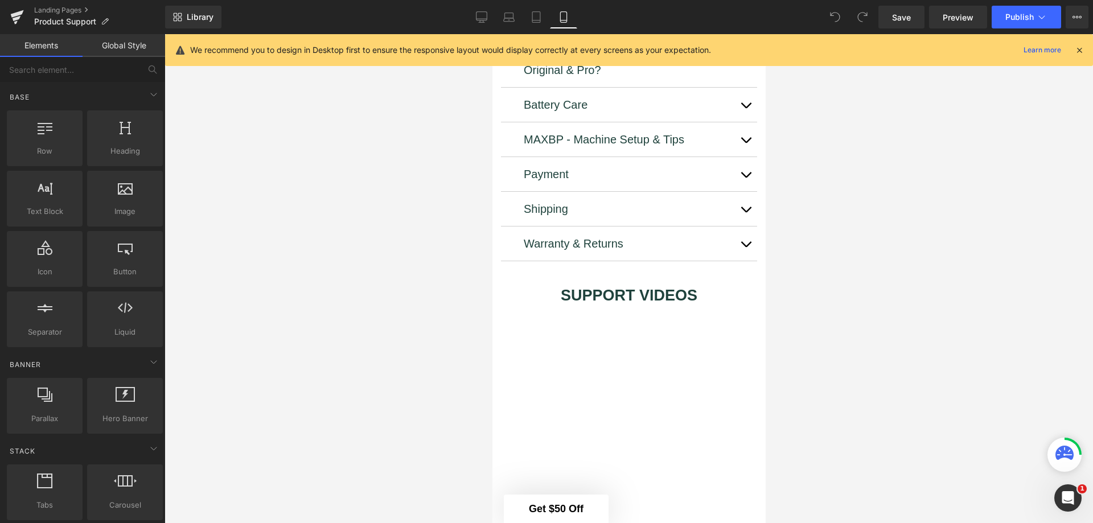
scroll to position [240, 0]
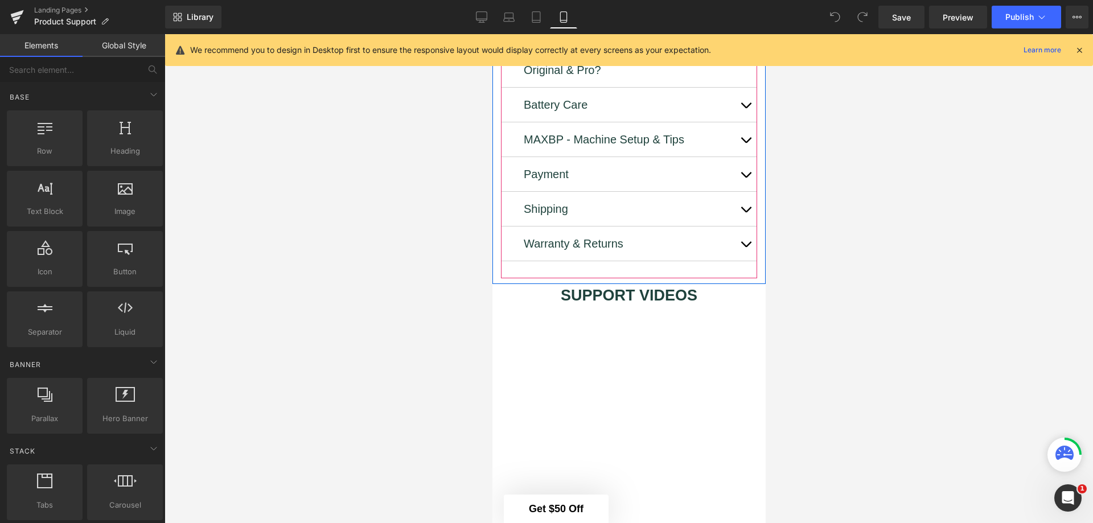
click at [734, 157] on button "button" at bounding box center [745, 174] width 23 height 34
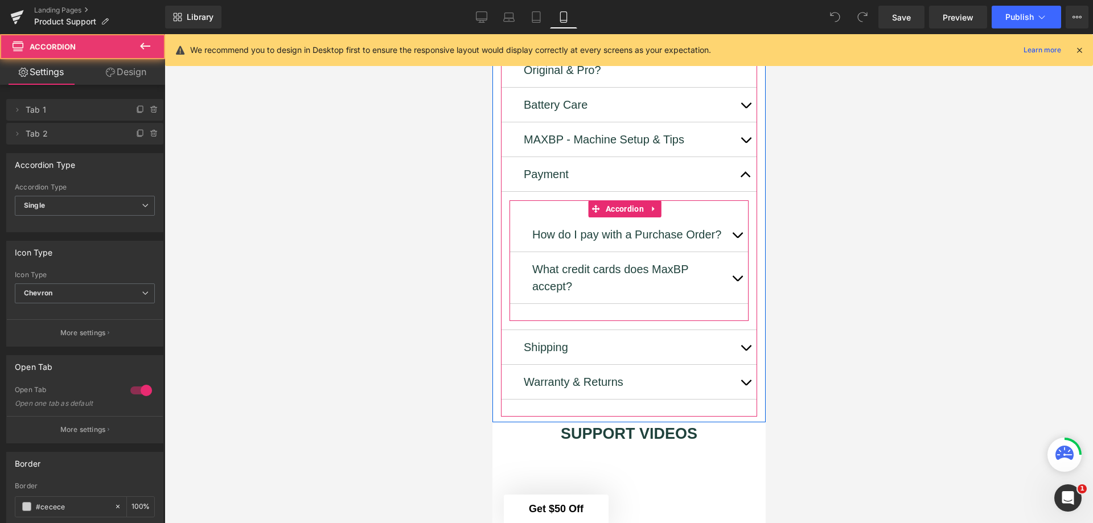
click at [725, 228] on button "button" at bounding box center [736, 235] width 23 height 34
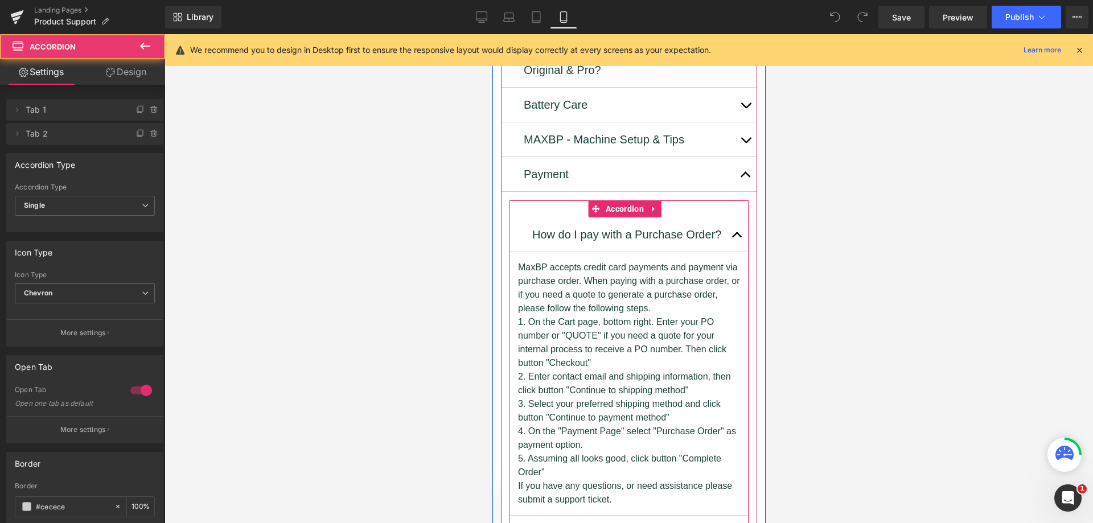
click at [737, 238] on span "button" at bounding box center [737, 238] width 0 height 0
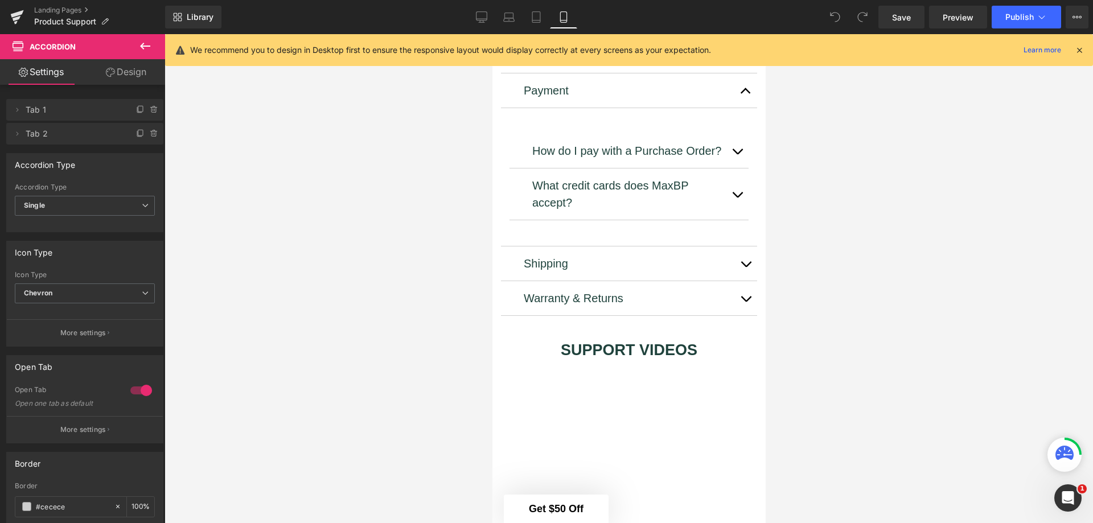
scroll to position [317, 0]
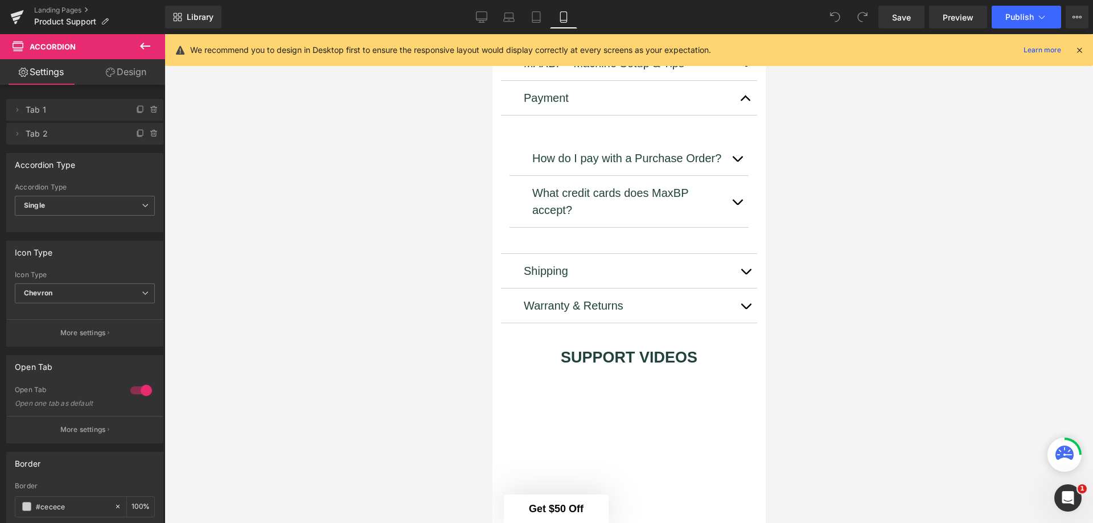
click at [480, 15] on icon at bounding box center [481, 16] width 11 height 11
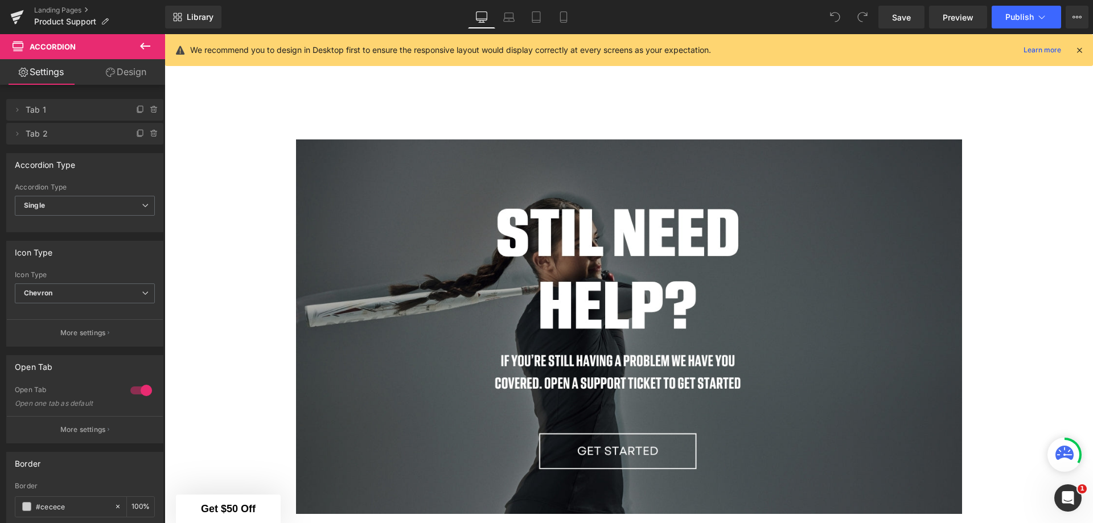
scroll to position [1170, 0]
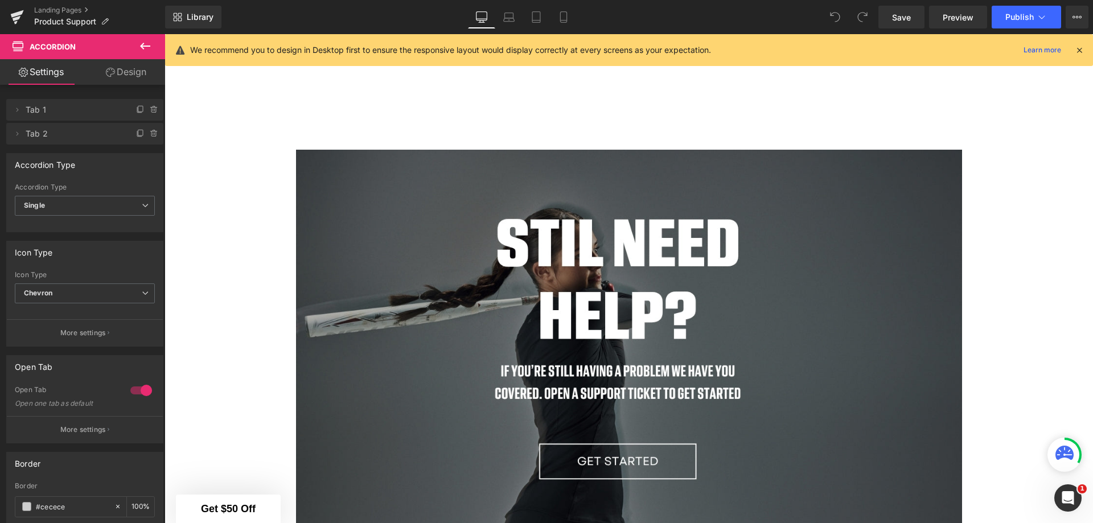
click at [594, 338] on img at bounding box center [629, 337] width 666 height 375
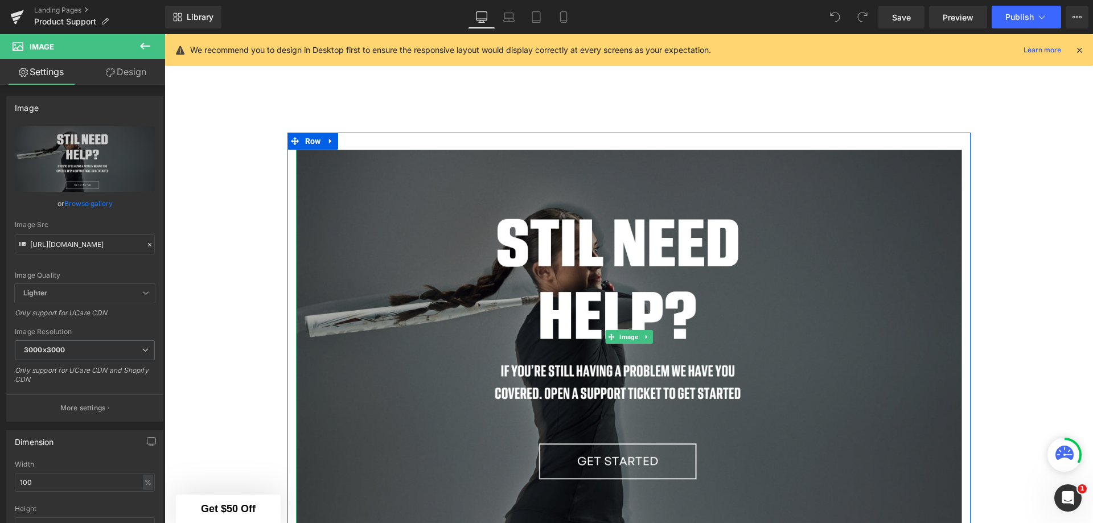
click at [509, 289] on img at bounding box center [629, 337] width 666 height 375
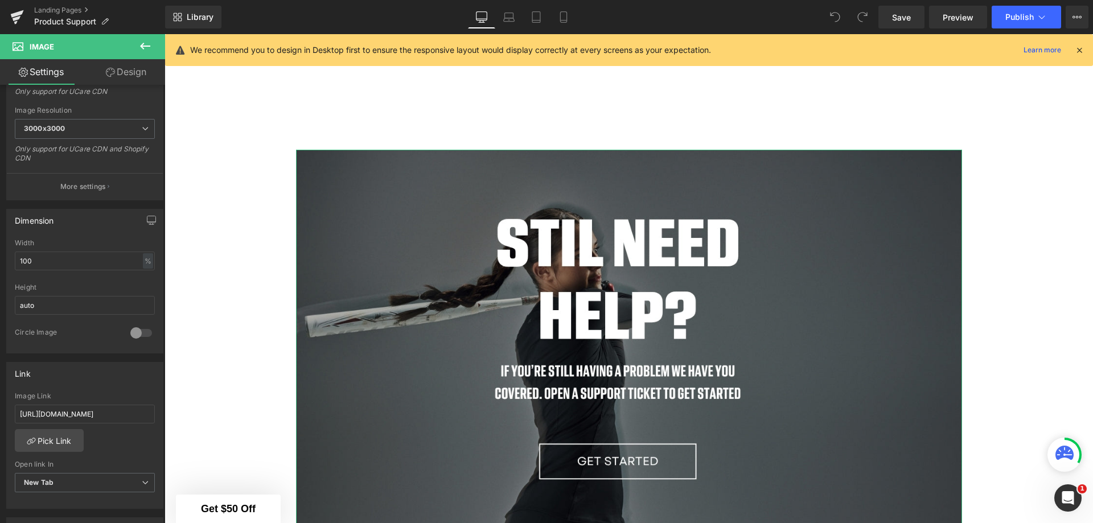
scroll to position [399, 0]
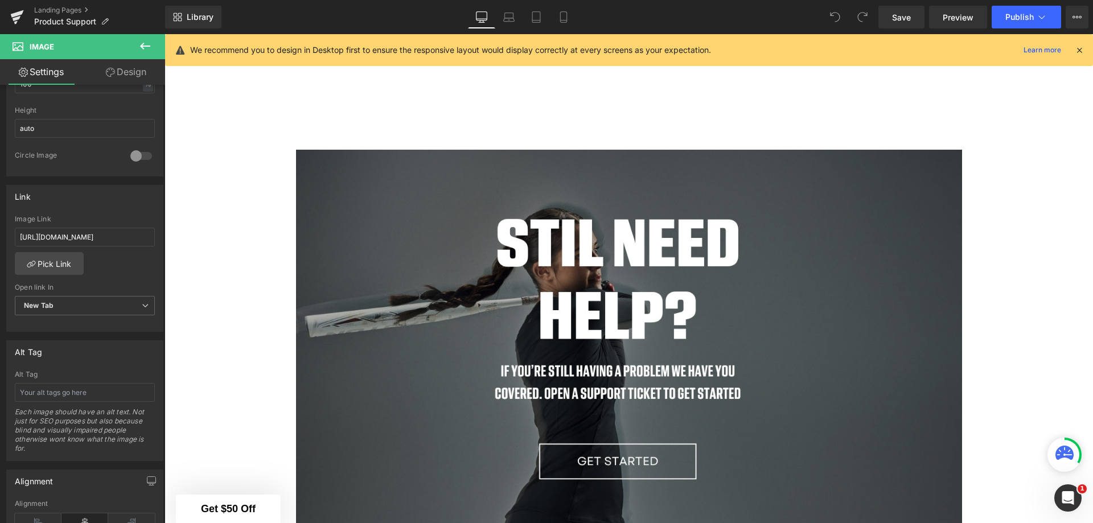
click at [895, 12] on span "Save" at bounding box center [901, 17] width 19 height 12
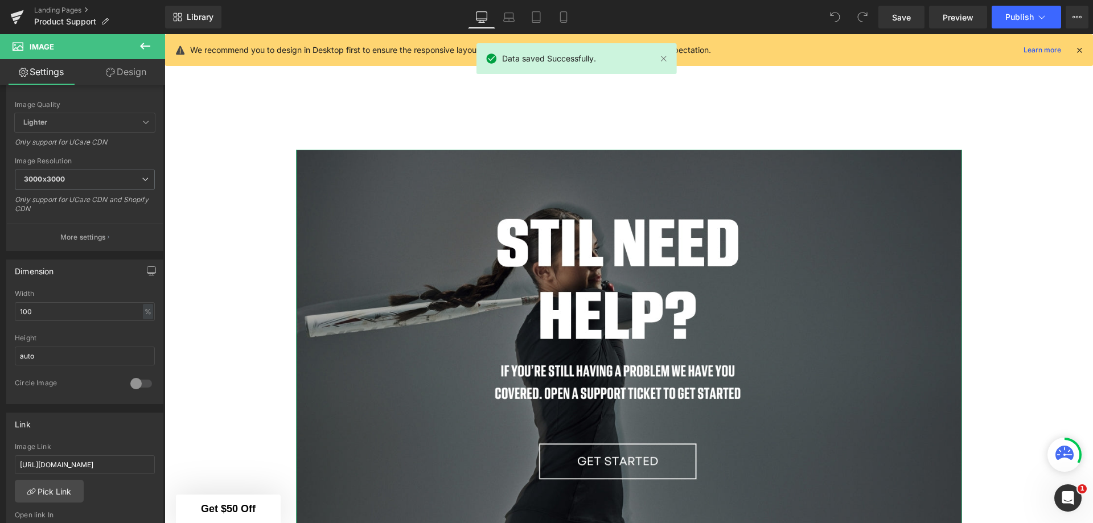
scroll to position [0, 0]
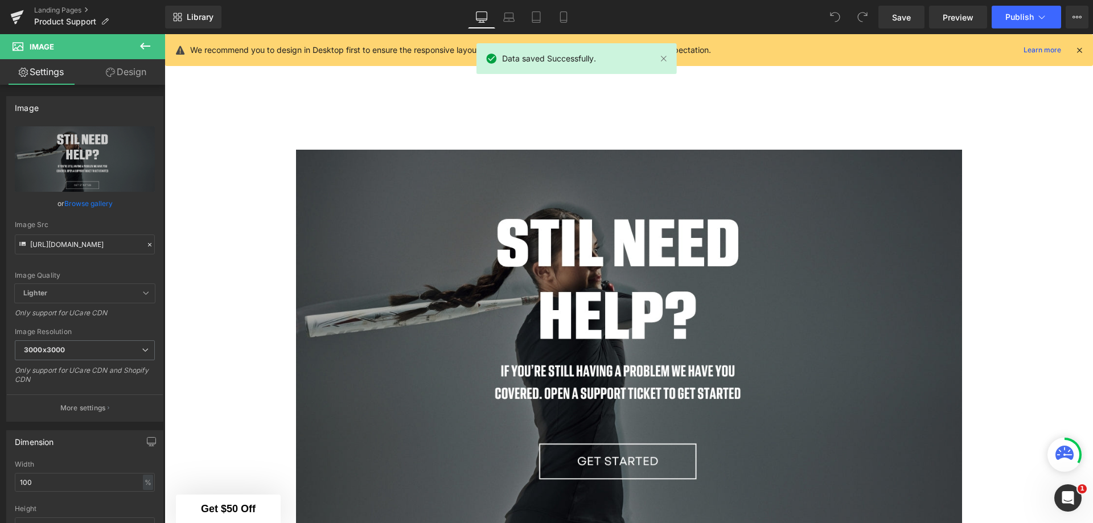
click at [43, 6] on link "Landing Pages" at bounding box center [99, 10] width 131 height 9
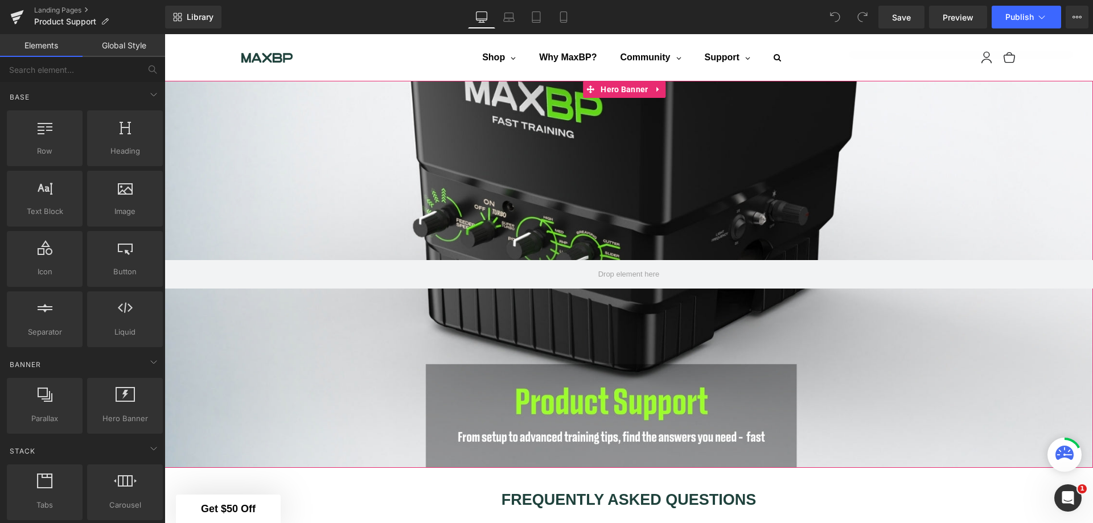
click at [560, 162] on div at bounding box center [629, 274] width 929 height 387
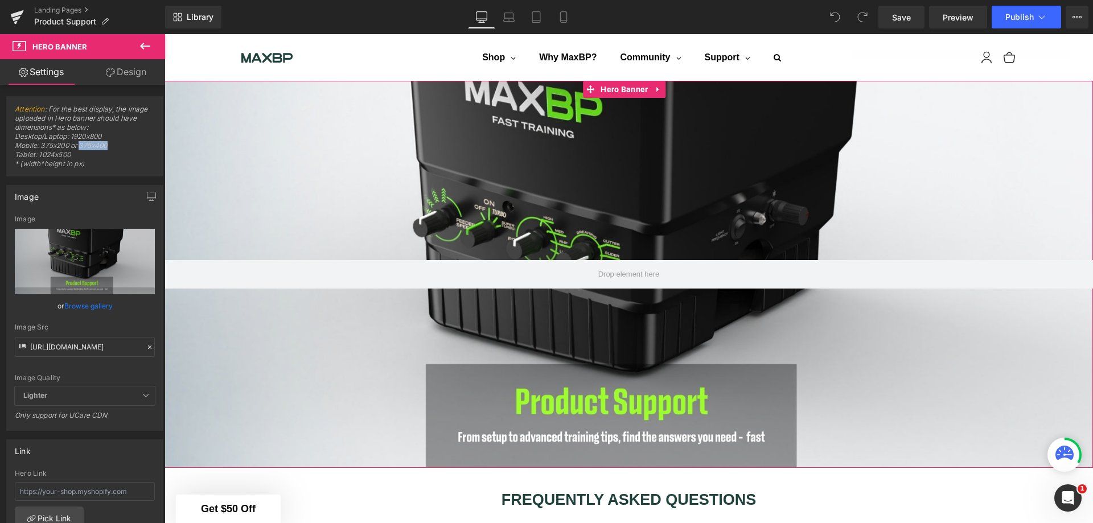
drag, startPoint x: 111, startPoint y: 145, endPoint x: 83, endPoint y: 145, distance: 28.5
click at [83, 145] on span "Attention : For the best display, the image uploaded in Hero banner should have…" at bounding box center [85, 140] width 140 height 71
copy span "375x400"
click at [558, 17] on icon at bounding box center [563, 16] width 11 height 11
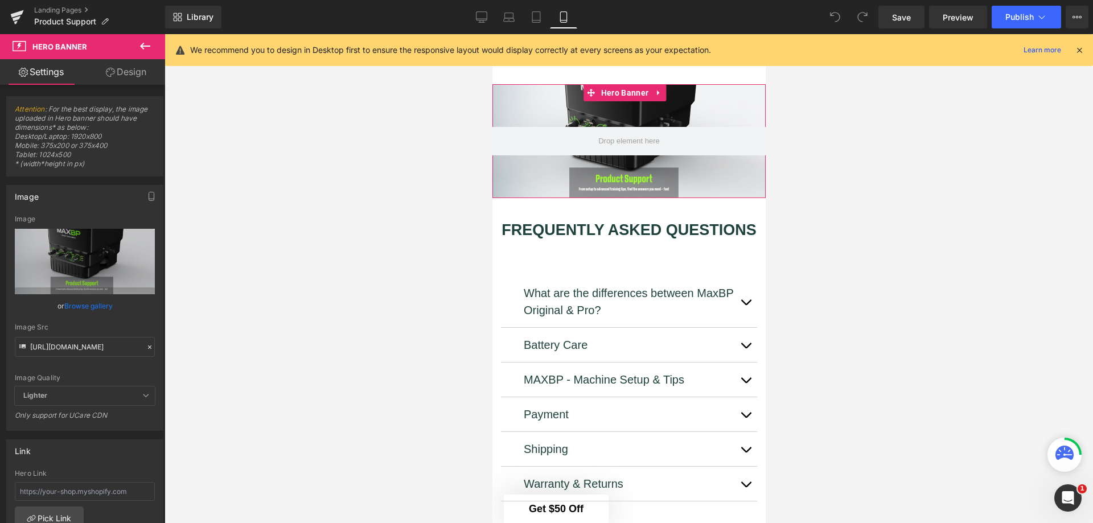
click at [635, 108] on div at bounding box center [628, 141] width 273 height 114
click at [83, 350] on input "https://cdn.shopify.com/s/files/1/1499/9260/files/Product_Support_New.jpg?v=175…" at bounding box center [85, 347] width 140 height 20
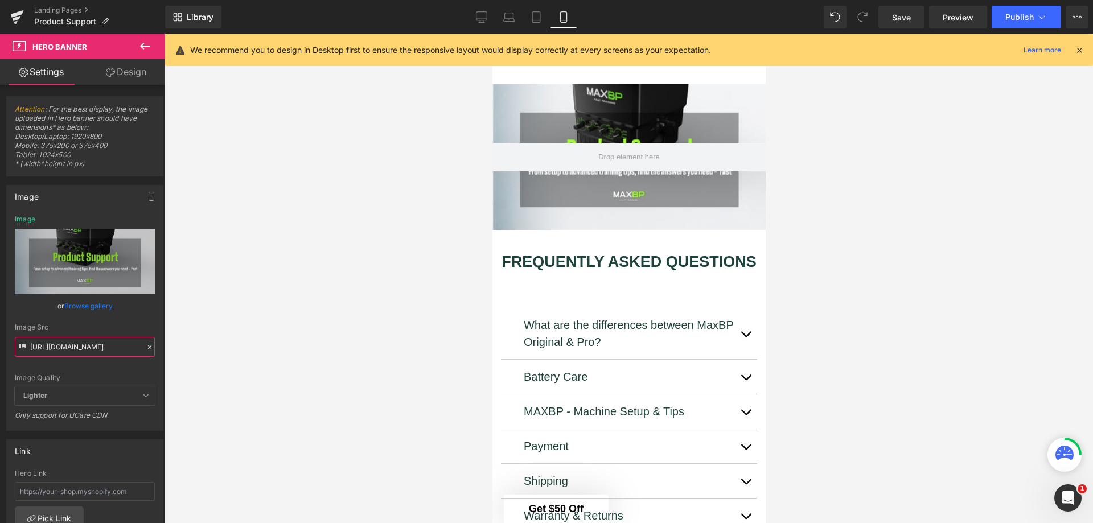
type input "https://cdn.shopify.com/s/files/1/1499/9260/files/3.jpg?v=1760457439"
click at [905, 14] on span "Save" at bounding box center [901, 17] width 19 height 12
click at [63, 11] on link "Landing Pages" at bounding box center [99, 10] width 131 height 9
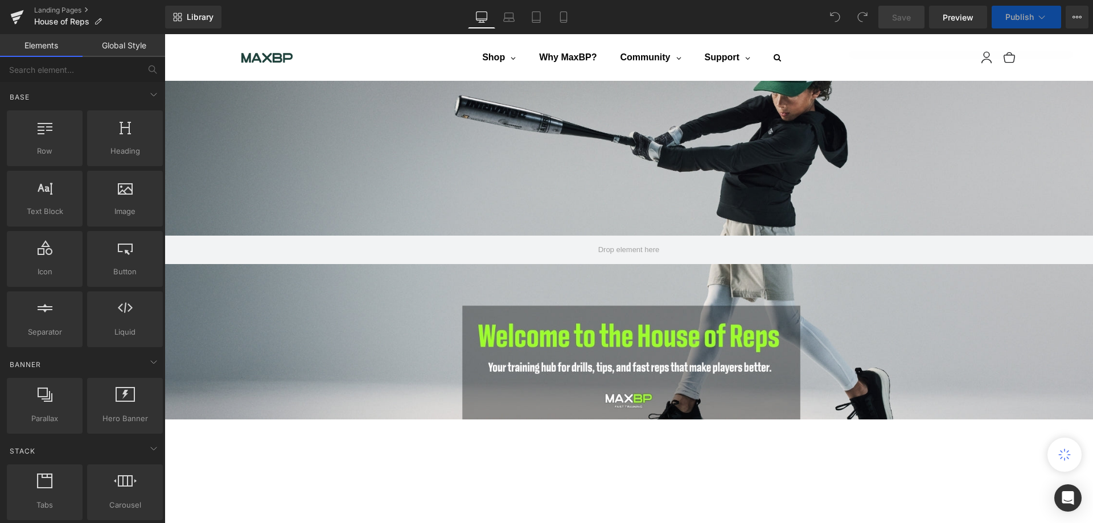
click at [565, 18] on icon at bounding box center [563, 16] width 11 height 11
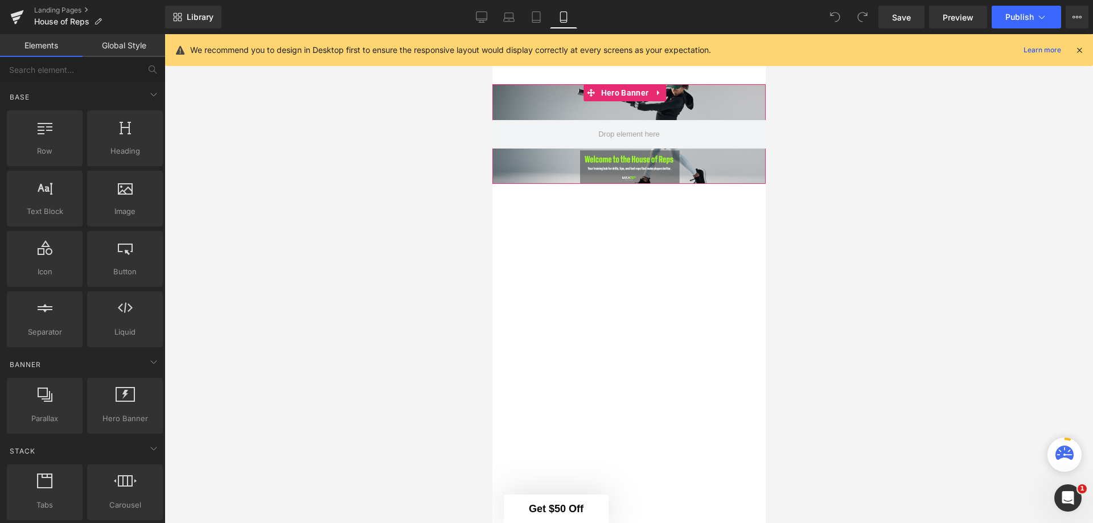
click at [582, 111] on div at bounding box center [628, 134] width 273 height 100
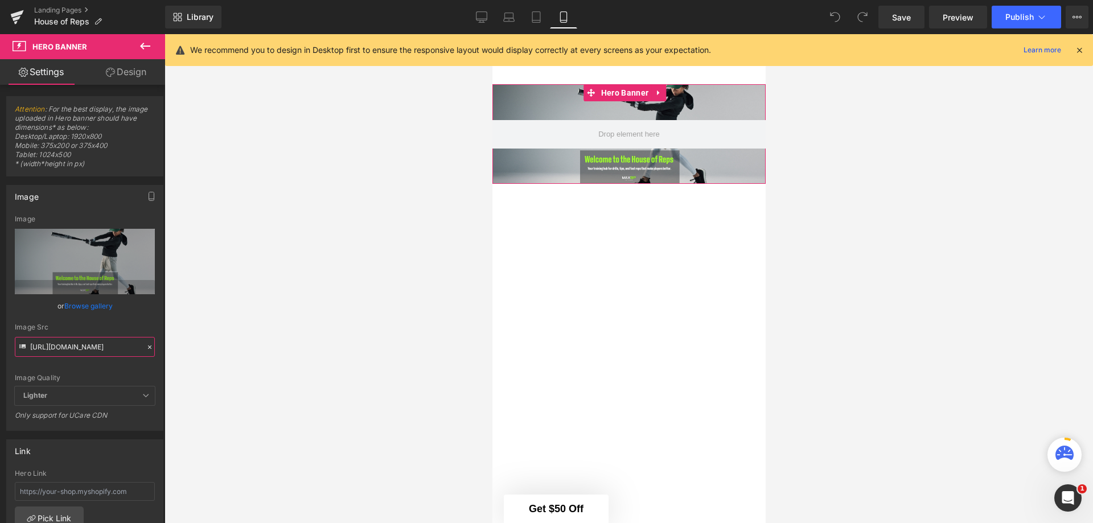
click at [88, 345] on input "[URL][DOMAIN_NAME]" at bounding box center [85, 347] width 140 height 20
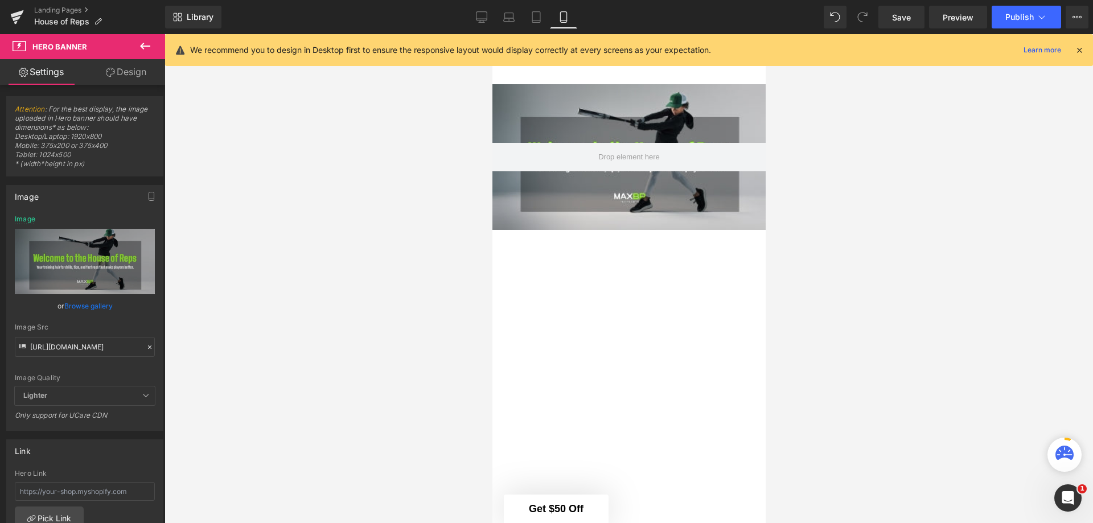
click at [481, 12] on icon at bounding box center [482, 16] width 11 height 9
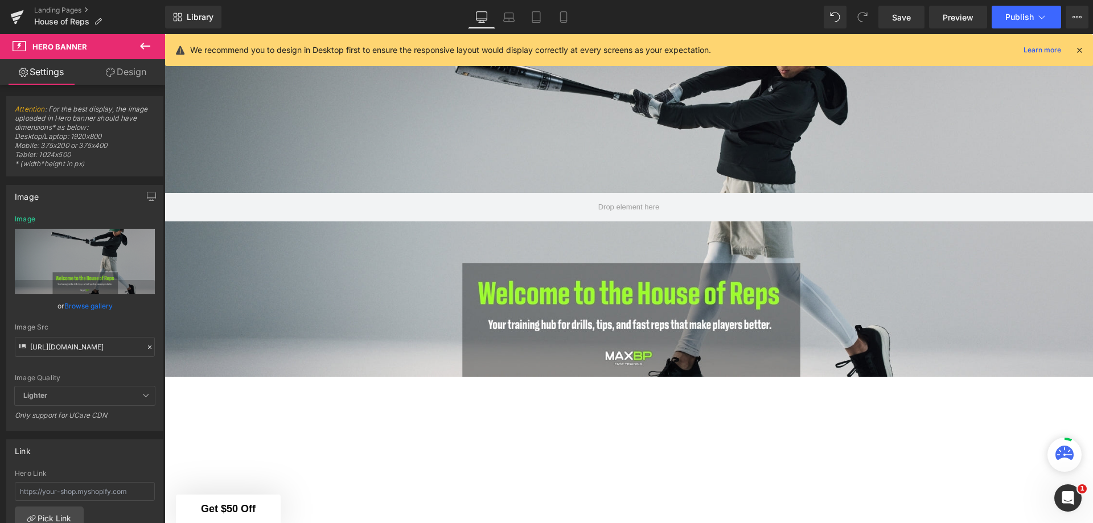
type input "[URL][DOMAIN_NAME]"
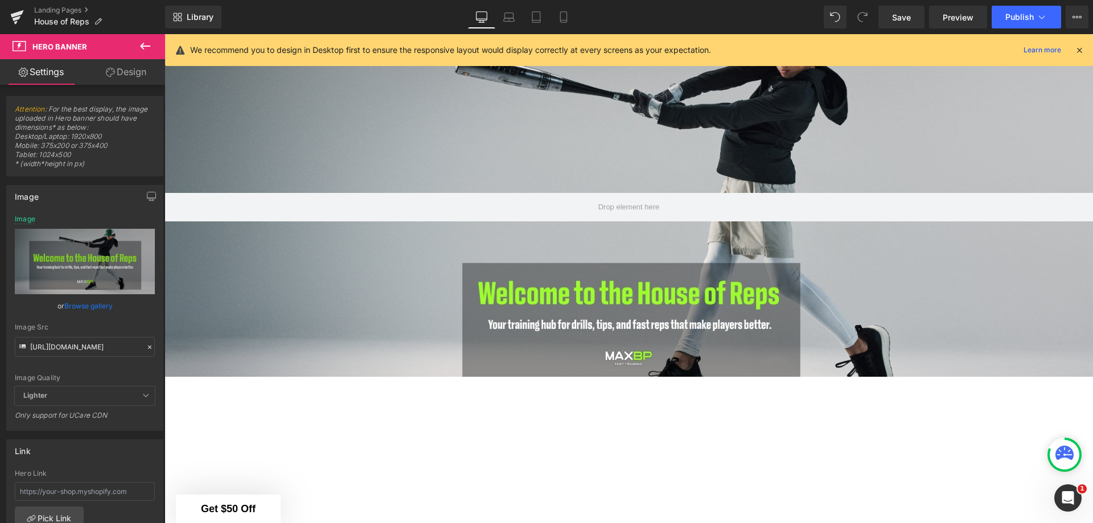
click at [564, 20] on icon at bounding box center [563, 20] width 6 height 0
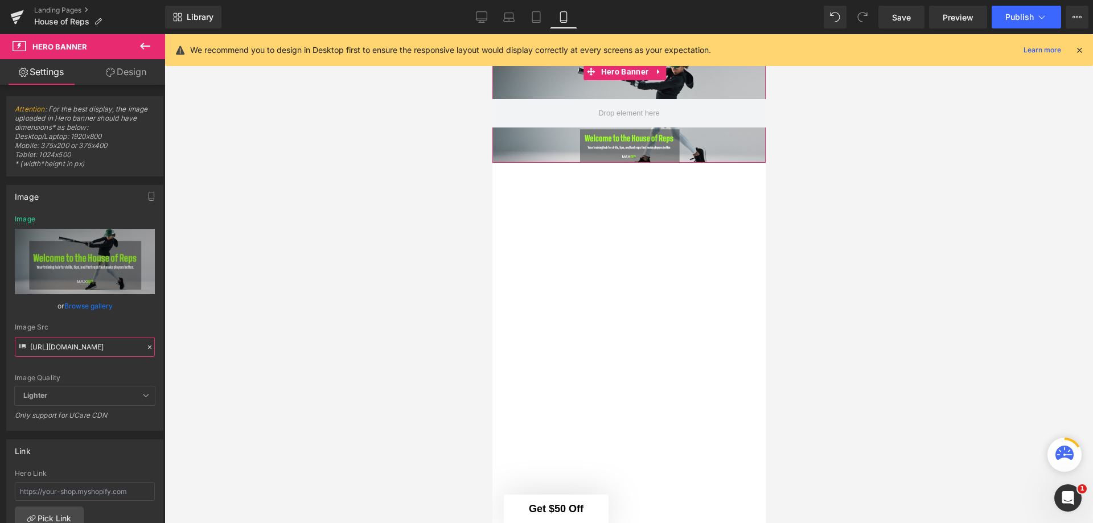
click at [108, 350] on input "[URL][DOMAIN_NAME]" at bounding box center [85, 347] width 140 height 20
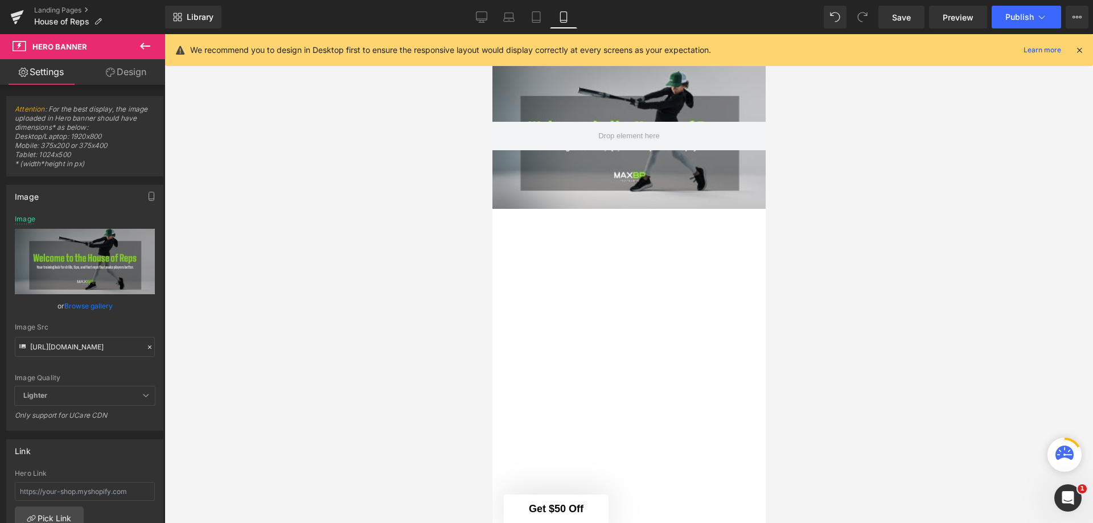
click at [900, 20] on span "Save" at bounding box center [901, 17] width 19 height 12
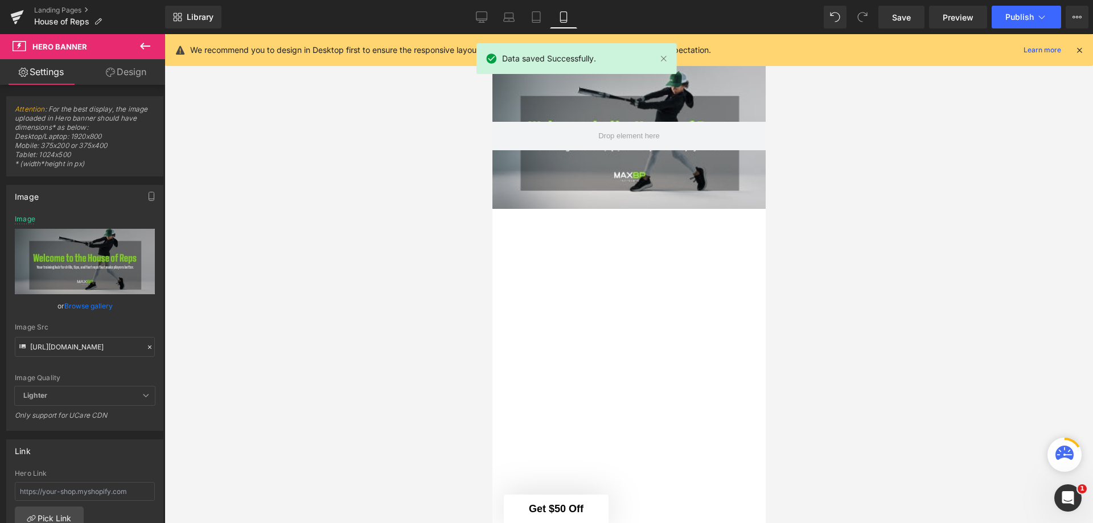
click at [55, 7] on link "Landing Pages" at bounding box center [99, 10] width 131 height 9
